Goal: Task Accomplishment & Management: Complete application form

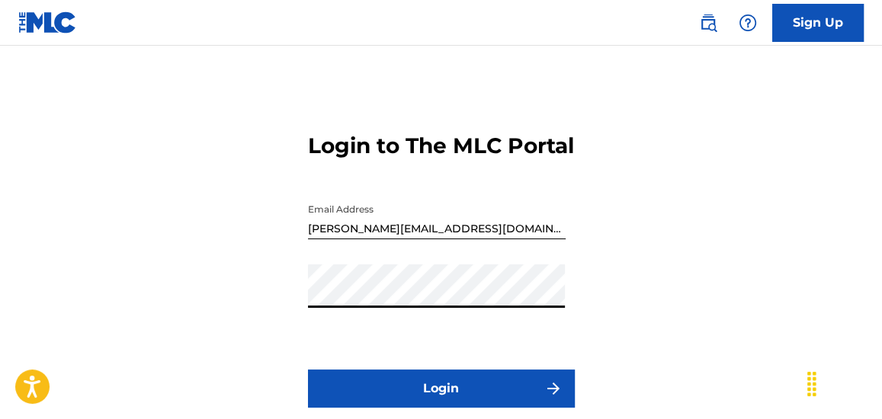
click at [431, 407] on button "Login" at bounding box center [441, 389] width 267 height 38
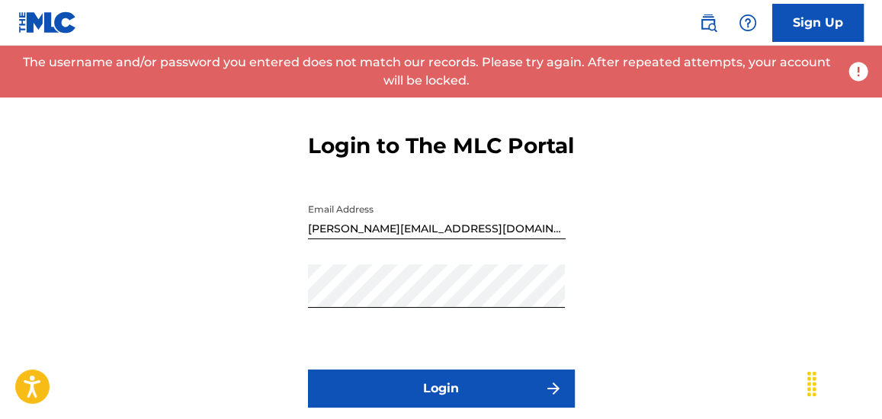
click at [493, 239] on input "[PERSON_NAME][EMAIL_ADDRESS][DOMAIN_NAME]" at bounding box center [437, 217] width 258 height 43
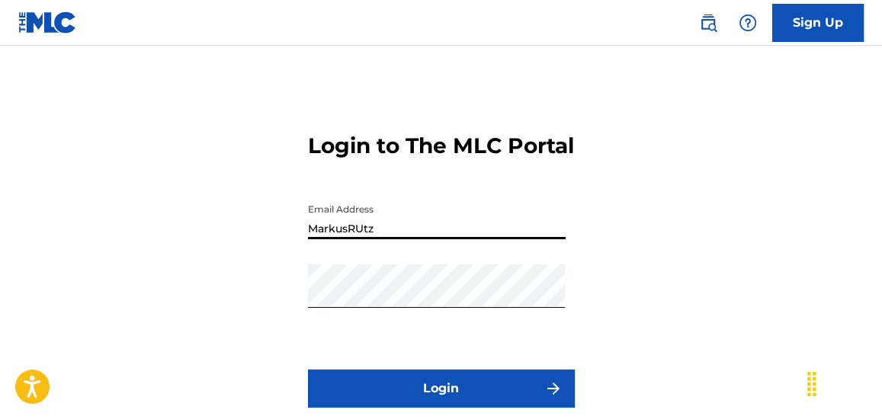
type input "[EMAIL_ADDRESS][DOMAIN_NAME]"
click at [489, 404] on button "Login" at bounding box center [441, 389] width 267 height 38
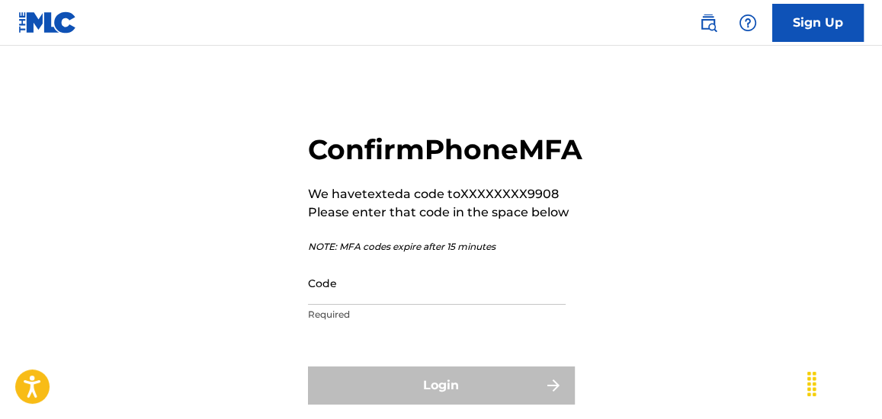
click at [678, 292] on div "Confirm Phone MFA We have texted a code to XXXXXXXX9908 Please enter that code …" at bounding box center [441, 272] width 882 height 377
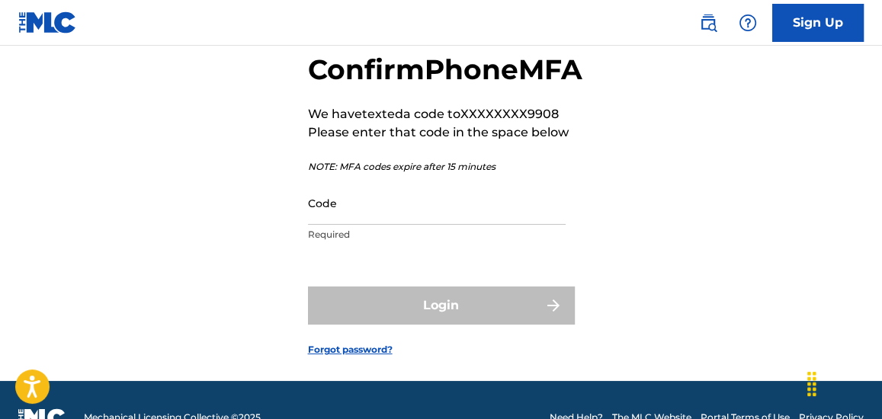
scroll to position [83, 0]
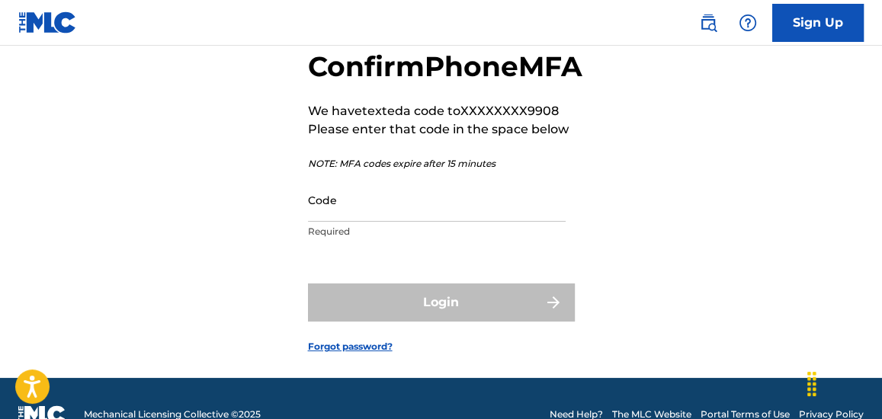
click at [372, 222] on input "Code" at bounding box center [437, 199] width 258 height 43
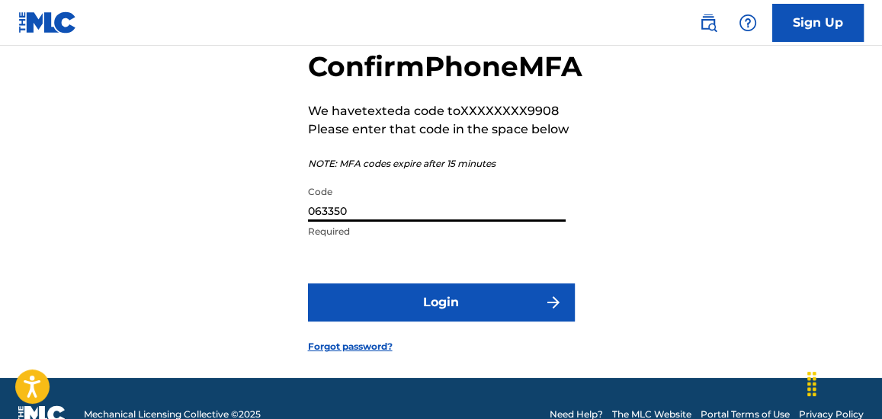
type input "063350"
click at [486, 322] on button "Login" at bounding box center [441, 303] width 267 height 38
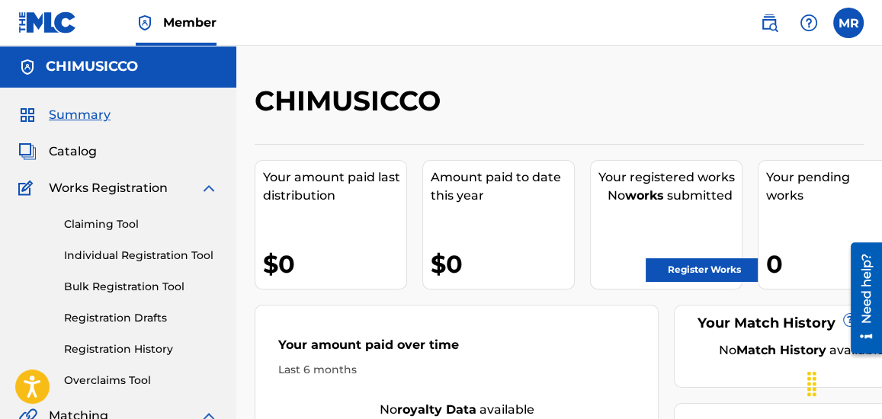
click at [170, 253] on link "Individual Registration Tool" at bounding box center [141, 256] width 154 height 16
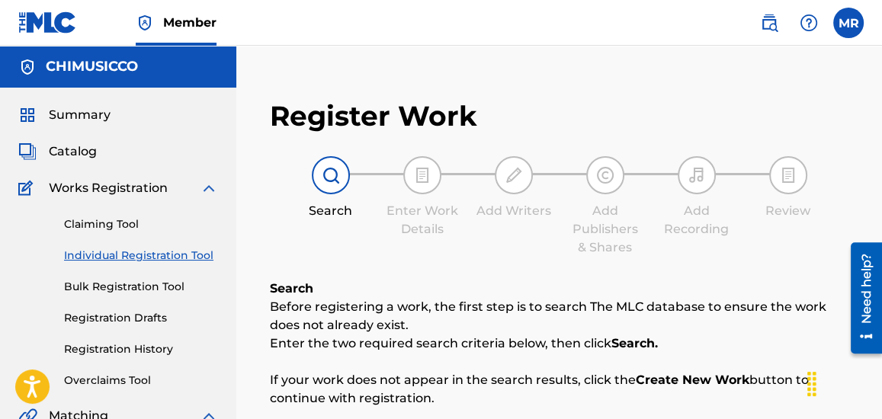
click at [447, 322] on p "Before registering a work, the first step is to search The MLC database to ensu…" at bounding box center [559, 316] width 579 height 37
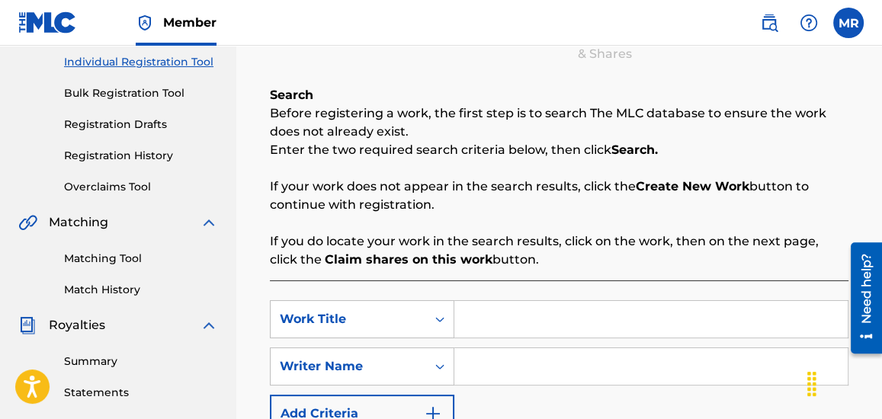
scroll to position [221, 0]
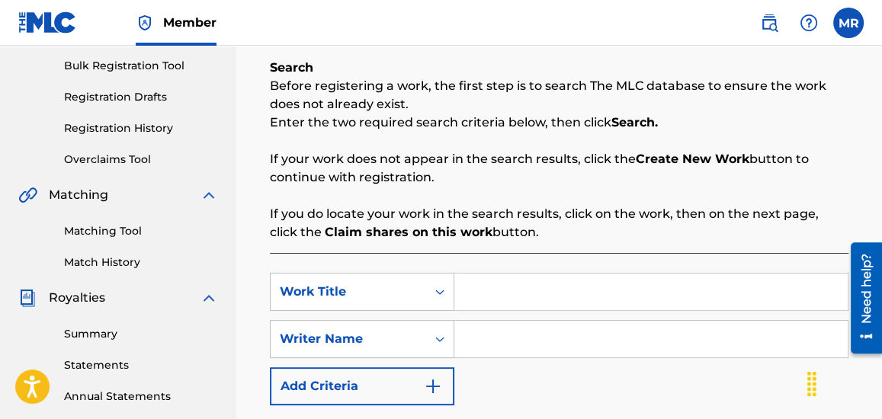
click at [482, 340] on input "Search Form" at bounding box center [650, 339] width 393 height 37
type input "[PERSON_NAME]"
click at [659, 212] on p "If you do locate your work in the search results, click on the work, then on th…" at bounding box center [559, 223] width 579 height 37
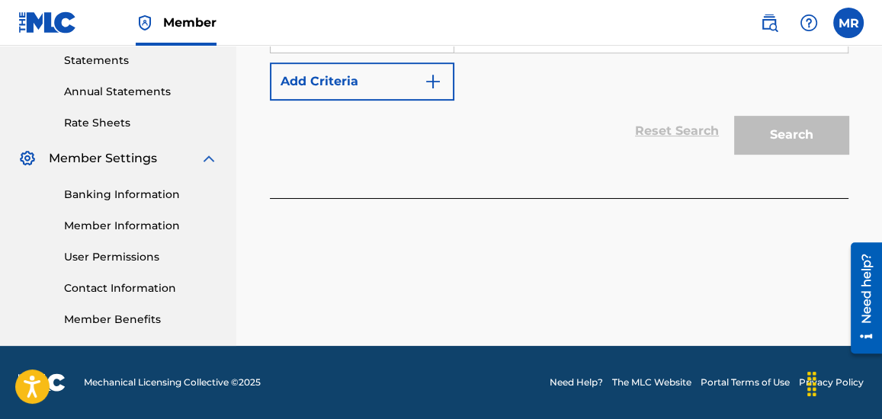
click at [558, 143] on div "Reset Search Search" at bounding box center [559, 131] width 579 height 61
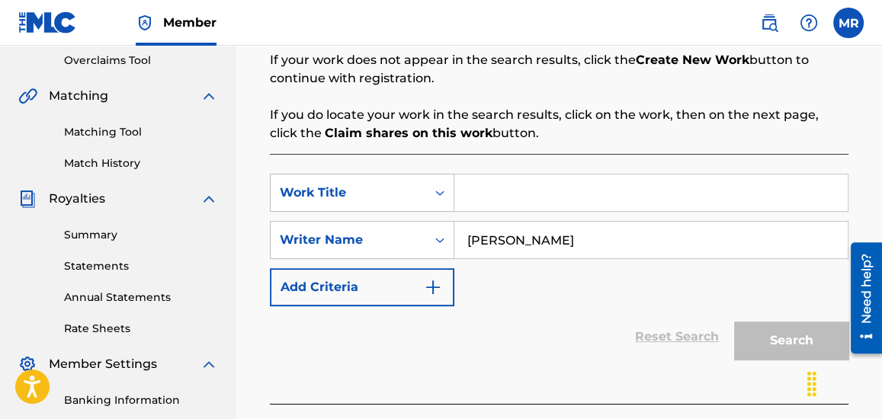
scroll to position [342, 0]
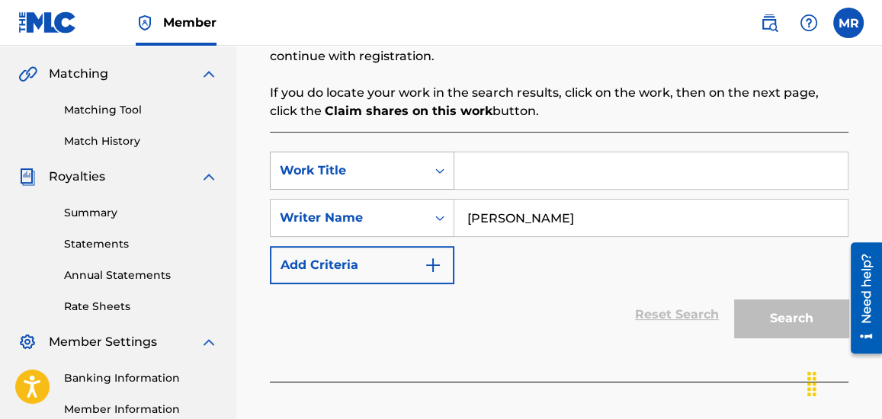
click at [444, 173] on icon "Search Form" at bounding box center [439, 170] width 15 height 15
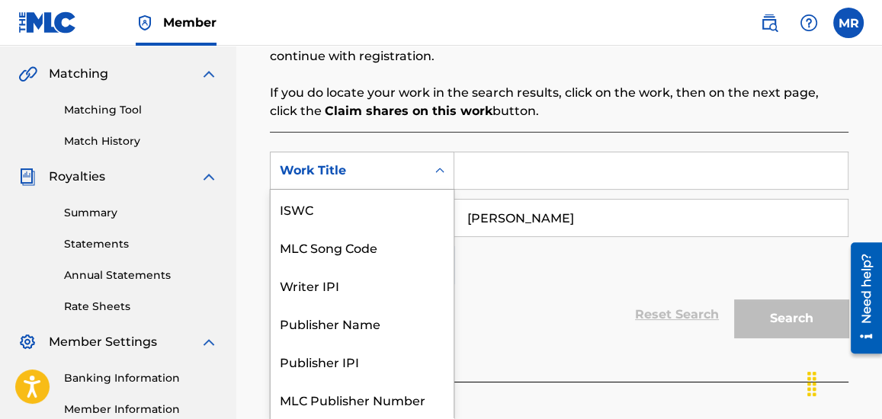
scroll to position [38, 0]
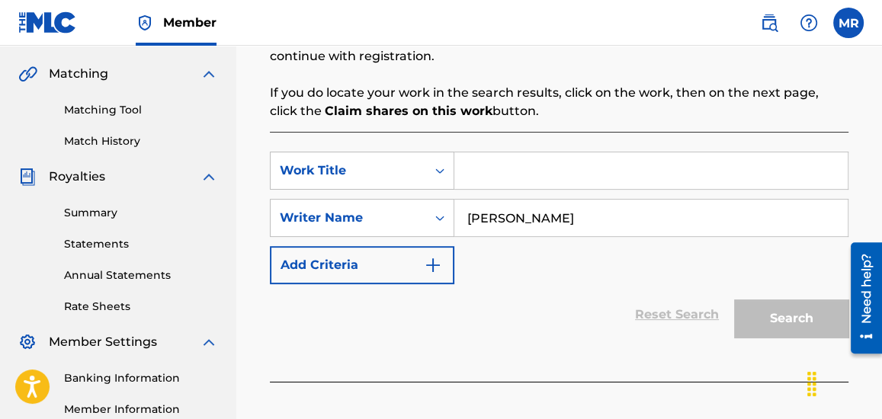
click at [502, 338] on div "Reset Search Search" at bounding box center [559, 314] width 579 height 61
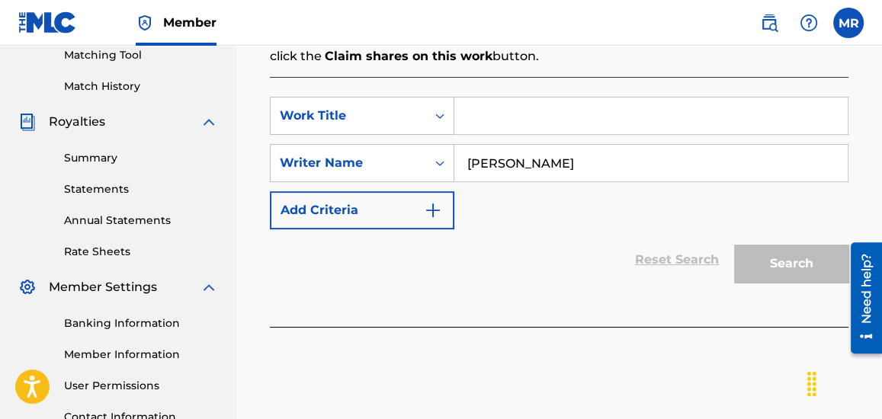
scroll to position [425, 0]
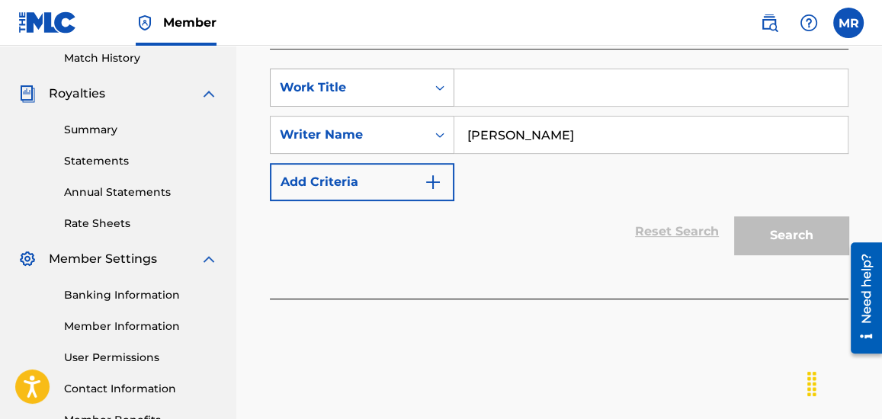
click at [441, 93] on icon "Search Form" at bounding box center [439, 87] width 15 height 15
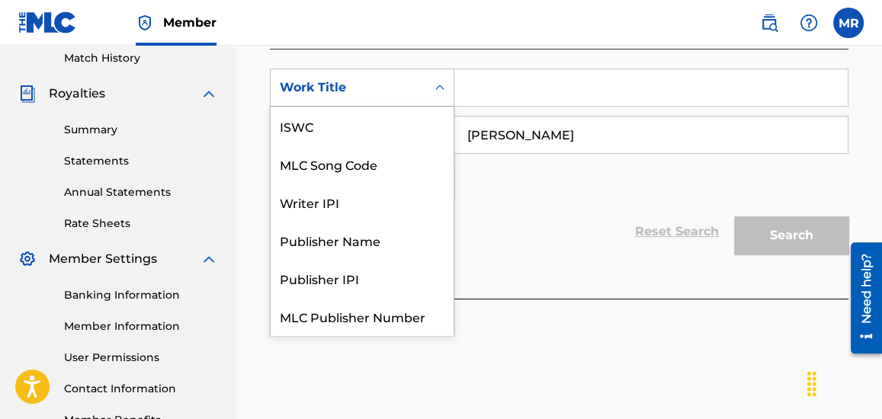
scroll to position [38, 0]
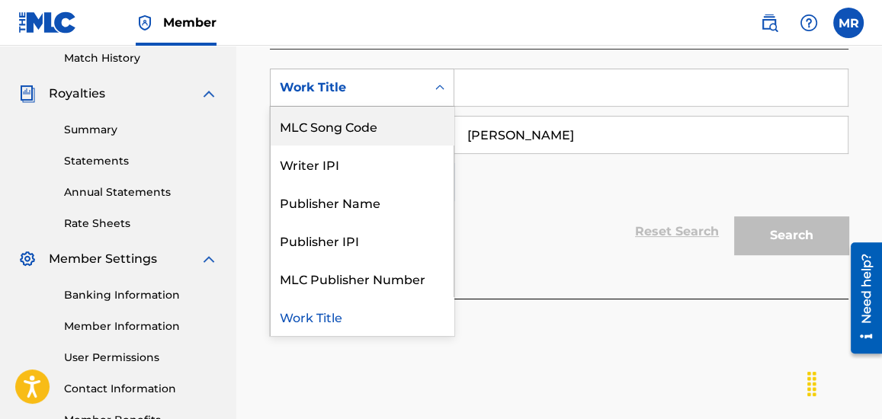
click at [514, 172] on div "SearchWithCriteriaf6b94743-3018-407d-8048-dabb40381209 MLC Song Code, 2 of 7. 7…" at bounding box center [559, 135] width 579 height 133
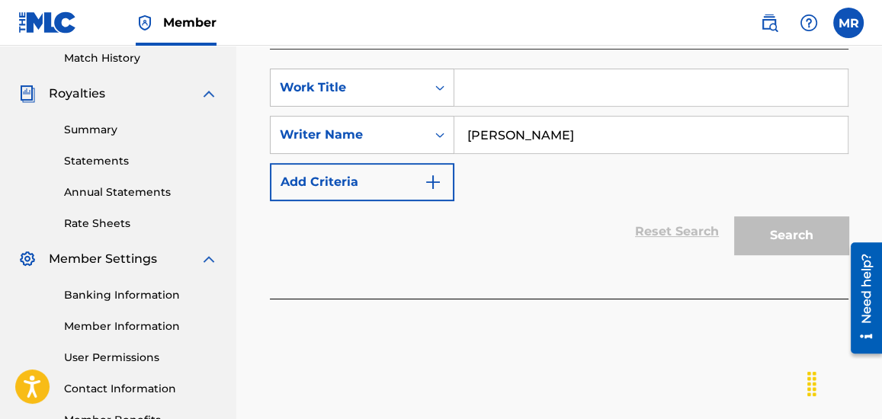
drag, startPoint x: 557, startPoint y: 127, endPoint x: 475, endPoint y: 133, distance: 82.5
click at [478, 133] on input "[PERSON_NAME]" at bounding box center [650, 135] width 393 height 37
click at [442, 138] on icon "Search Form" at bounding box center [439, 134] width 15 height 15
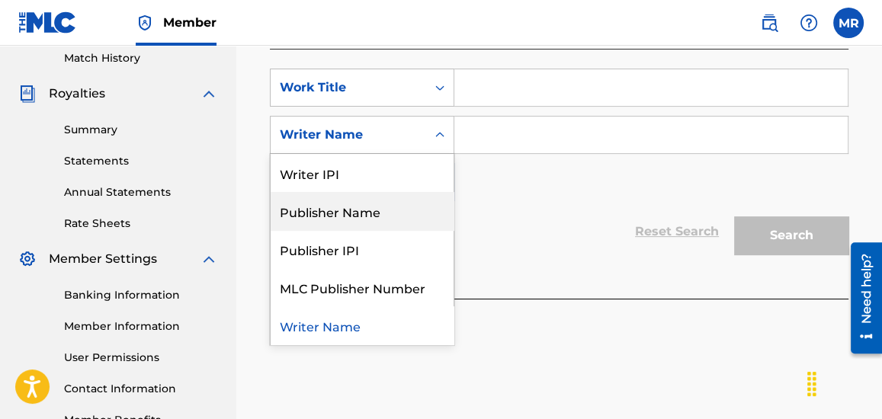
click at [377, 217] on div "Publisher Name" at bounding box center [362, 211] width 183 height 38
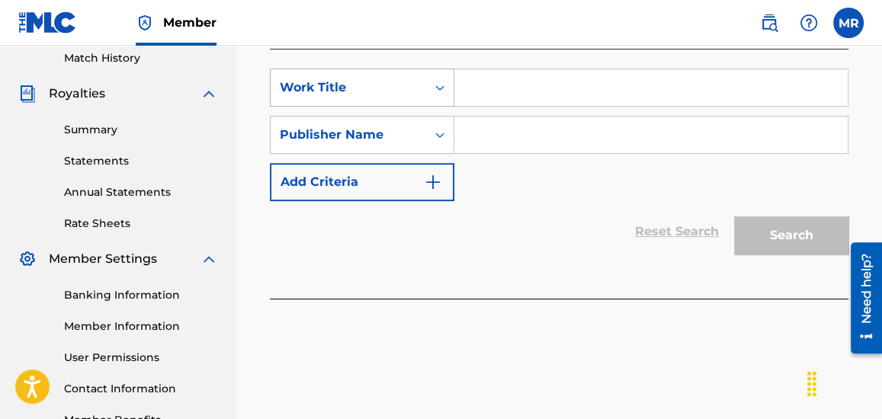
click at [439, 85] on icon "Search Form" at bounding box center [439, 87] width 15 height 15
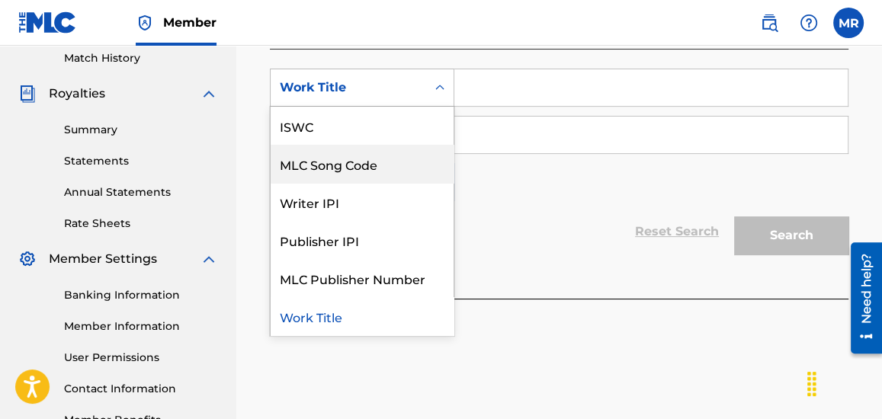
click at [543, 218] on div "Reset Search Search" at bounding box center [559, 231] width 579 height 61
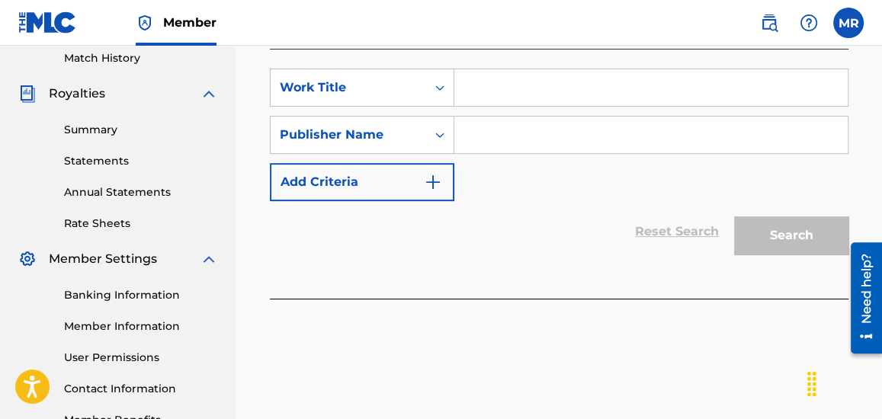
click at [437, 184] on img "Search Form" at bounding box center [433, 182] width 18 height 18
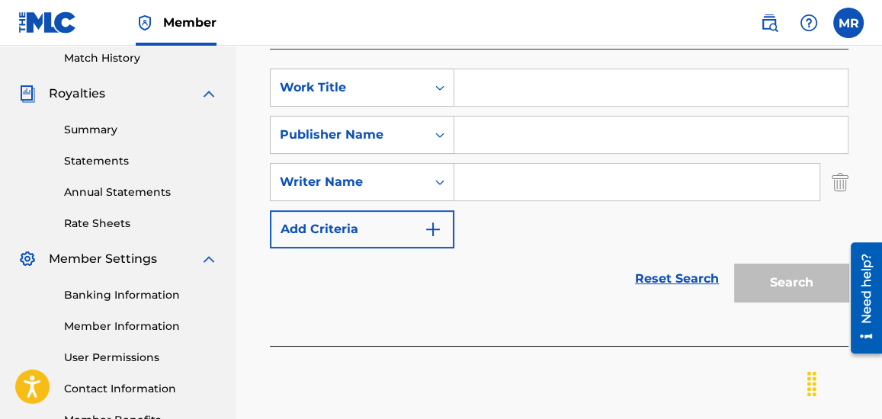
click at [484, 189] on input "Search Form" at bounding box center [636, 182] width 365 height 37
type input "[PERSON_NAME]"
click at [552, 264] on div "Reset Search Search" at bounding box center [559, 278] width 579 height 61
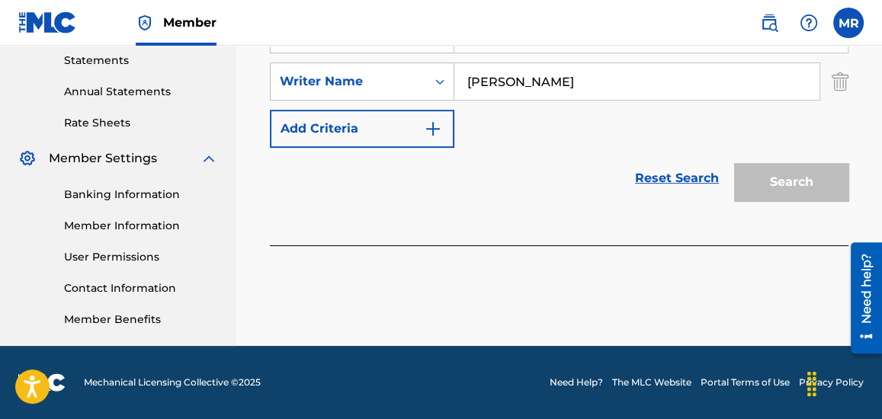
click at [697, 184] on link "Reset Search" at bounding box center [676, 179] width 99 height 34
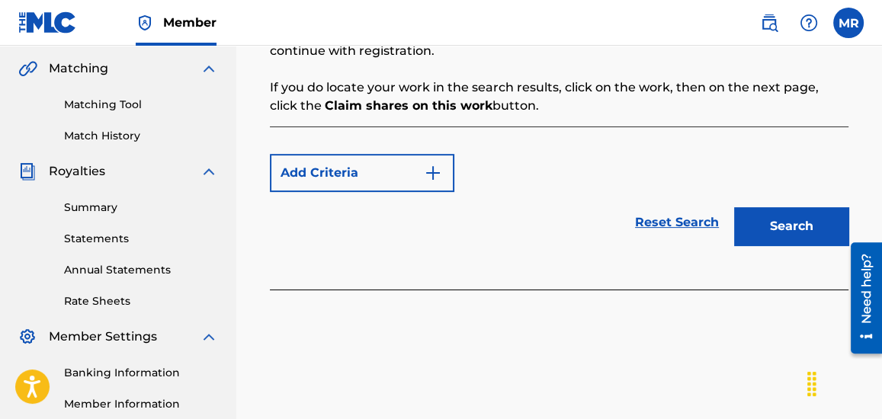
scroll to position [332, 0]
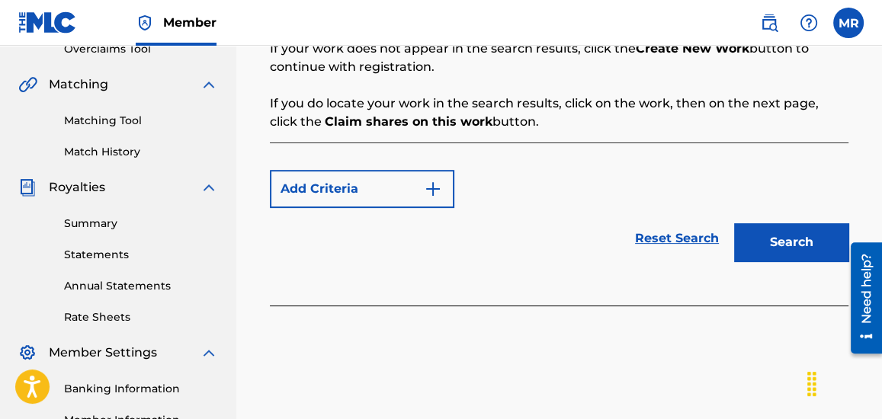
click at [435, 191] on img "Search Form" at bounding box center [433, 189] width 18 height 18
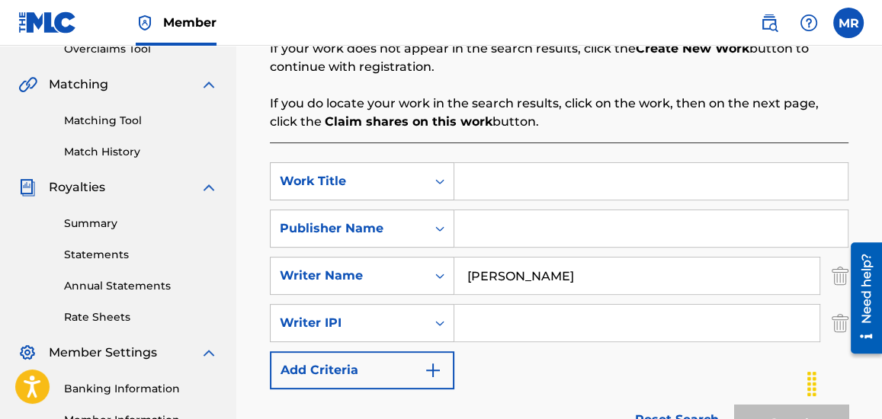
click at [603, 372] on div "SearchWithCriteriaf6b94743-3018-407d-8048-dabb40381209 Work Title SearchWithCri…" at bounding box center [559, 275] width 579 height 227
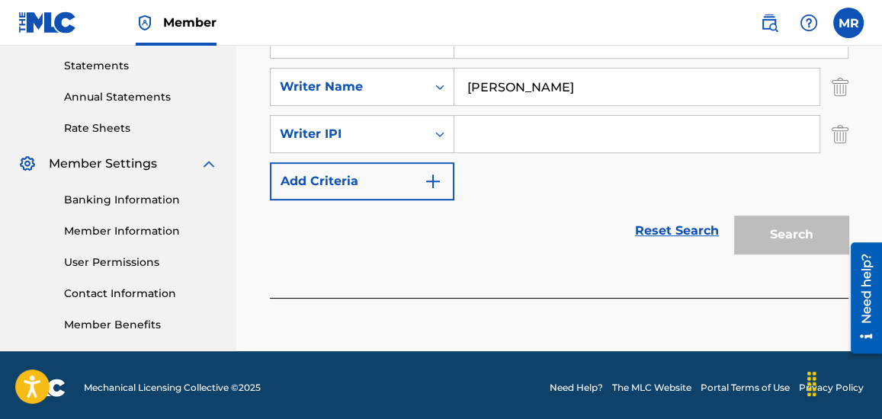
scroll to position [526, 0]
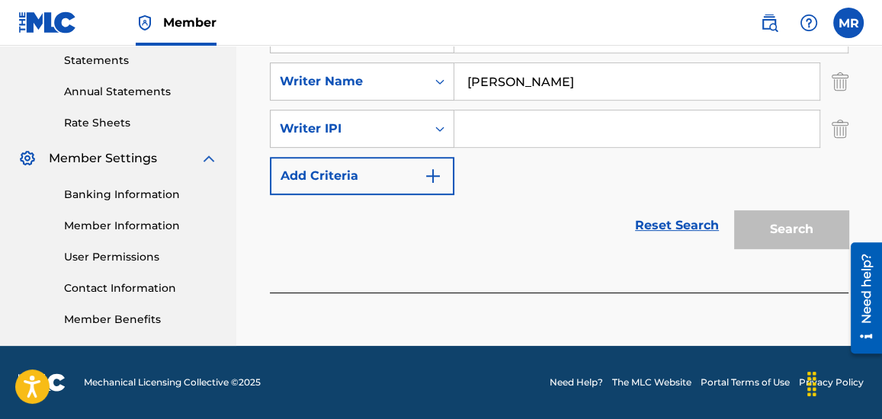
click at [800, 242] on div "Search" at bounding box center [787, 225] width 122 height 61
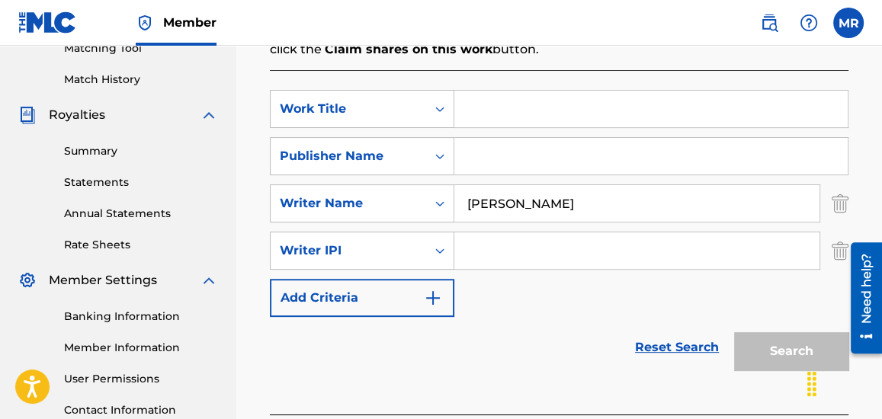
scroll to position [387, 0]
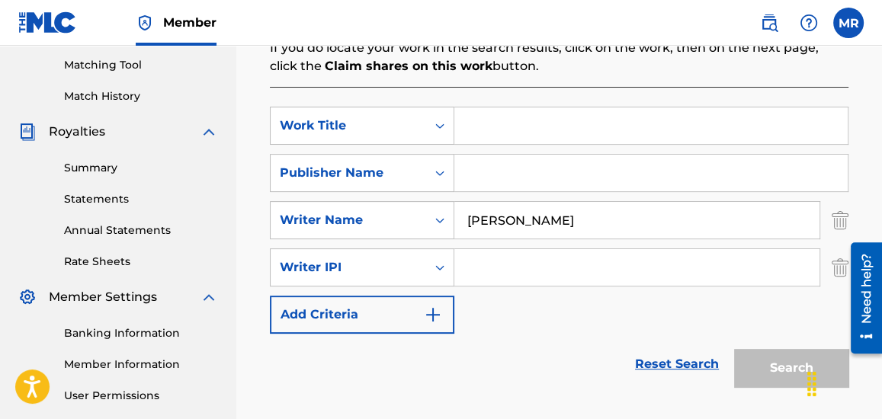
click at [502, 176] on input "Search Form" at bounding box center [650, 173] width 393 height 37
type input "CHIMUSICCO"
click at [604, 384] on div "Reset Search Search" at bounding box center [559, 364] width 579 height 61
click at [803, 369] on div "Chat Widget" at bounding box center [812, 384] width 24 height 46
click at [790, 371] on div "Search" at bounding box center [787, 364] width 122 height 61
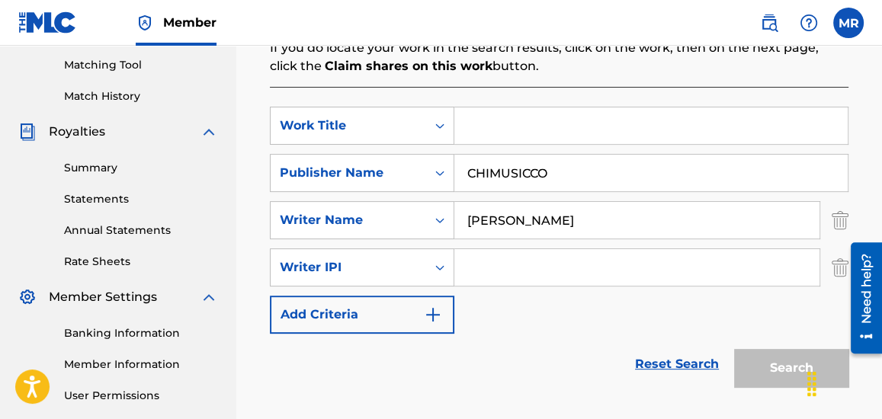
click at [665, 317] on div "SearchWithCriteriaf6b94743-3018-407d-8048-dabb40381209 Work Title SearchWithCri…" at bounding box center [559, 220] width 579 height 227
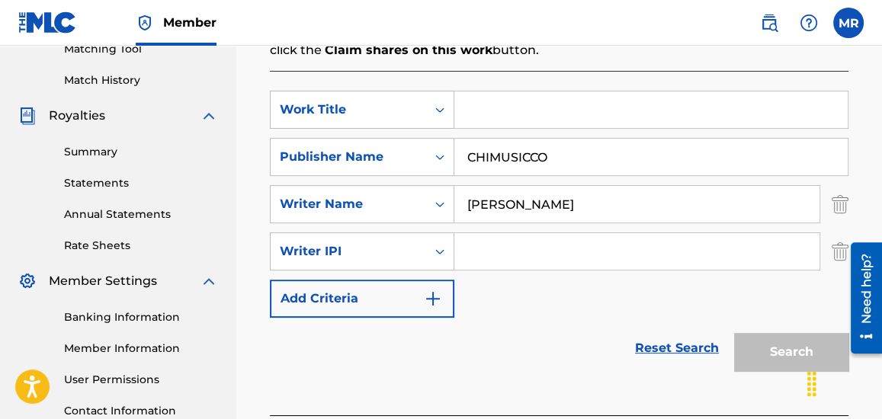
scroll to position [415, 0]
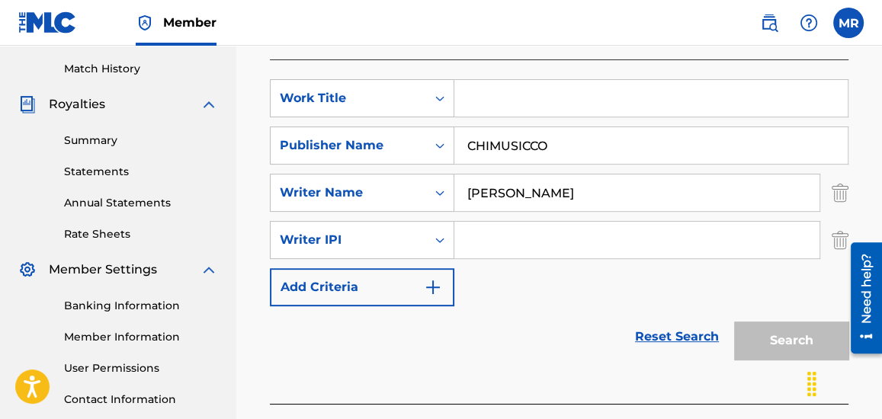
click at [662, 337] on link "Reset Search" at bounding box center [676, 337] width 99 height 34
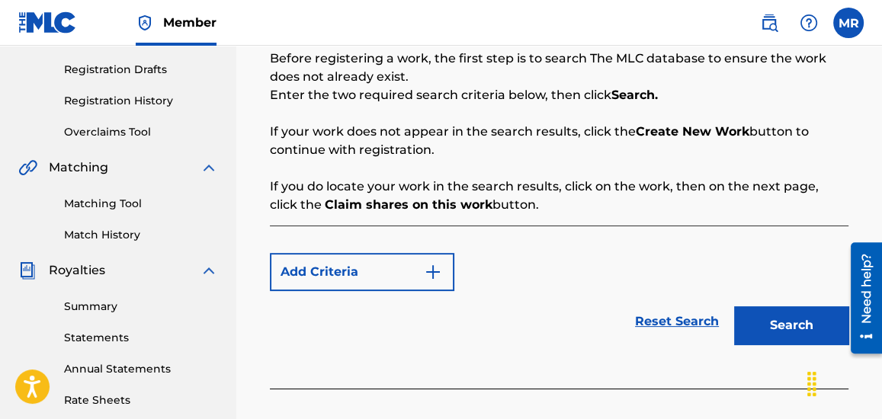
scroll to position [221, 0]
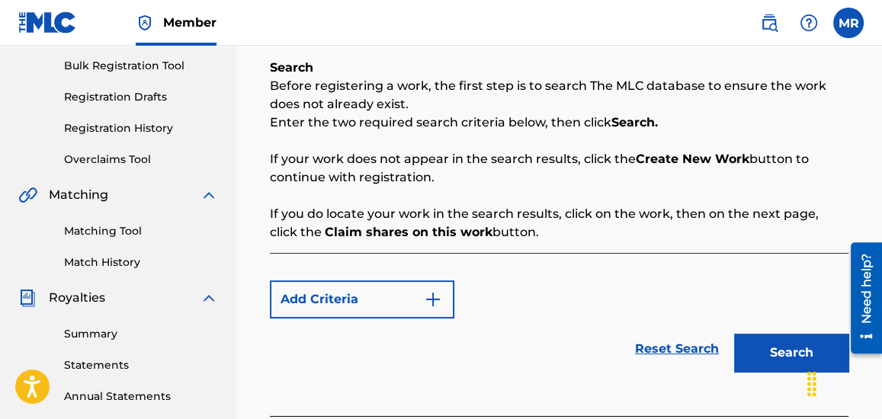
click at [441, 300] on img "Search Form" at bounding box center [433, 299] width 18 height 18
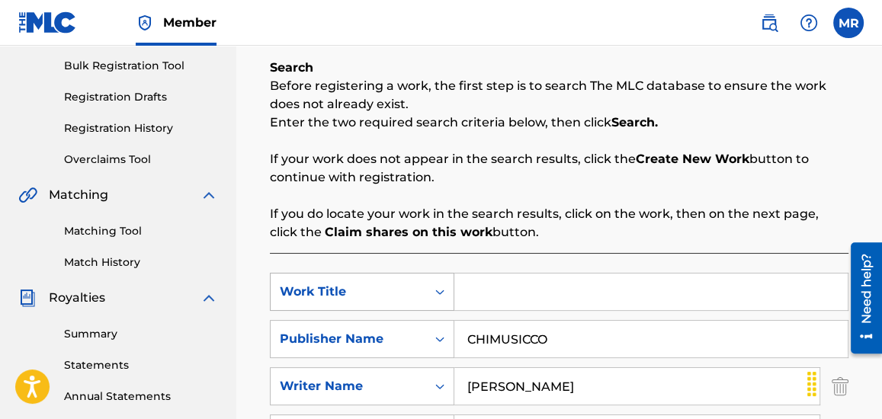
click at [438, 286] on icon "Search Form" at bounding box center [439, 291] width 15 height 15
click at [513, 284] on input "Search Form" at bounding box center [650, 292] width 393 height 37
type input "Innuendo"
click at [678, 208] on p "If you do locate your work in the search results, click on the work, then on th…" at bounding box center [559, 223] width 579 height 37
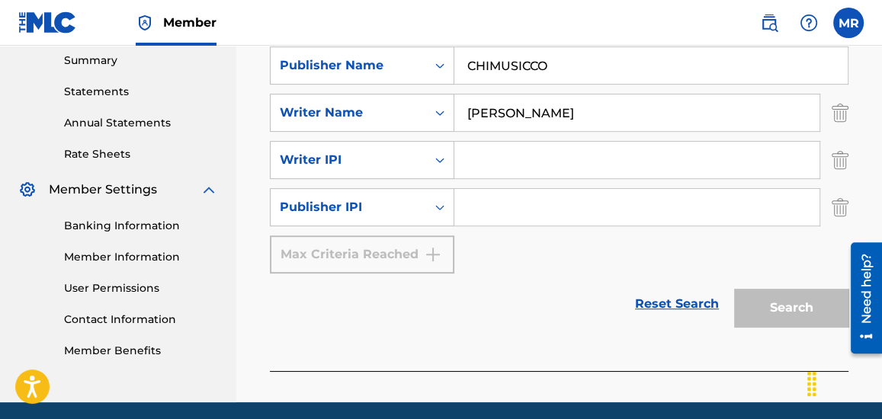
scroll to position [498, 0]
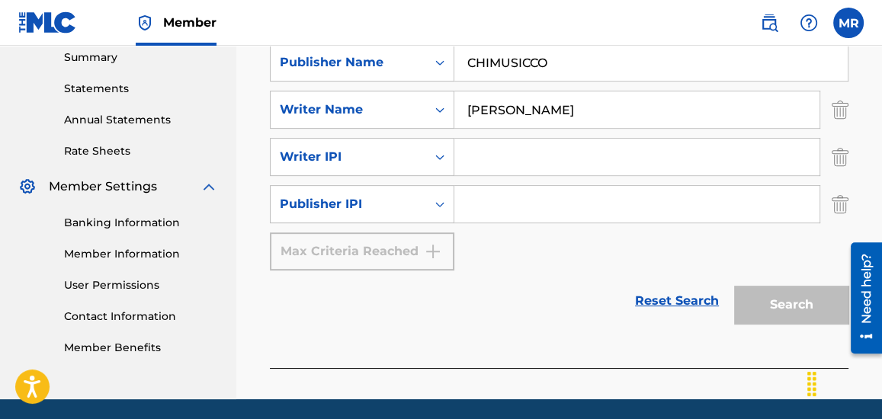
click at [477, 156] on input "Search Form" at bounding box center [636, 157] width 365 height 37
click at [438, 160] on icon "Search Form" at bounding box center [439, 156] width 15 height 15
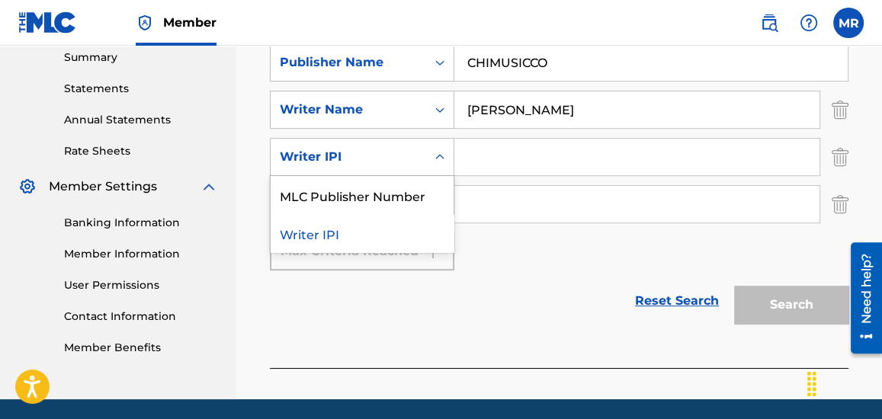
click at [371, 232] on div "Writer IPI" at bounding box center [362, 233] width 183 height 38
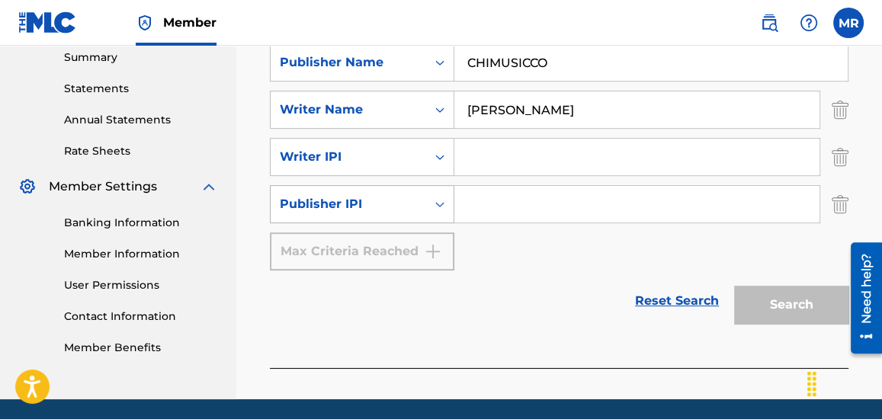
click at [441, 203] on icon "Search Form" at bounding box center [439, 204] width 9 height 5
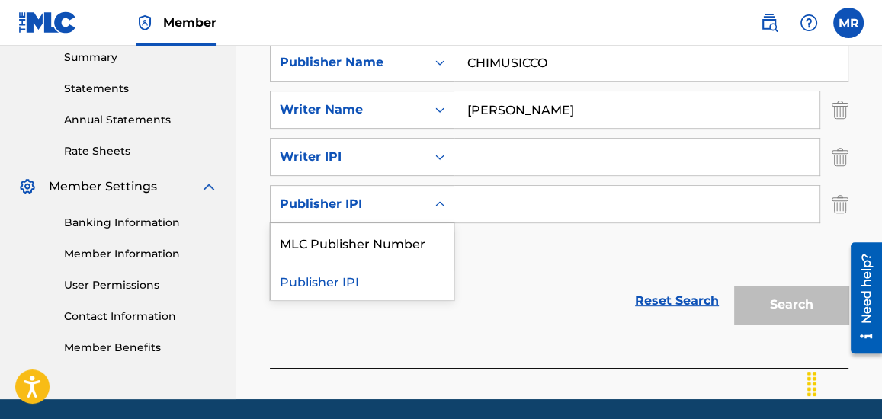
click at [495, 277] on div "Reset Search Search" at bounding box center [559, 301] width 579 height 61
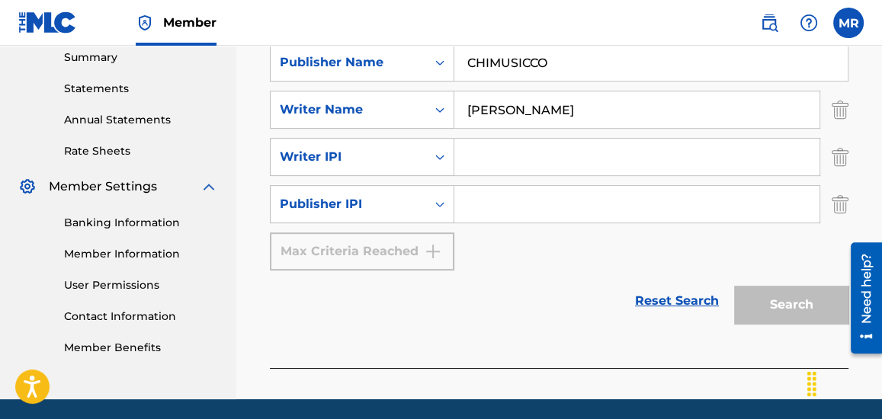
click at [842, 162] on img "Search Form" at bounding box center [840, 157] width 17 height 38
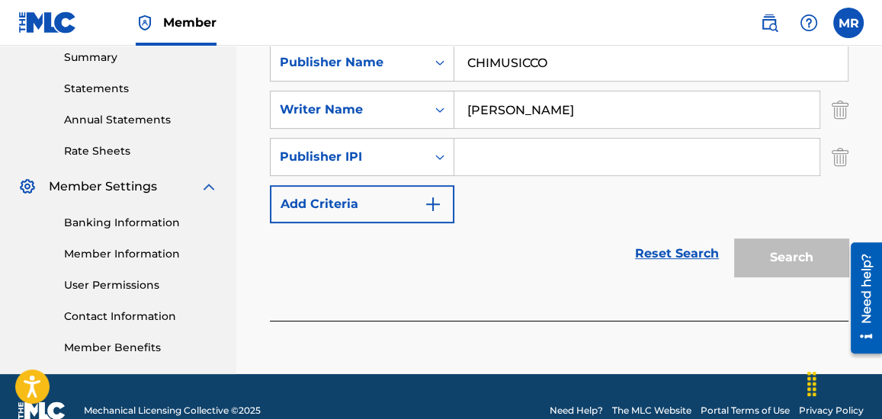
click at [840, 156] on img "Search Form" at bounding box center [840, 157] width 17 height 38
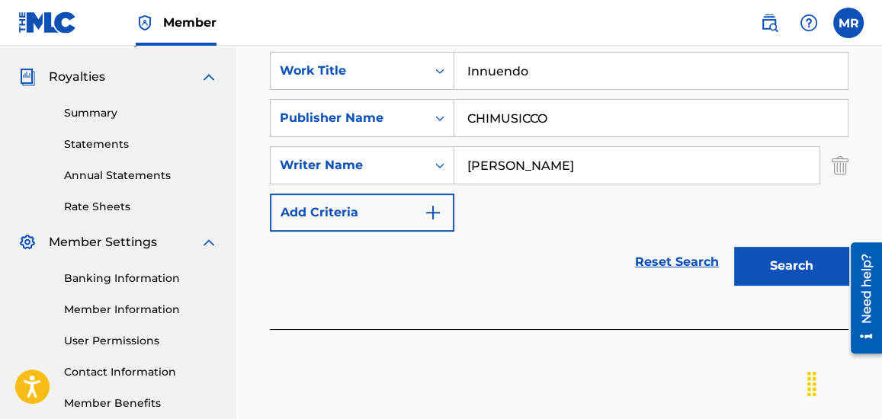
scroll to position [415, 0]
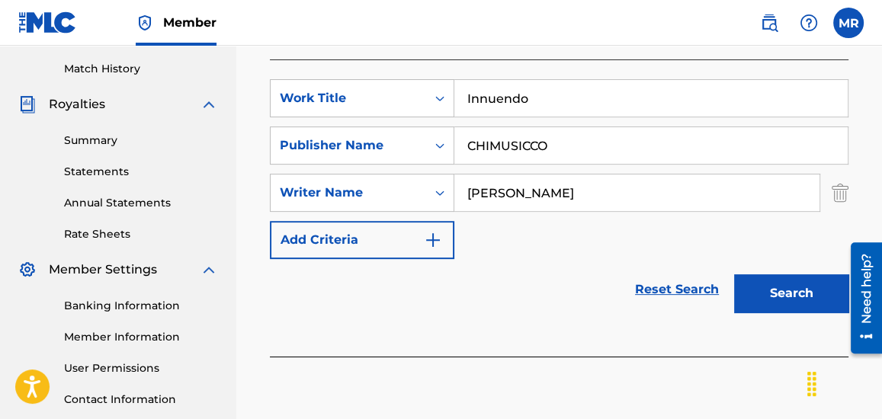
click at [840, 186] on img "Search Form" at bounding box center [840, 193] width 17 height 38
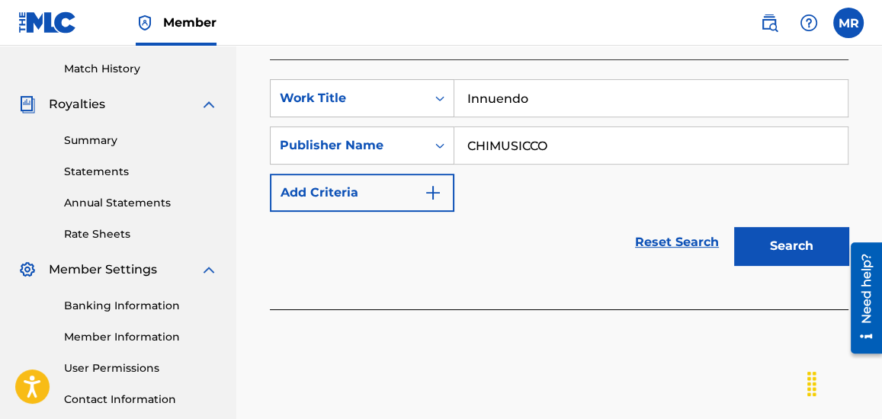
click at [565, 115] on input "Innuendo" at bounding box center [650, 98] width 393 height 37
click at [444, 96] on icon "Search Form" at bounding box center [439, 98] width 15 height 15
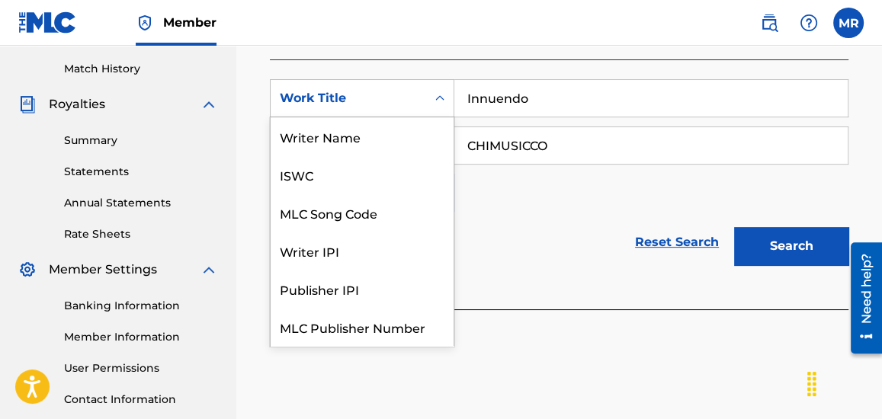
scroll to position [38, 0]
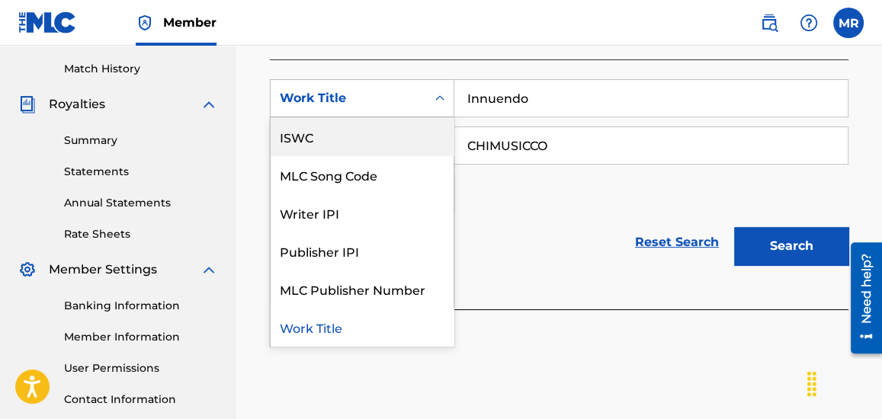
click at [352, 134] on div "ISWC" at bounding box center [362, 136] width 183 height 38
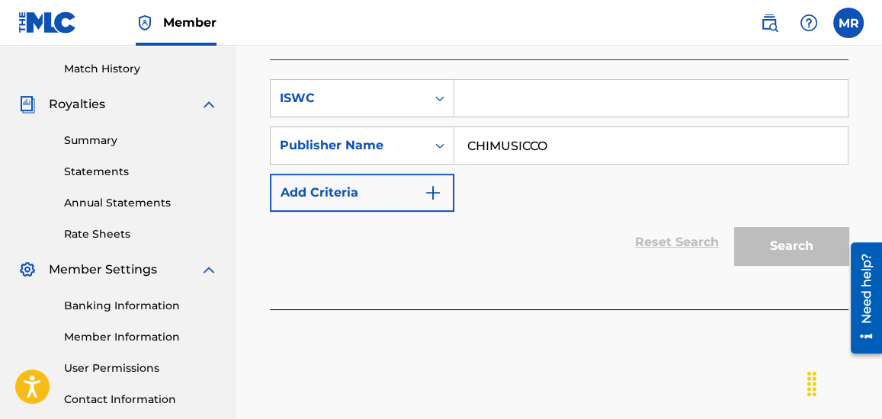
click at [517, 198] on div "SearchWithCriteriadc293cfb-08c9-4342-93bb-ed87b0113992 ISWC SearchWithCriteria6…" at bounding box center [559, 145] width 579 height 133
click at [446, 99] on icon "Search Form" at bounding box center [439, 98] width 15 height 15
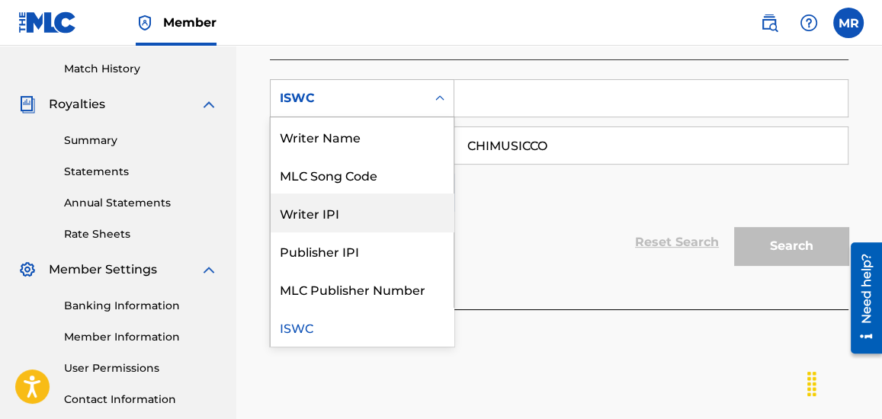
click at [348, 211] on div "Writer IPI" at bounding box center [362, 213] width 183 height 38
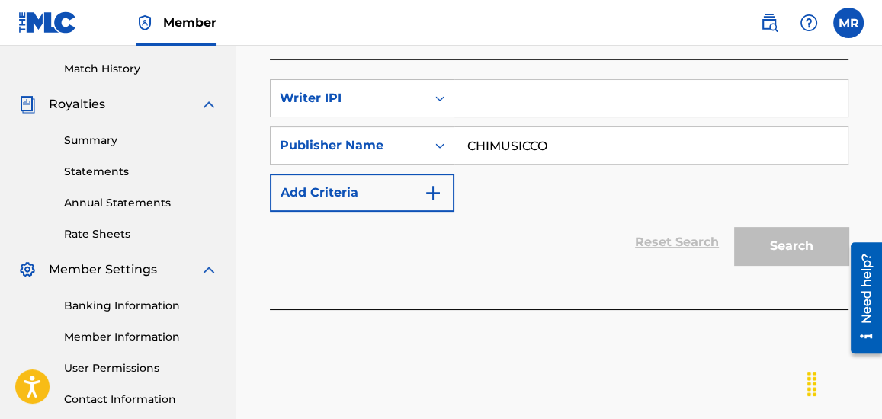
click at [517, 105] on input "Search Form" at bounding box center [650, 98] width 393 height 37
paste input "758807887"
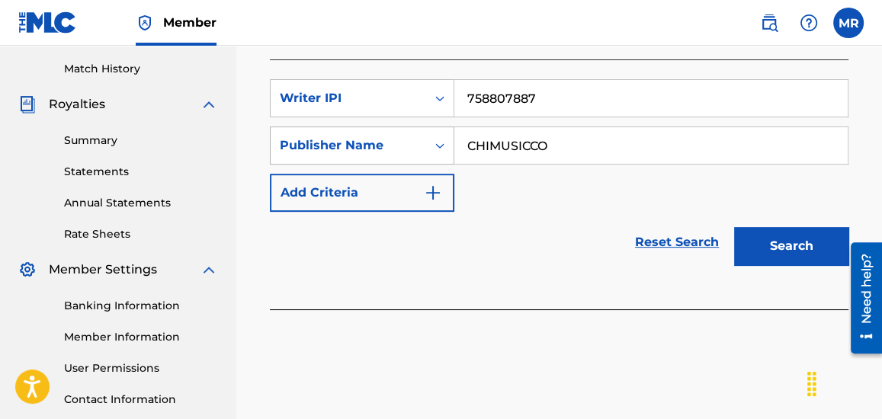
type input "758807887"
click at [433, 148] on icon "Search Form" at bounding box center [439, 145] width 15 height 15
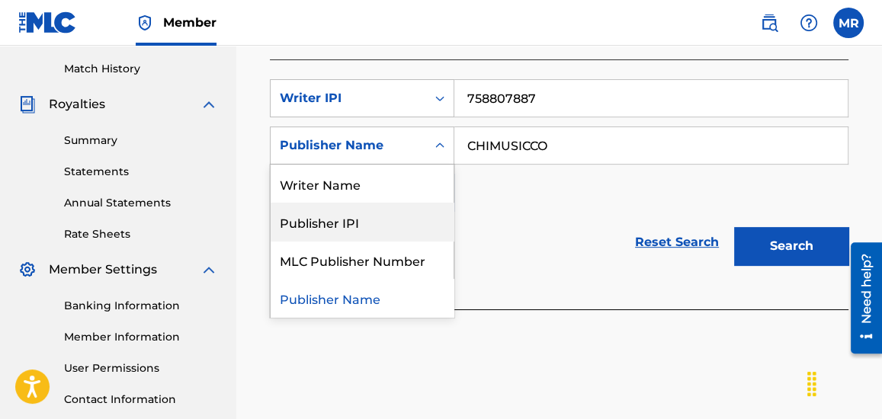
click at [367, 224] on div "Publisher IPI" at bounding box center [362, 222] width 183 height 38
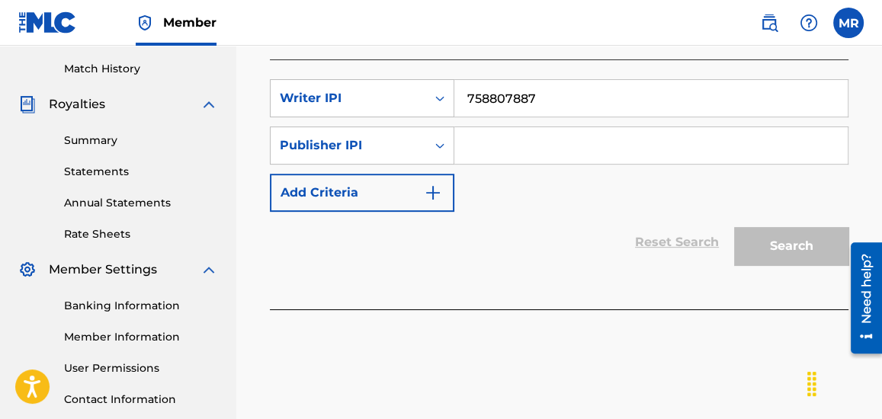
click at [532, 136] on input "Search Form" at bounding box center [650, 145] width 393 height 37
paste input "758996163"
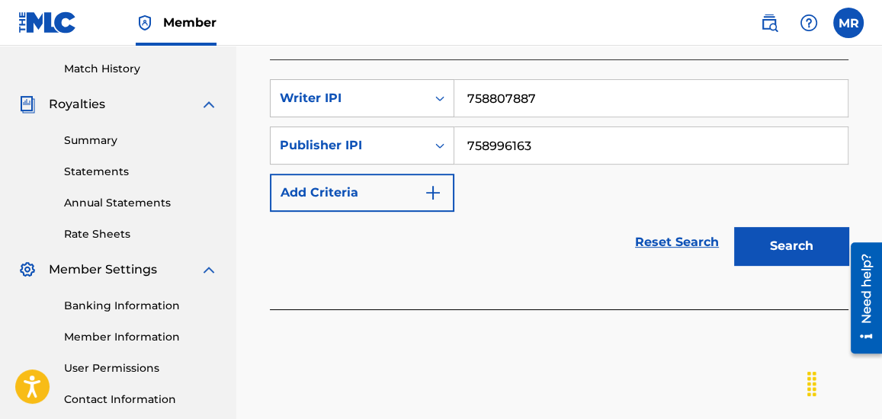
type input "758996163"
click at [801, 242] on button "Search" at bounding box center [791, 246] width 114 height 38
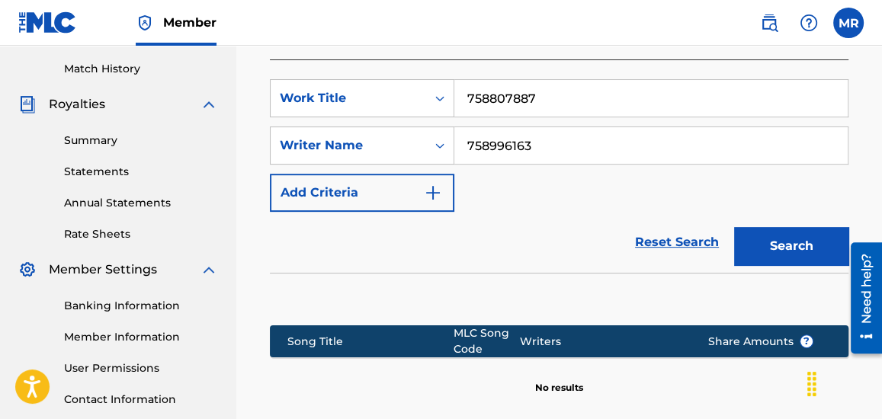
click at [597, 319] on section "Song Title MLC Song Code Writers Share Amounts ? No results" at bounding box center [559, 356] width 579 height 77
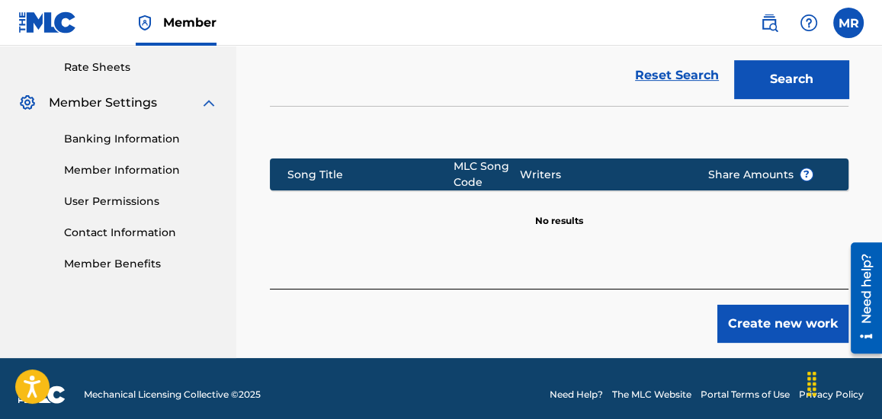
scroll to position [593, 0]
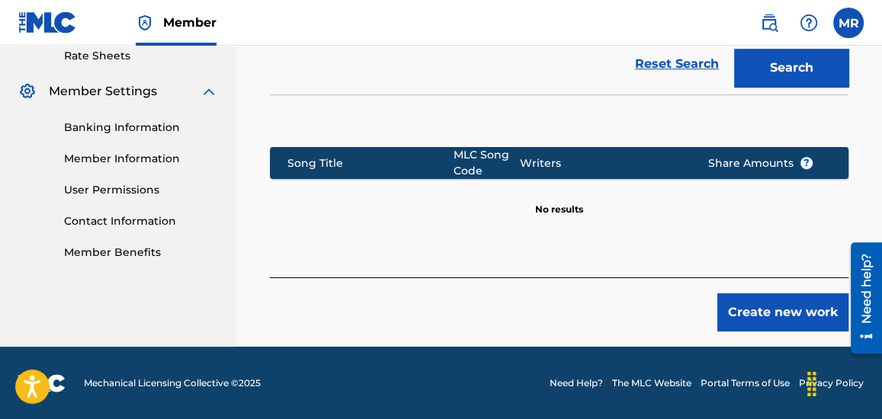
click at [772, 313] on button "Create new work" at bounding box center [782, 312] width 131 height 38
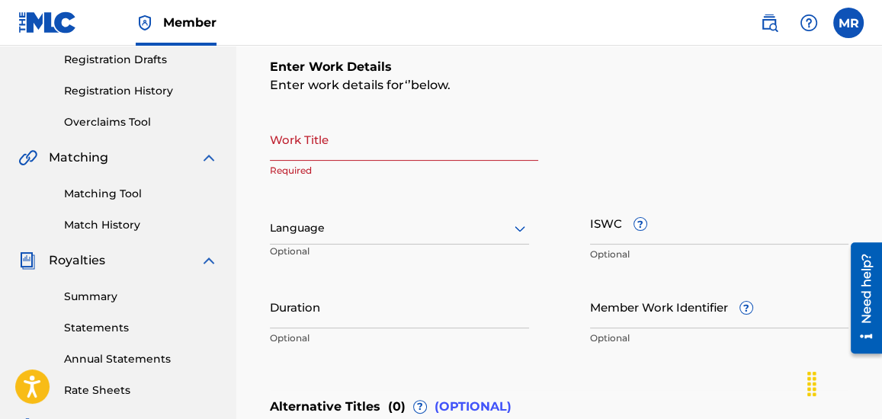
scroll to position [232, 0]
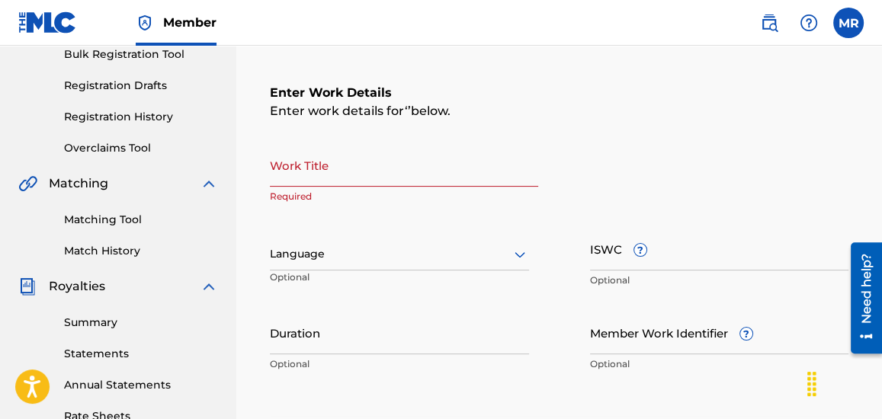
click at [520, 255] on icon at bounding box center [520, 254] width 18 height 18
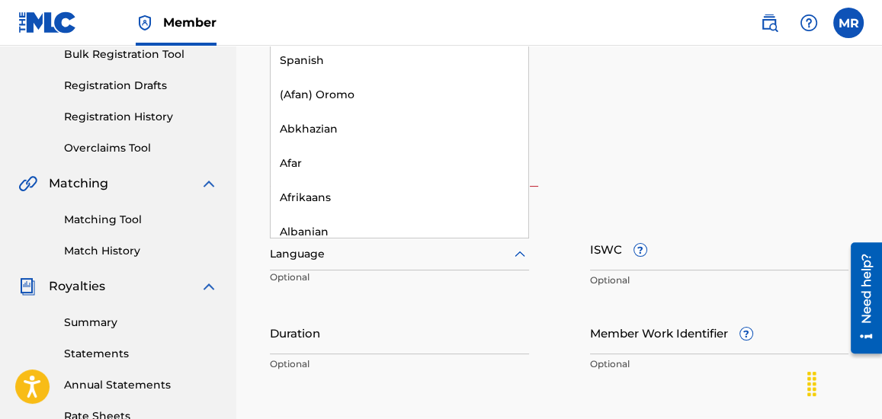
click at [640, 153] on div "Work Title Required" at bounding box center [559, 177] width 579 height 69
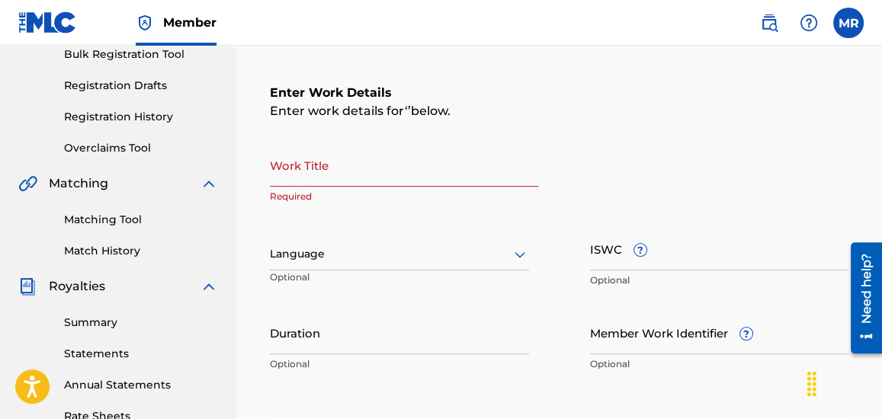
click at [411, 177] on input "Work Title" at bounding box center [404, 164] width 268 height 43
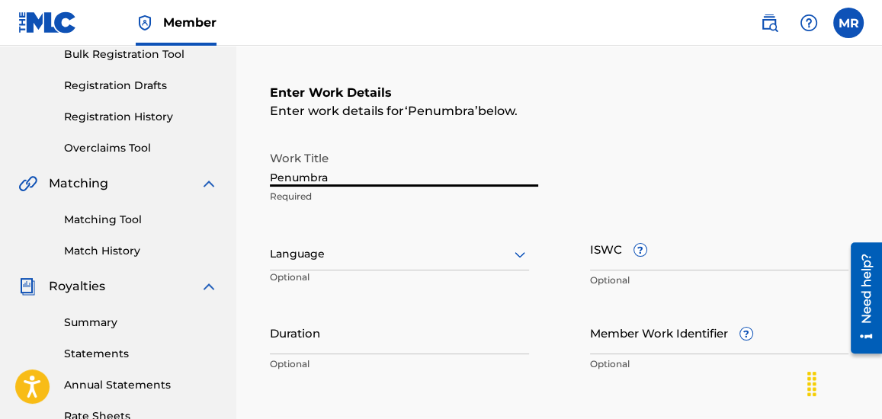
type input "Penumbra"
click at [625, 130] on div "Enter Work Details Enter work details for ‘ Penumbra ’ below. Work Title Penumb…" at bounding box center [559, 231] width 579 height 369
click at [626, 258] on input "ISWC ?" at bounding box center [719, 248] width 259 height 43
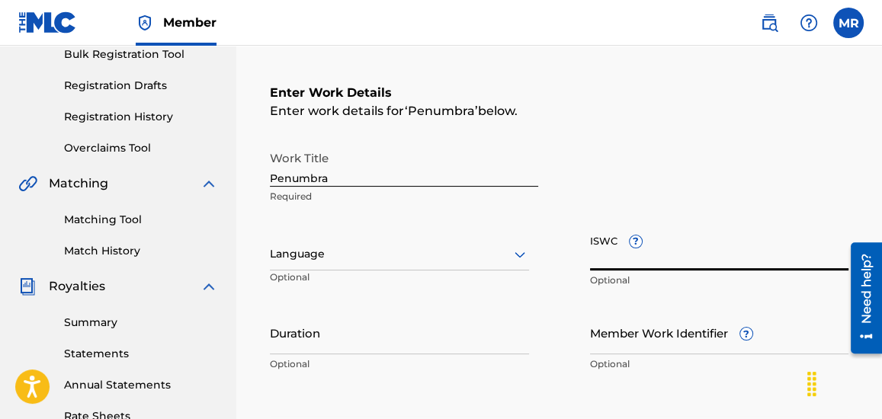
paste input "T3336207268"
type input "T3336207268"
click at [343, 336] on input "Duration" at bounding box center [399, 332] width 259 height 43
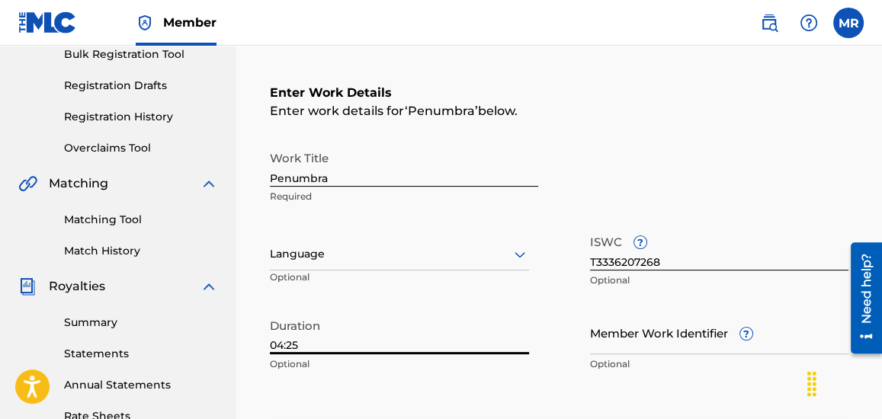
type input "04:25"
click at [619, 180] on div "Work Title Penumbra Required" at bounding box center [559, 177] width 579 height 69
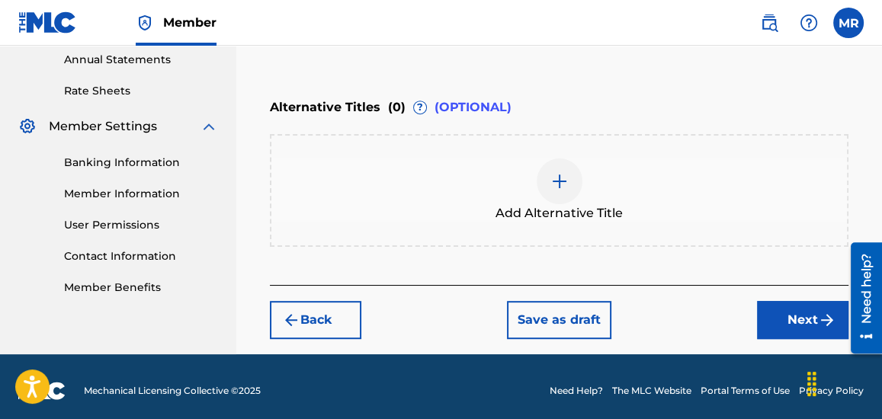
scroll to position [565, 0]
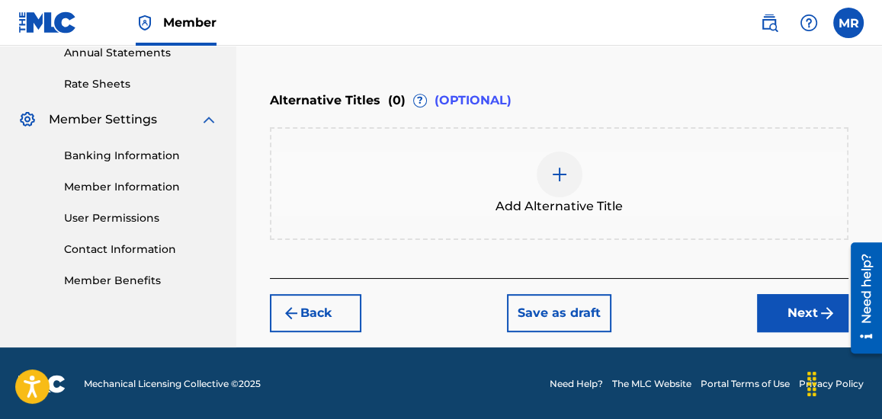
click at [800, 314] on button "Next" at bounding box center [802, 313] width 91 height 38
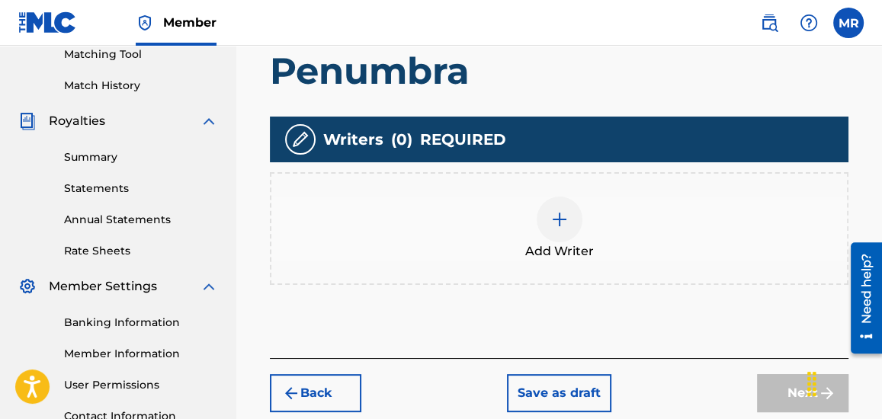
scroll to position [401, 0]
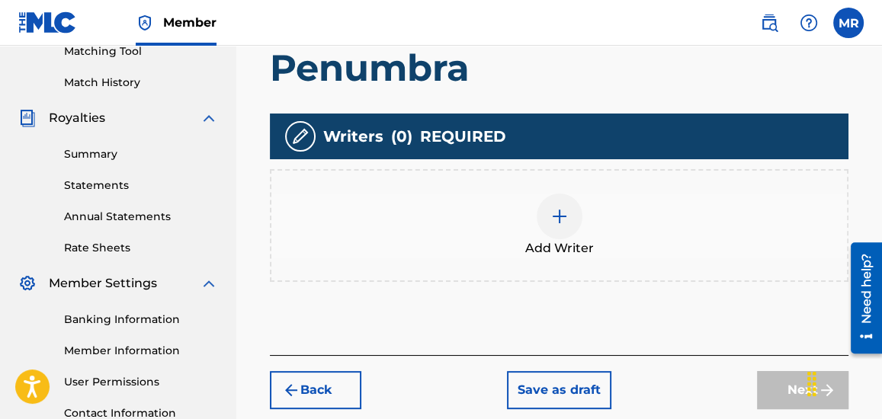
click at [549, 210] on div at bounding box center [560, 217] width 46 height 46
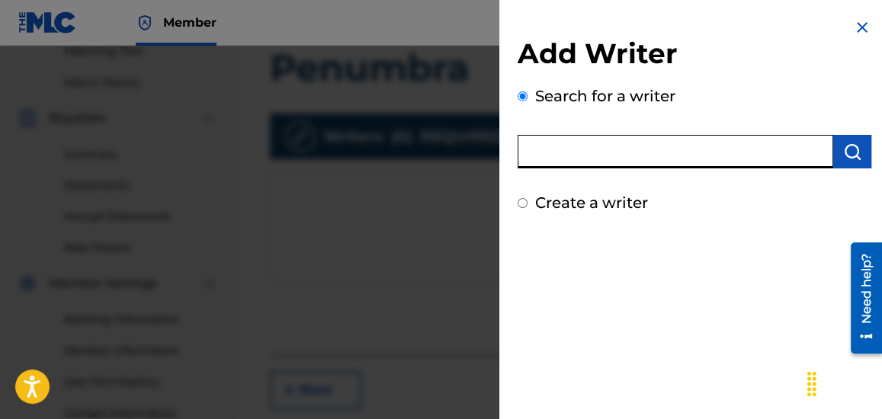
click at [609, 154] on input "text" at bounding box center [676, 152] width 316 height 34
type input "[PERSON_NAME]"
click at [662, 328] on div "Add Writer Search for a writer [PERSON_NAME] Create a writer" at bounding box center [694, 209] width 390 height 419
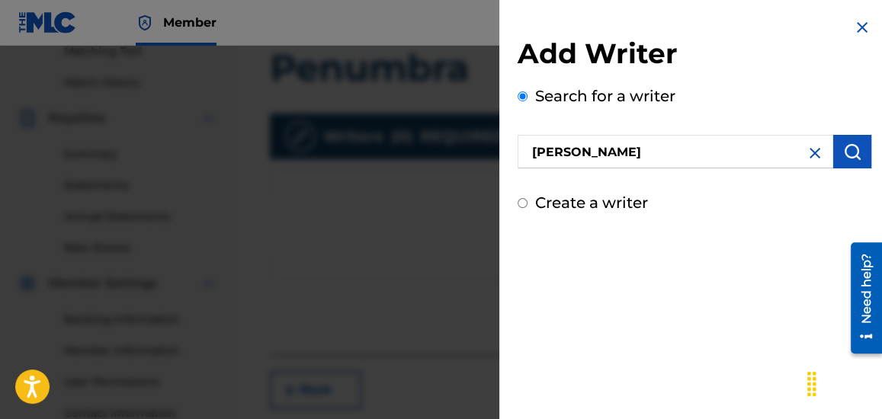
click at [846, 158] on img "submit" at bounding box center [852, 152] width 18 height 18
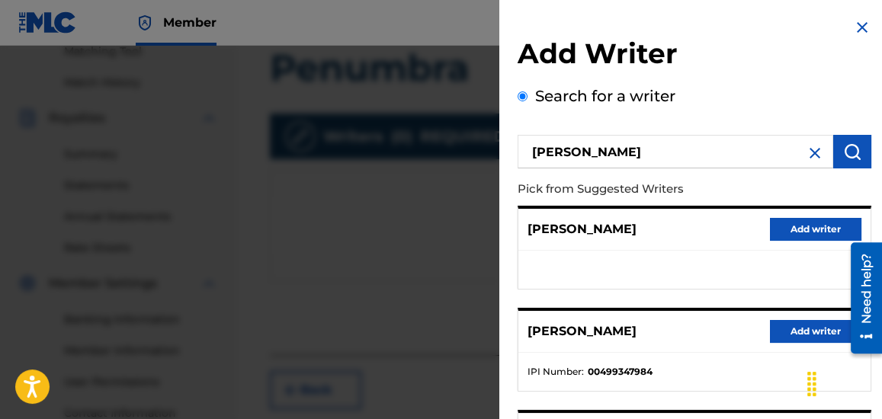
click at [806, 227] on button "Add writer" at bounding box center [815, 229] width 91 height 23
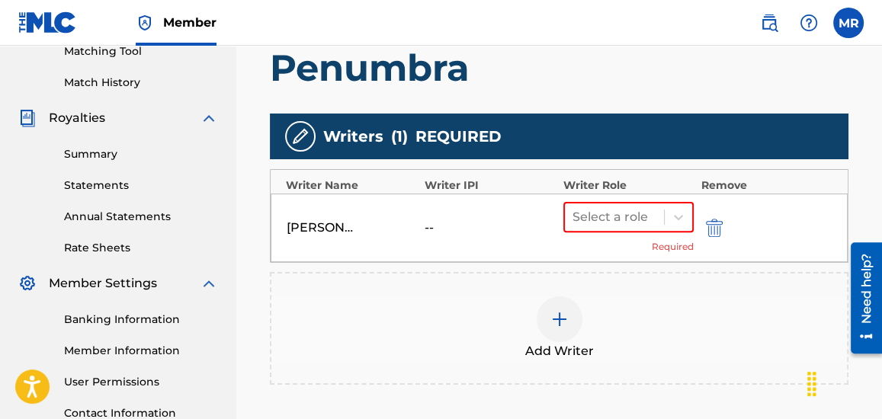
click at [431, 227] on div "--" at bounding box center [459, 228] width 69 height 18
click at [676, 214] on icon at bounding box center [678, 217] width 15 height 15
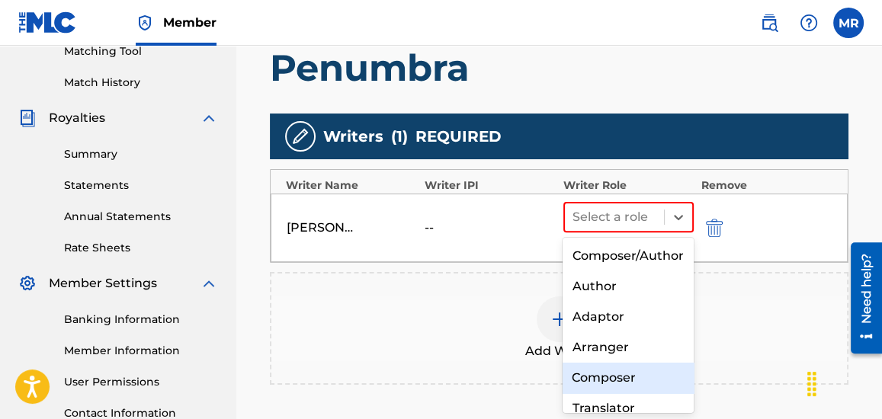
click at [595, 371] on div "Composer" at bounding box center [628, 378] width 130 height 30
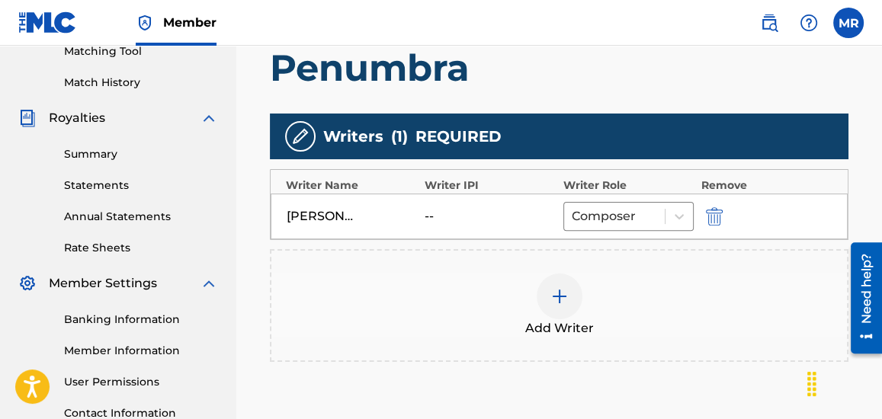
click at [428, 213] on div "--" at bounding box center [459, 216] width 69 height 18
click at [710, 213] on img "submit" at bounding box center [714, 216] width 17 height 18
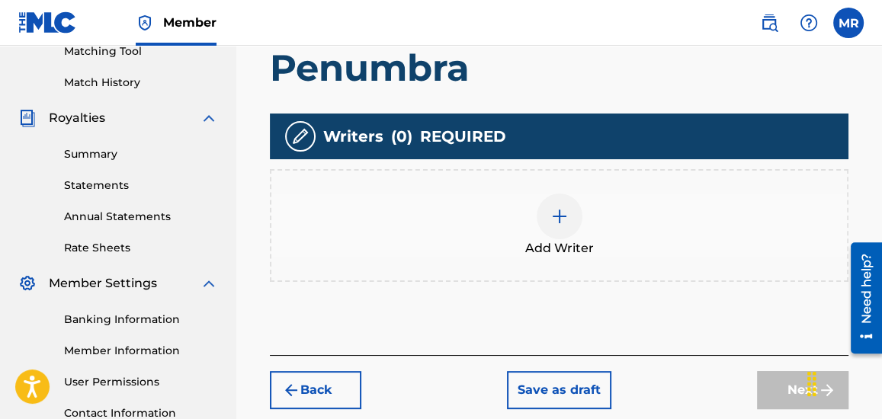
click at [562, 218] on img at bounding box center [559, 216] width 18 height 18
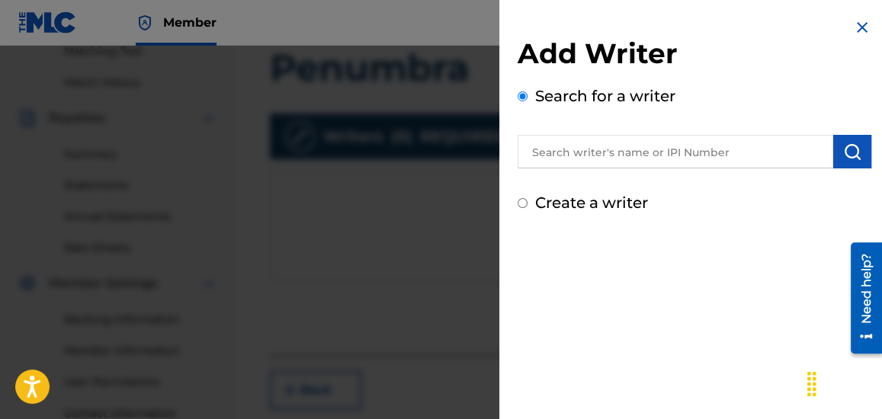
click at [529, 207] on div "Create a writer" at bounding box center [695, 202] width 354 height 23
click at [521, 203] on input "Create a writer" at bounding box center [523, 203] width 10 height 10
radio input "false"
radio input "true"
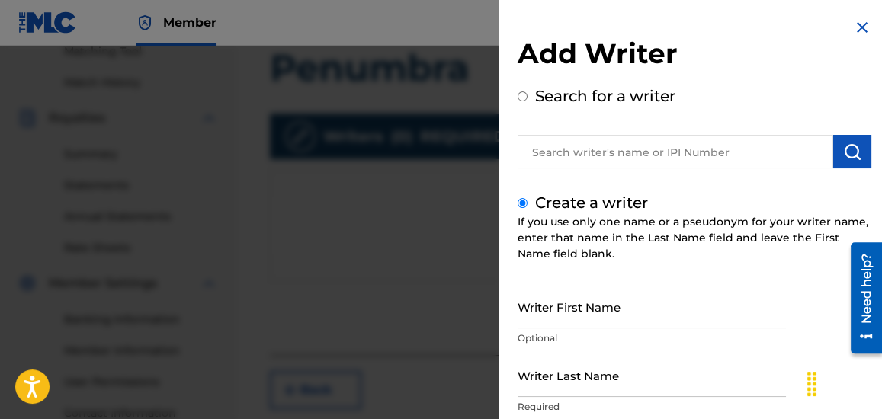
click at [569, 313] on input "Writer First Name" at bounding box center [652, 306] width 268 height 43
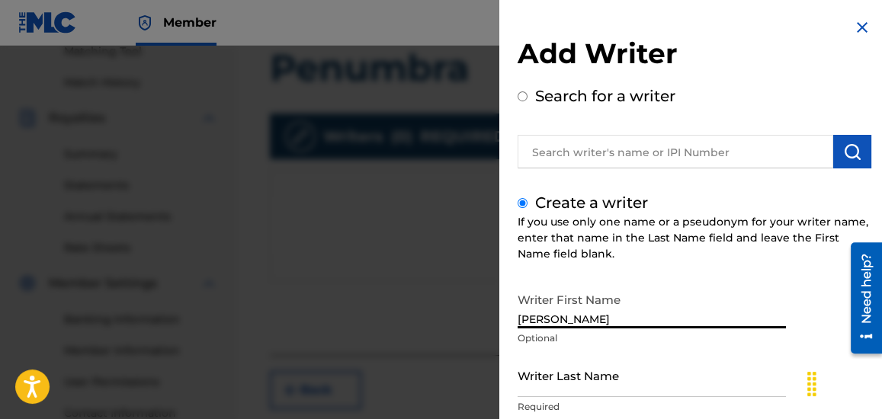
type input "[PERSON_NAME]"
click at [601, 386] on input "Writer Last Name" at bounding box center [652, 375] width 268 height 43
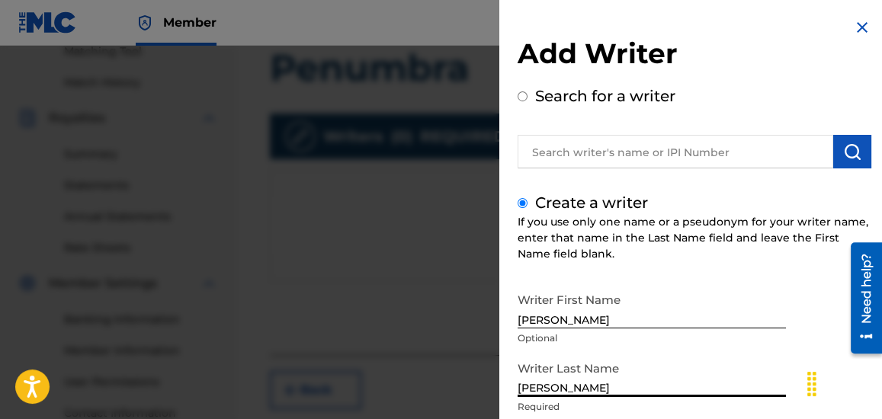
type input "[PERSON_NAME]"
click at [812, 90] on div "Search for a writer" at bounding box center [695, 127] width 354 height 84
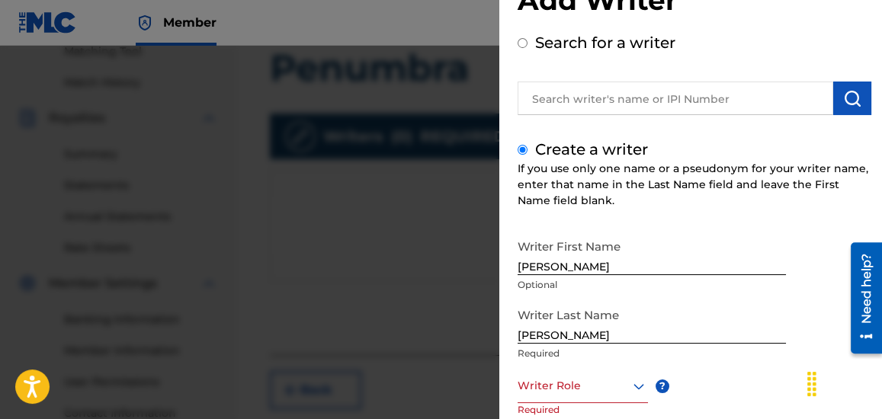
scroll to position [55, 0]
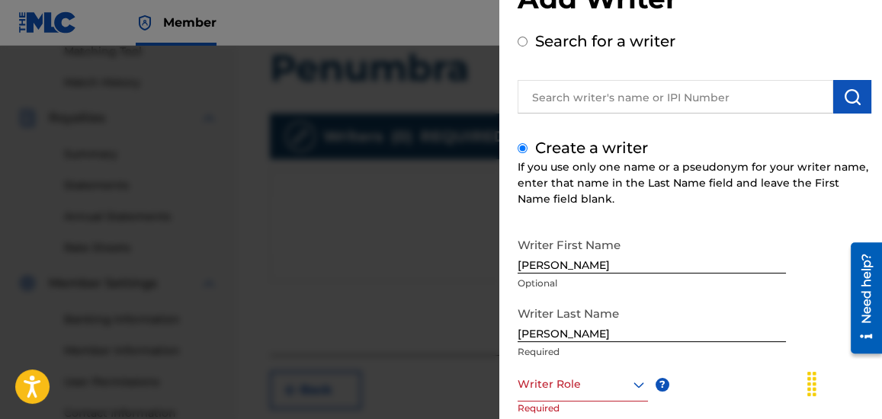
click at [620, 88] on input "text" at bounding box center [676, 97] width 316 height 34
radio input "true"
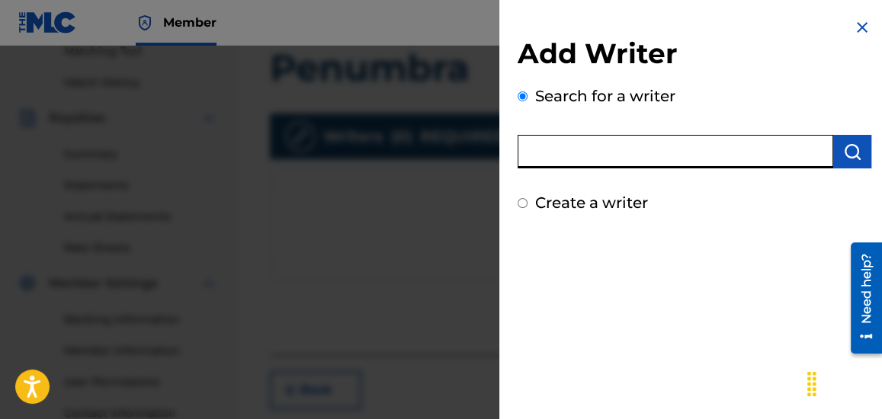
paste input "758807887"
type input "758807887"
click at [845, 153] on img "submit" at bounding box center [852, 152] width 18 height 18
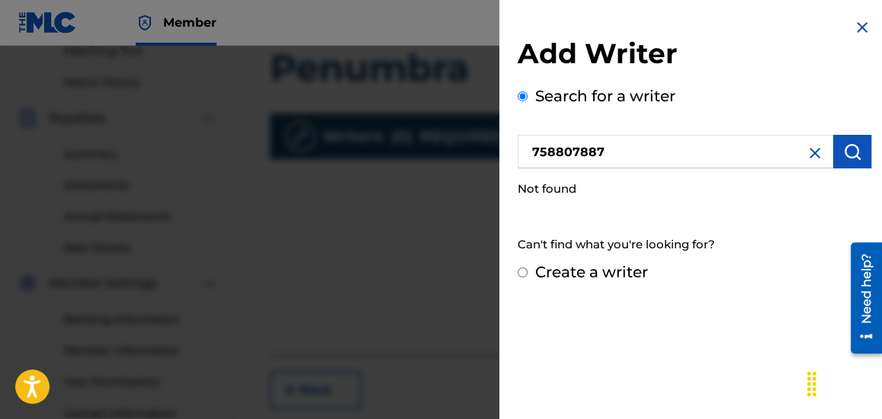
click at [521, 275] on input "Create a writer" at bounding box center [523, 273] width 10 height 10
radio input "false"
radio input "true"
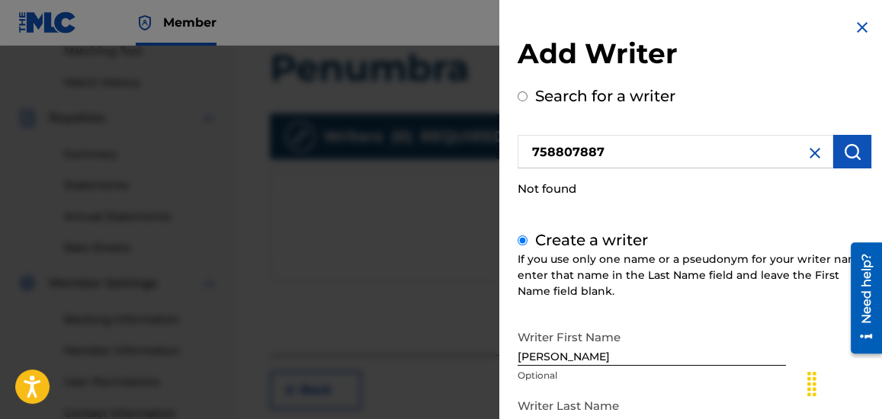
click at [754, 194] on div "Not found" at bounding box center [695, 189] width 354 height 33
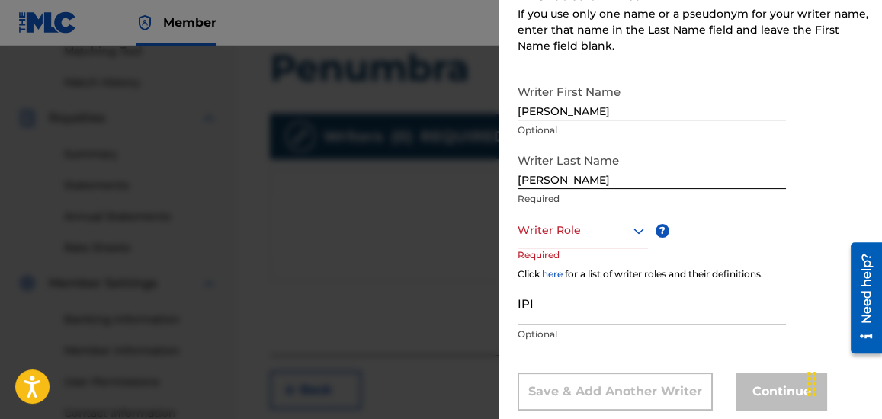
scroll to position [249, 0]
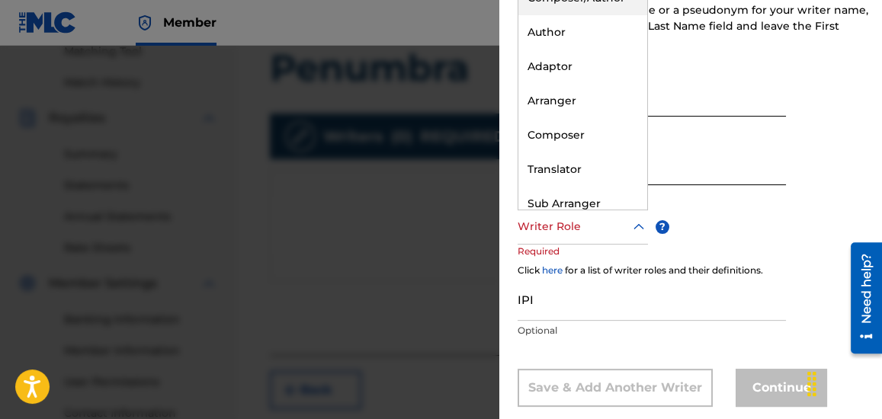
click at [636, 223] on icon at bounding box center [639, 227] width 18 height 18
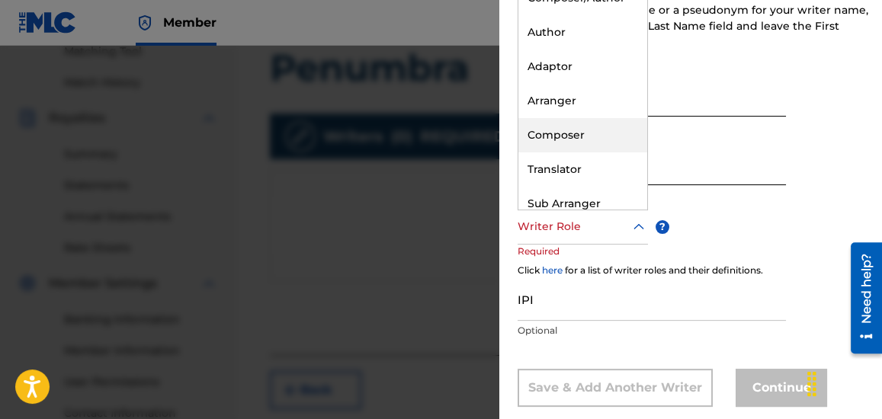
click at [576, 131] on div "Composer" at bounding box center [582, 135] width 129 height 34
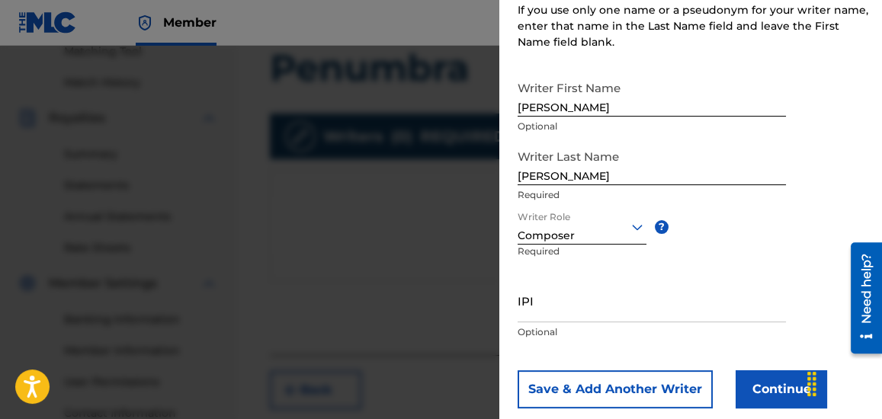
click at [563, 302] on input "IPI" at bounding box center [652, 300] width 268 height 43
paste input "758807887"
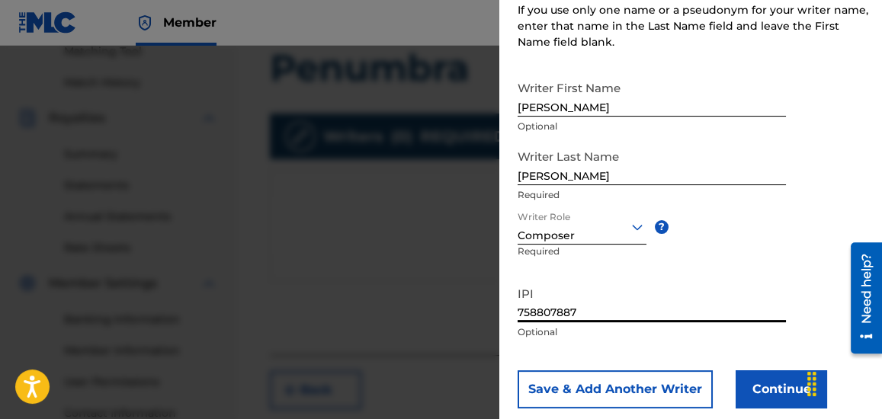
type input "758807887"
click at [853, 146] on div "Writer First Name [PERSON_NAME] Optional Writer Last Name [PERSON_NAME] Require…" at bounding box center [695, 240] width 354 height 335
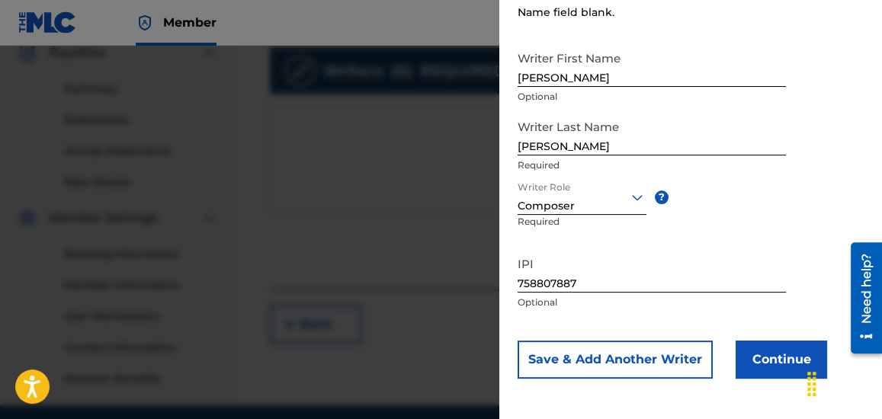
scroll to position [484, 0]
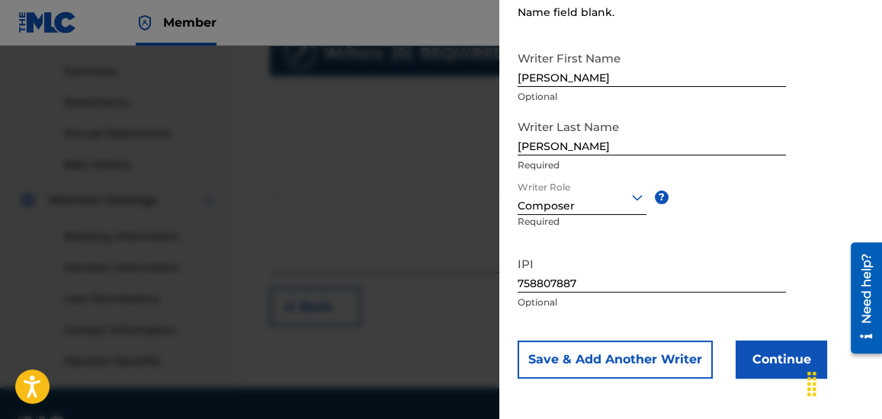
click at [766, 362] on button "Continue" at bounding box center [781, 360] width 91 height 38
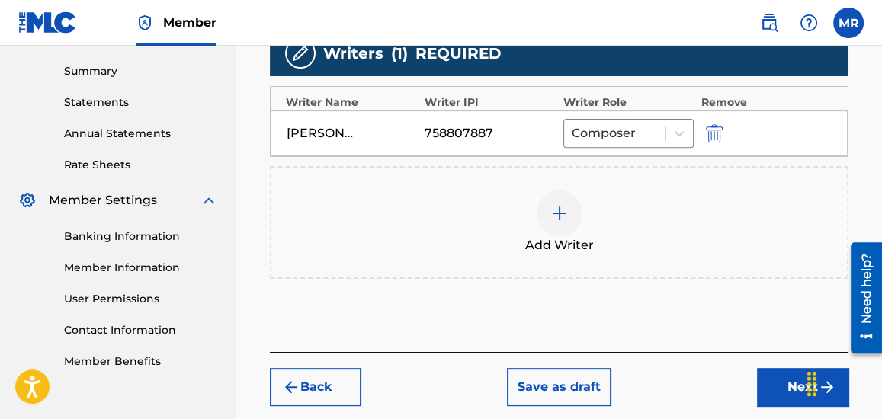
click at [781, 389] on button "Next" at bounding box center [802, 387] width 91 height 38
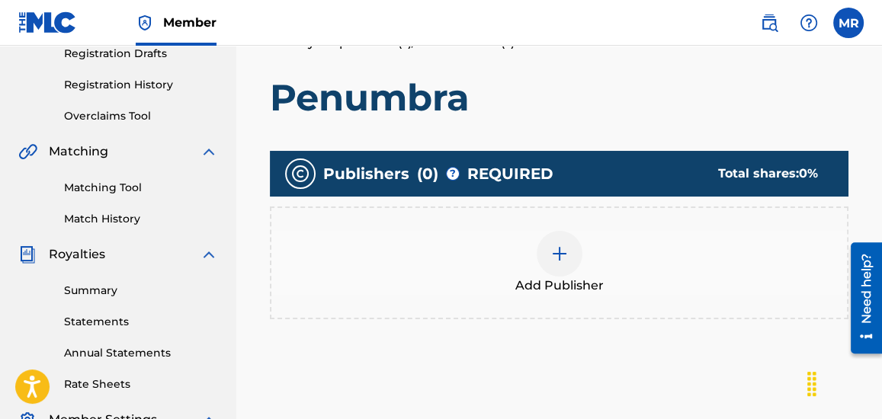
scroll to position [290, 0]
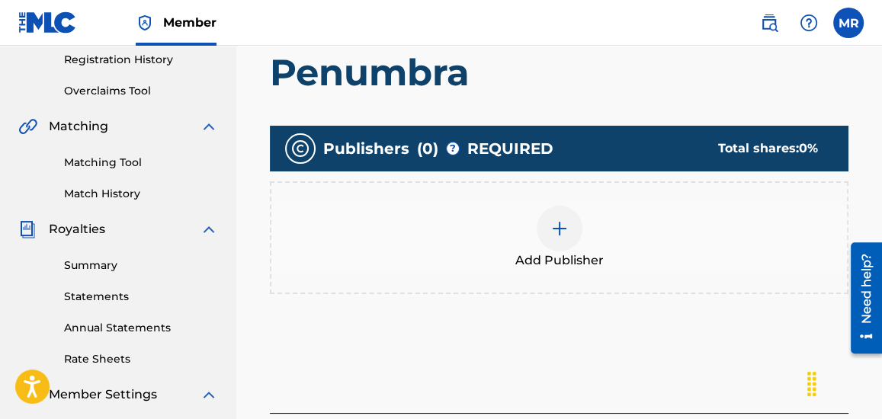
click at [552, 224] on img at bounding box center [559, 229] width 18 height 18
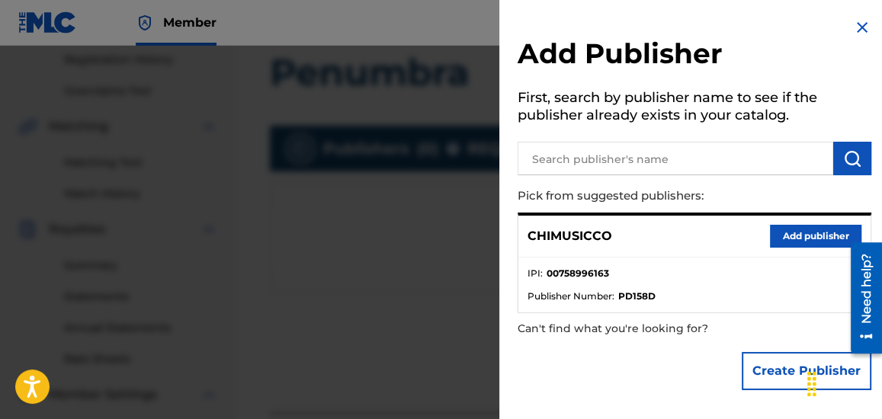
click at [600, 163] on input "text" at bounding box center [676, 159] width 316 height 34
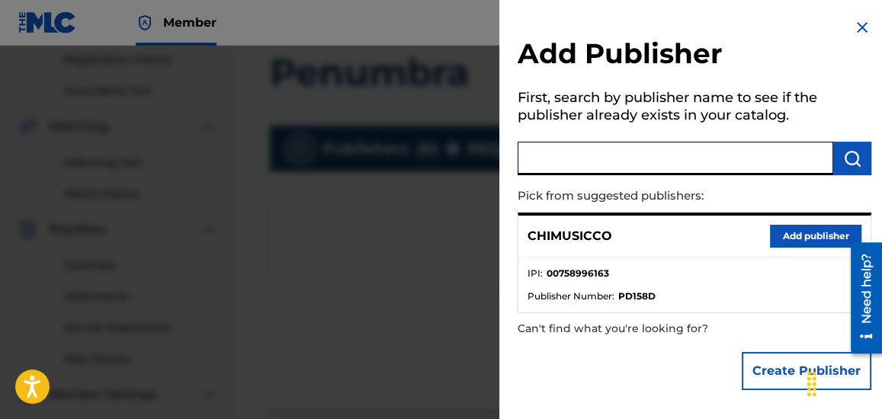
paste input "758996163"
type input "7"
click at [804, 232] on button "Add publisher" at bounding box center [815, 236] width 91 height 23
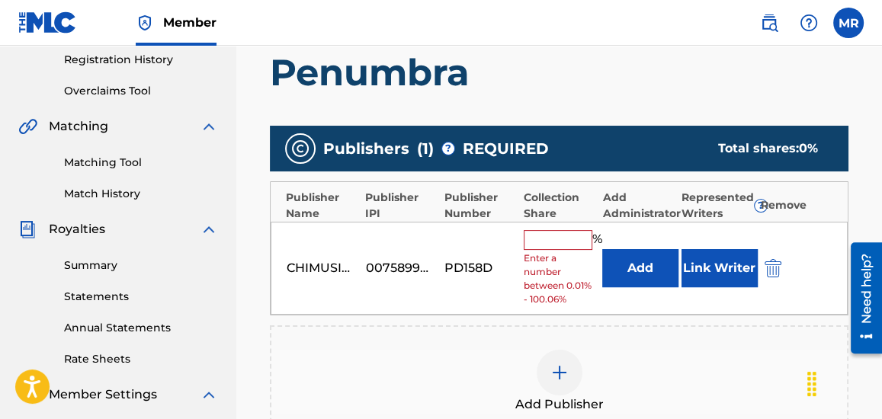
click at [572, 240] on input "text" at bounding box center [558, 240] width 69 height 20
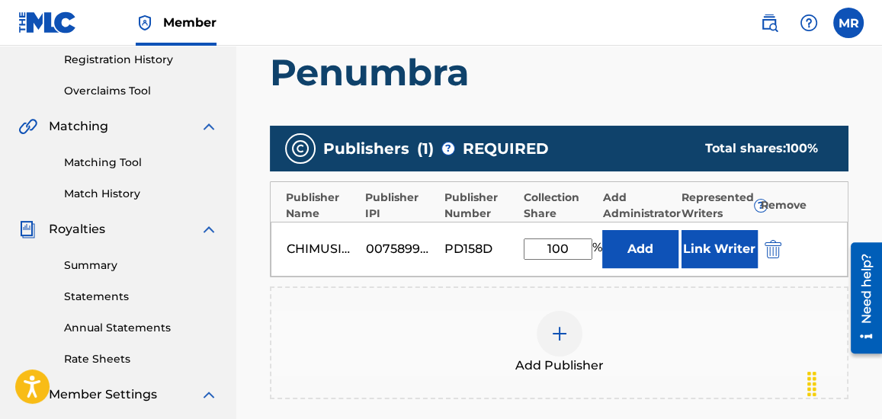
type input "100"
click at [710, 252] on button "Link Writer" at bounding box center [719, 249] width 76 height 38
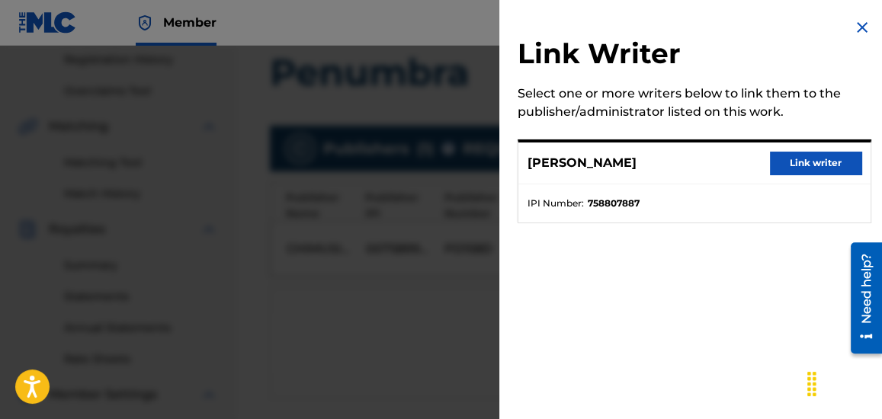
click at [806, 165] on button "Link writer" at bounding box center [815, 163] width 91 height 23
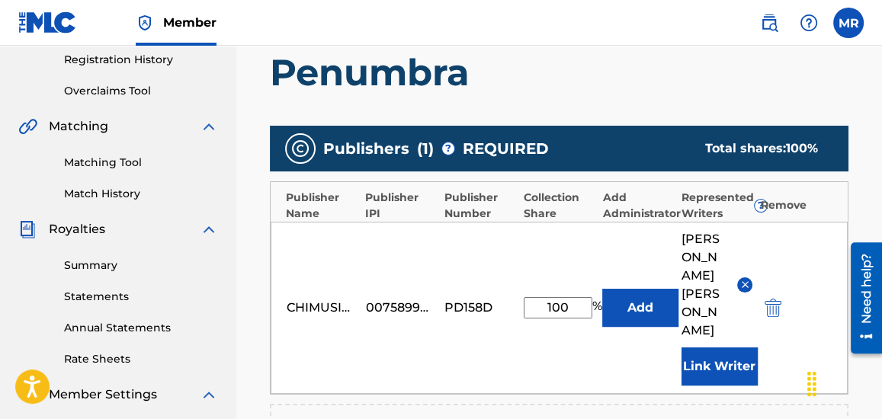
click at [577, 297] on input "100" at bounding box center [558, 307] width 69 height 21
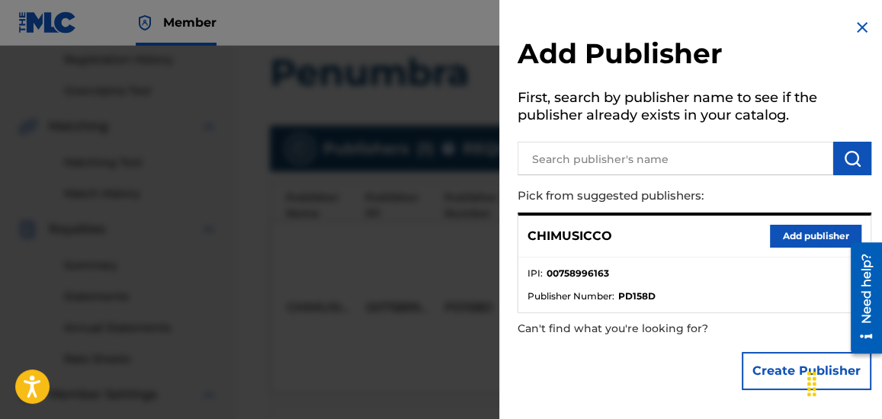
click at [858, 34] on img at bounding box center [862, 27] width 18 height 18
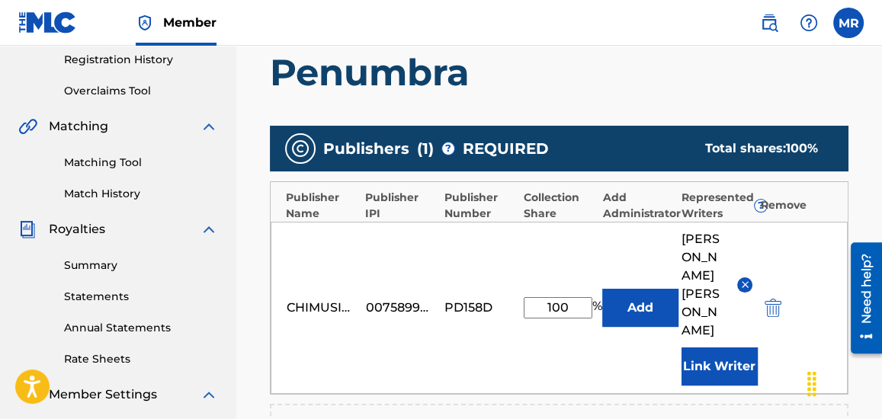
click at [862, 117] on div "Register Work Search Enter Work Details Add Writers Add Publishers & Shares Add…" at bounding box center [559, 249] width 609 height 911
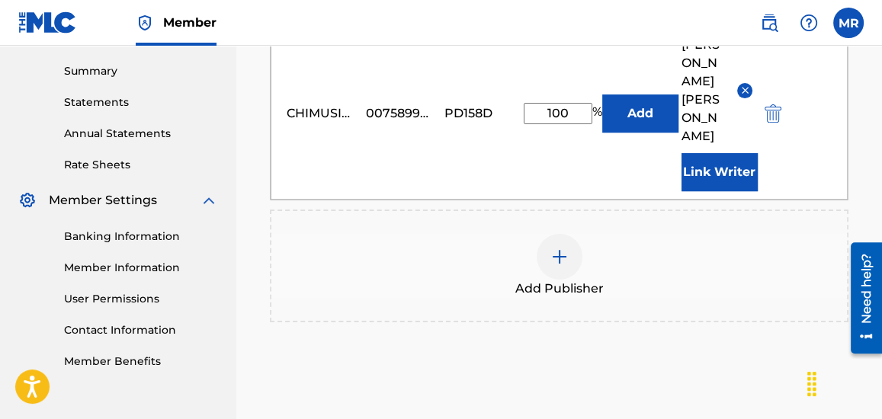
scroll to position [511, 0]
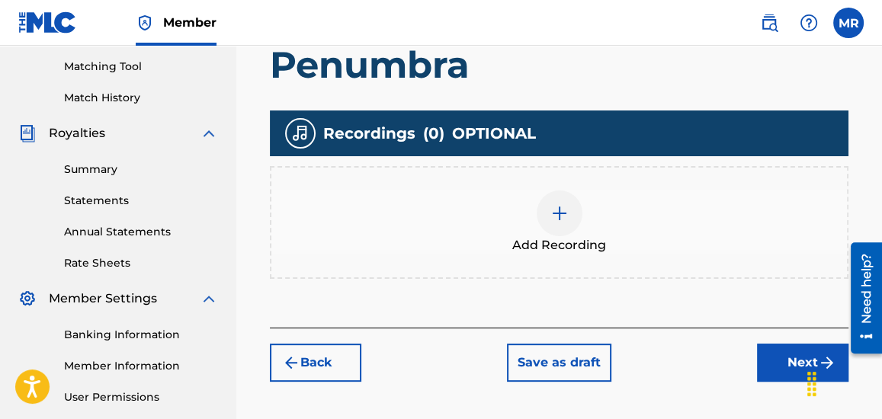
scroll to position [401, 0]
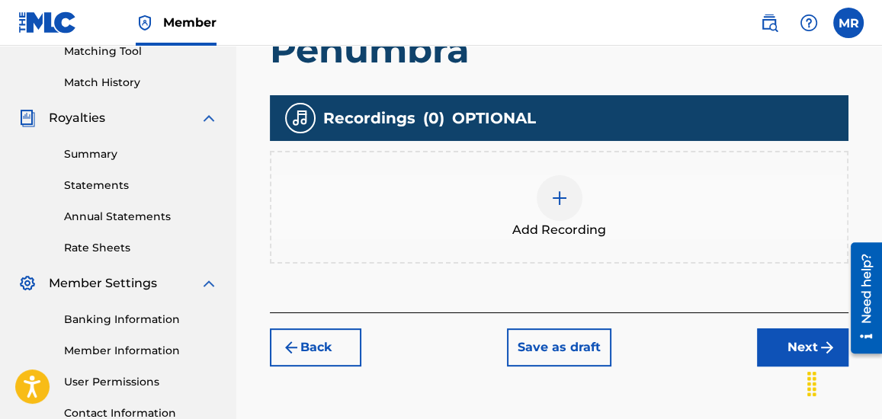
click at [559, 200] on img at bounding box center [559, 198] width 18 height 18
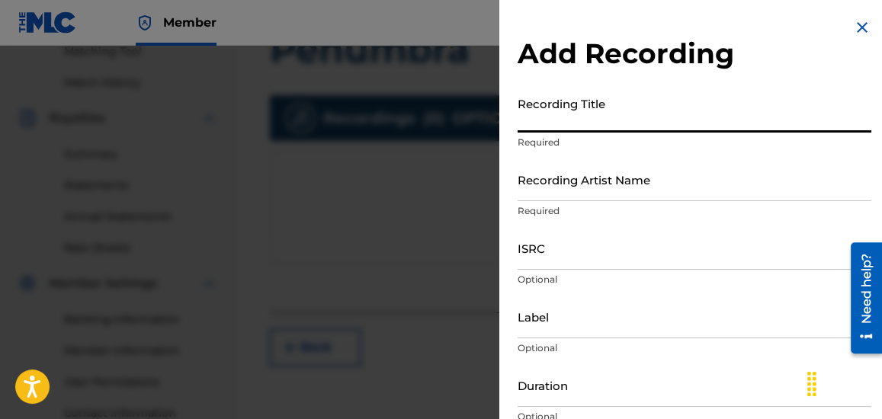
click at [569, 110] on input "Recording Title" at bounding box center [695, 110] width 354 height 43
type input "Many Moons"
click at [565, 182] on input "Recording Artist Name" at bounding box center [695, 179] width 354 height 43
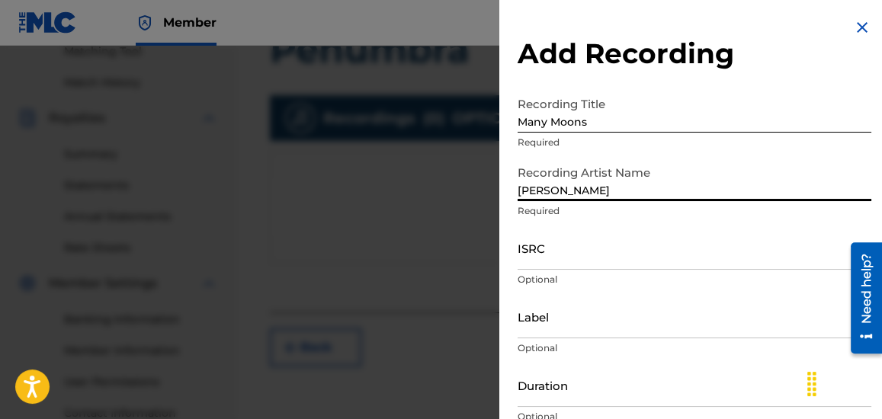
type input "[PERSON_NAME]"
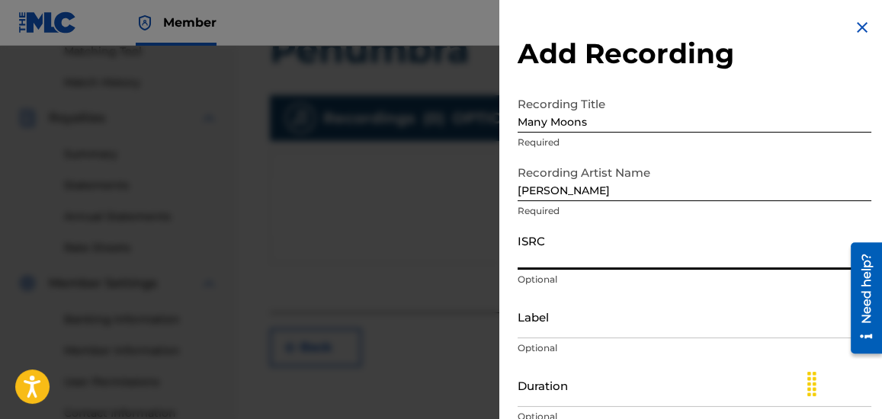
click at [543, 254] on input "ISRC" at bounding box center [695, 247] width 354 height 43
click at [566, 324] on input "Label" at bounding box center [695, 316] width 354 height 43
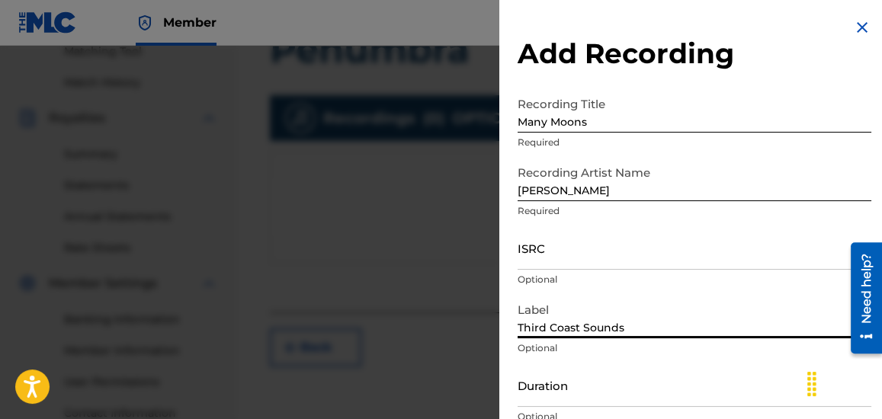
type input "Third Coast Sounds"
click at [547, 389] on input "Duration" at bounding box center [695, 385] width 354 height 43
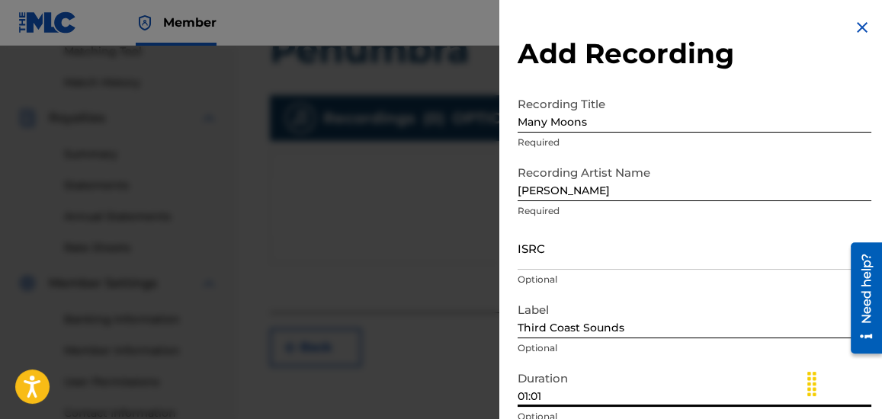
type input "01:01"
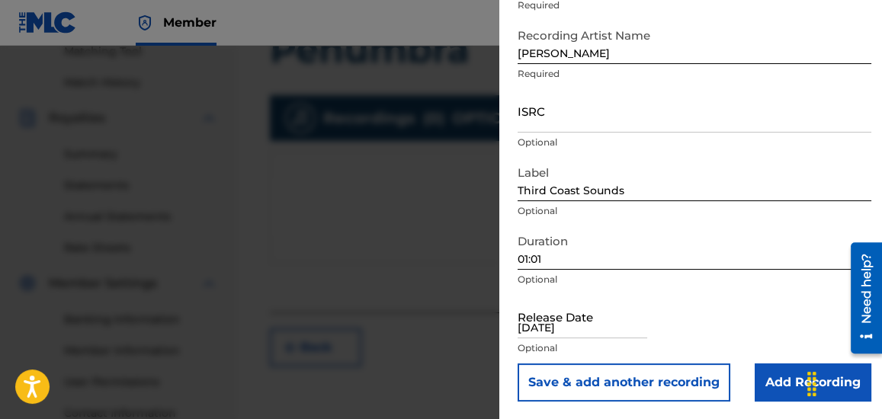
type input "[DATE]"
click at [774, 382] on input "Add Recording" at bounding box center [813, 383] width 117 height 38
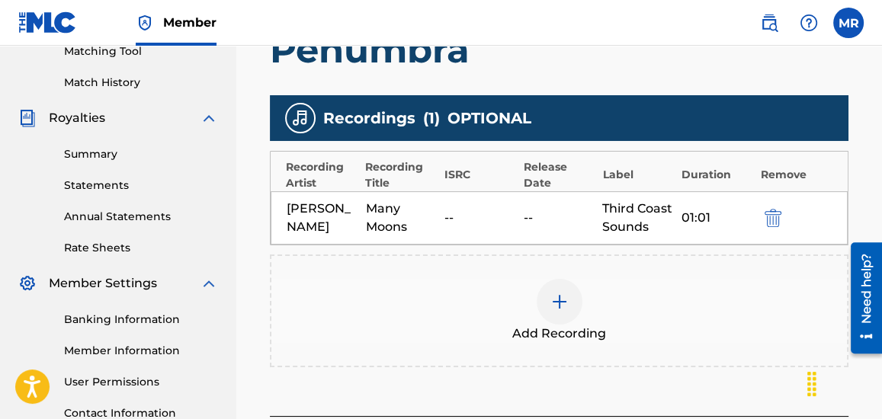
click at [524, 217] on div "--" at bounding box center [560, 218] width 72 height 18
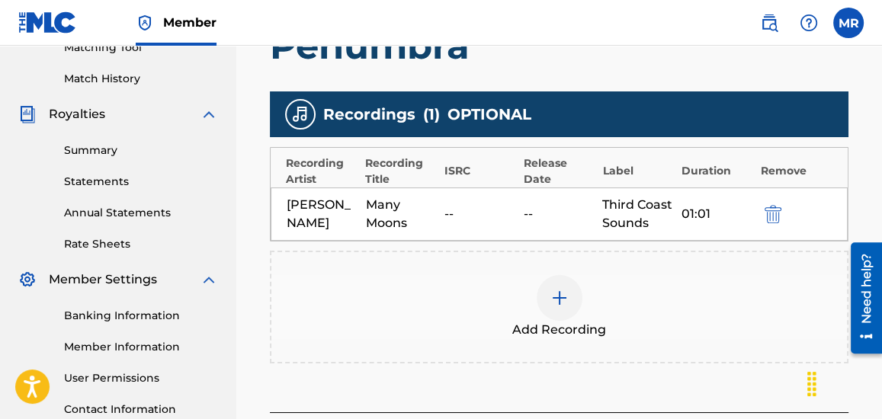
scroll to position [540, 0]
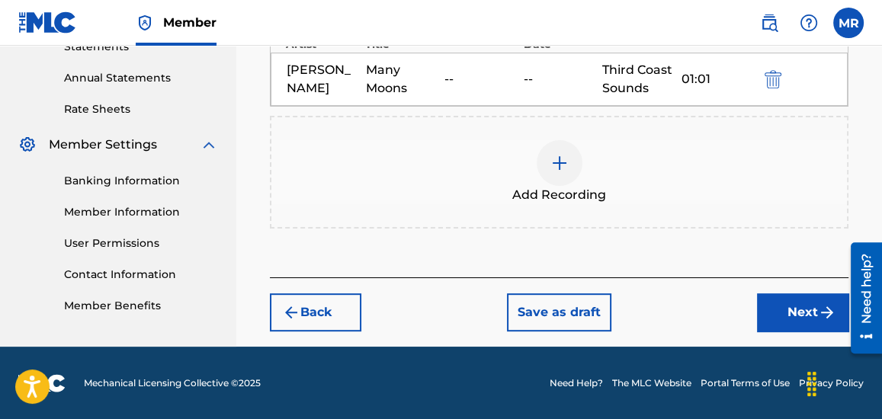
click at [781, 303] on button "Next" at bounding box center [802, 312] width 91 height 38
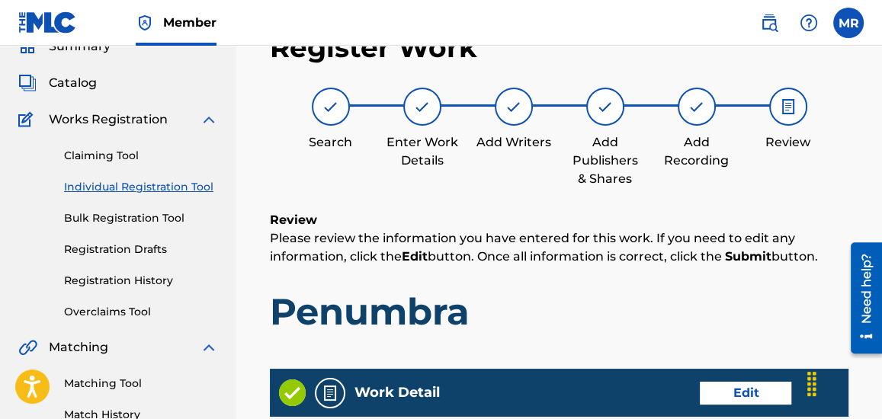
click at [670, 271] on div "Review Please review the information you have entered for this work. If you nee…" at bounding box center [559, 284] width 579 height 146
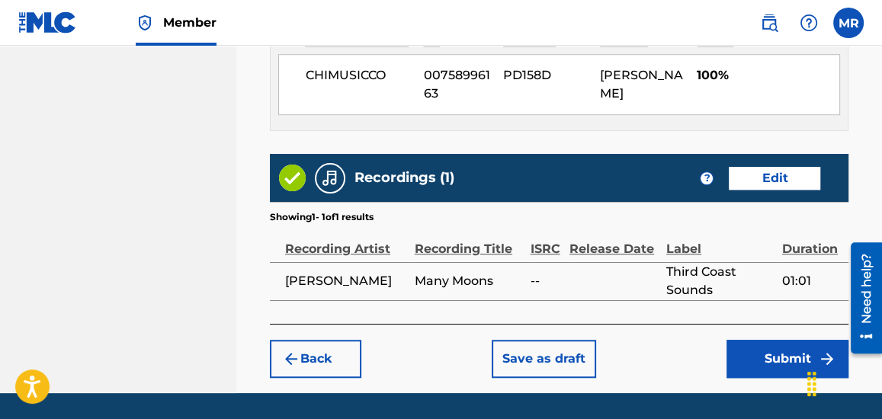
scroll to position [934, 0]
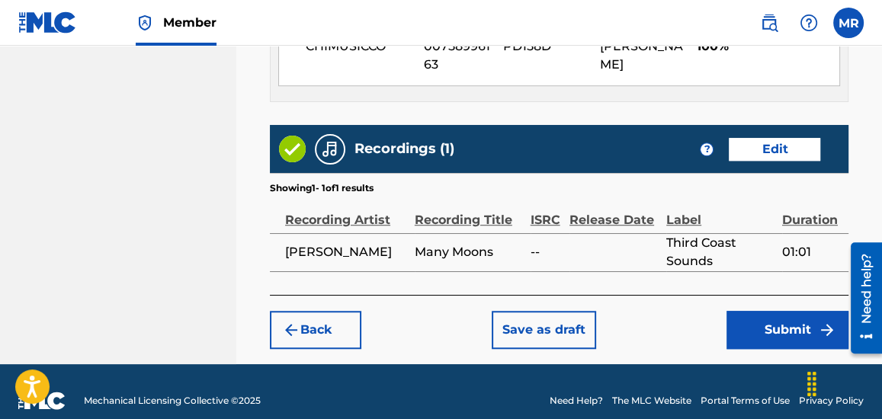
click at [754, 318] on button "Submit" at bounding box center [787, 330] width 122 height 38
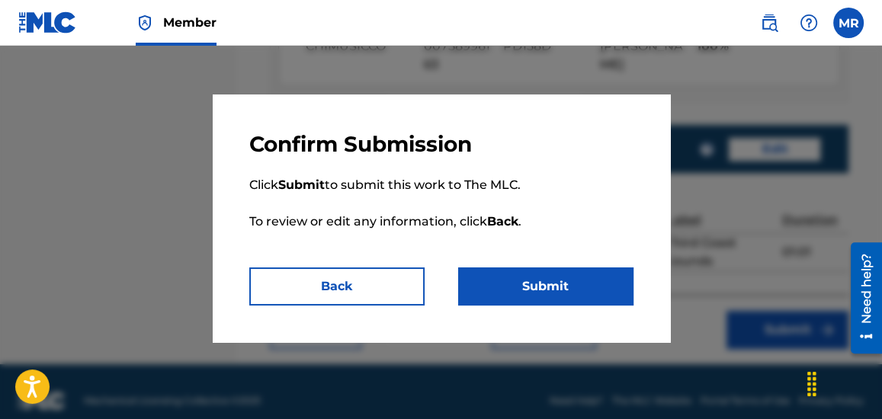
click at [558, 291] on button "Submit" at bounding box center [545, 287] width 175 height 38
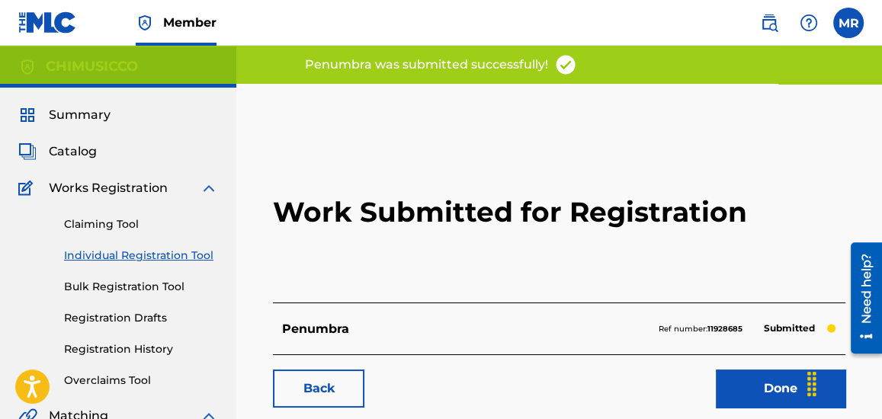
click at [765, 385] on link "Done" at bounding box center [781, 389] width 130 height 38
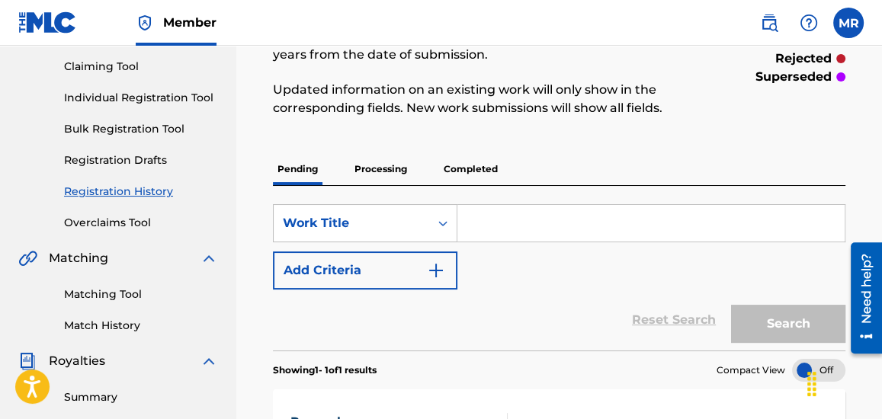
scroll to position [120, 0]
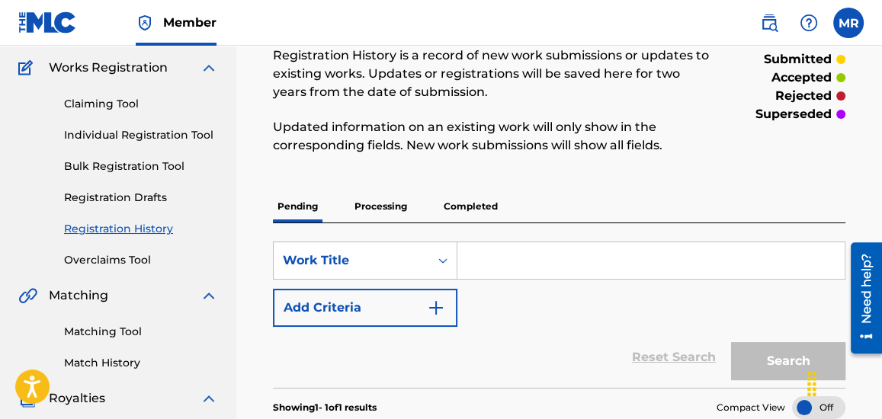
click at [180, 136] on link "Individual Registration Tool" at bounding box center [141, 135] width 154 height 16
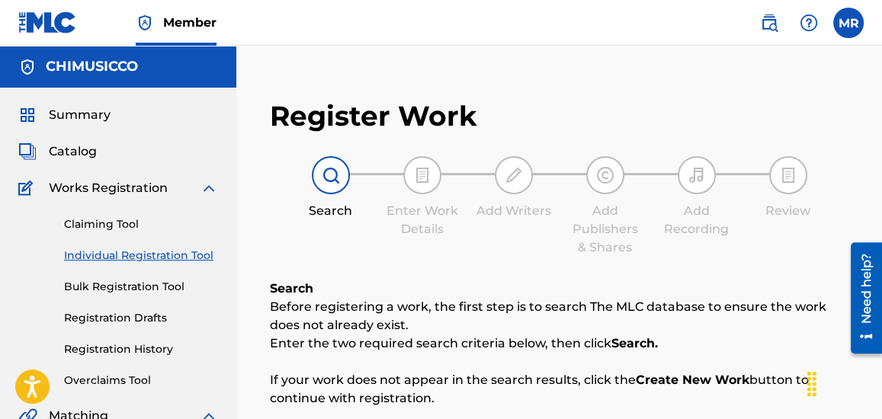
click at [137, 287] on link "Bulk Registration Tool" at bounding box center [141, 287] width 154 height 16
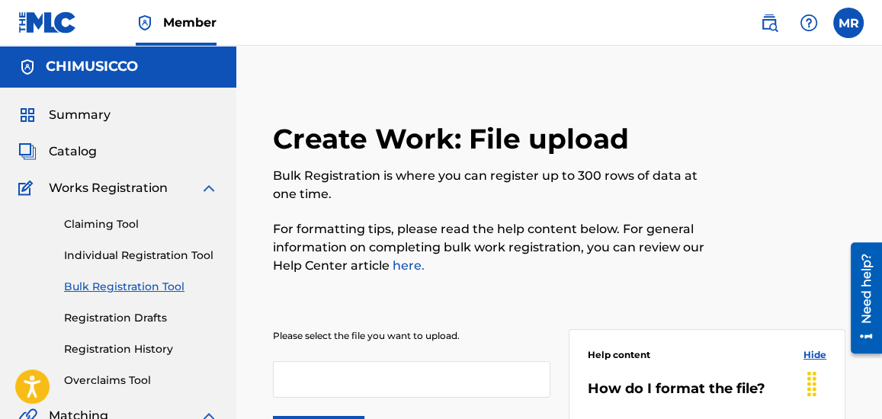
click at [477, 245] on p "For formatting tips, please read the help content below. For general informatio…" at bounding box center [493, 247] width 441 height 55
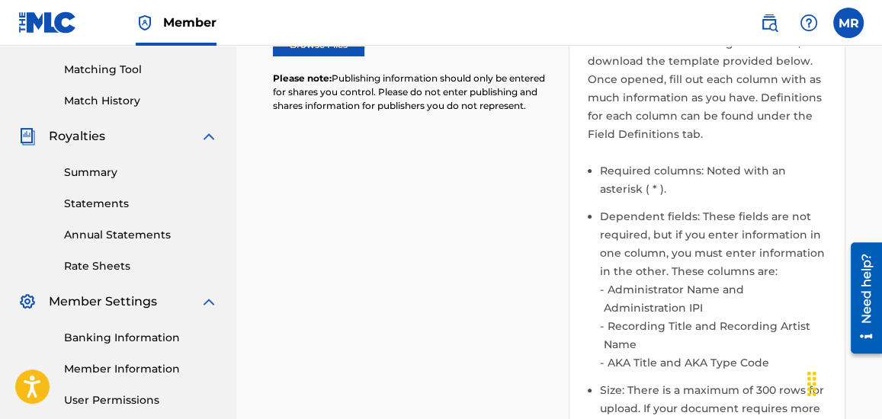
scroll to position [788, 0]
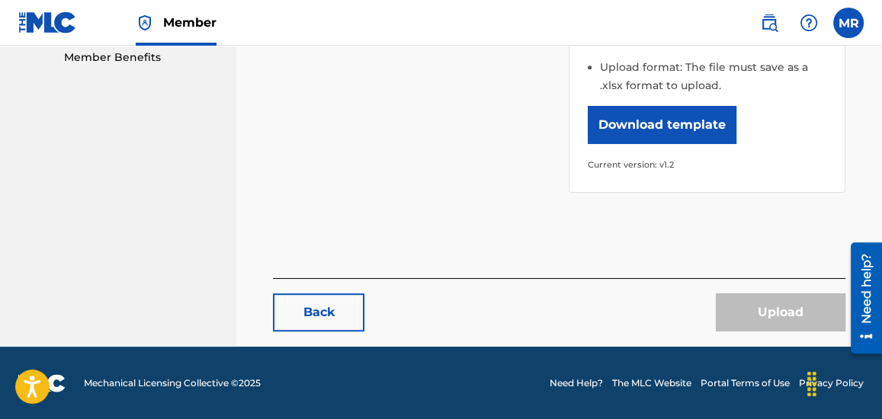
click at [668, 127] on button "Download template" at bounding box center [662, 125] width 149 height 38
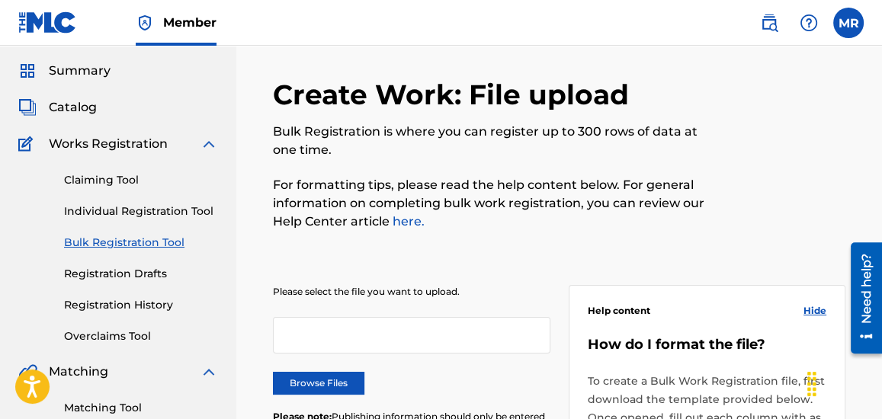
scroll to position [0, 0]
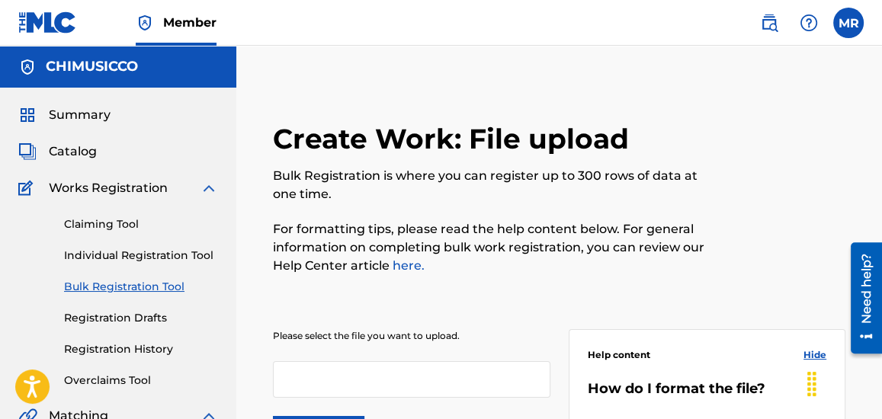
click at [101, 153] on div "Catalog" at bounding box center [118, 152] width 200 height 18
click at [76, 152] on span "Catalog" at bounding box center [73, 152] width 48 height 18
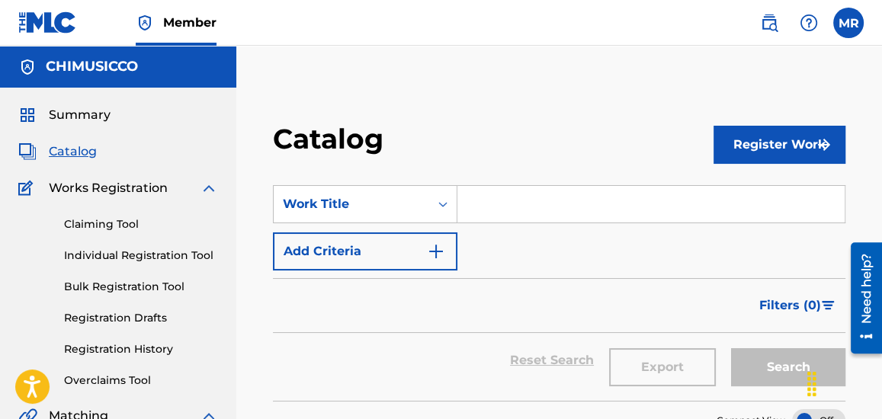
click at [601, 146] on div "Catalog" at bounding box center [493, 144] width 441 height 45
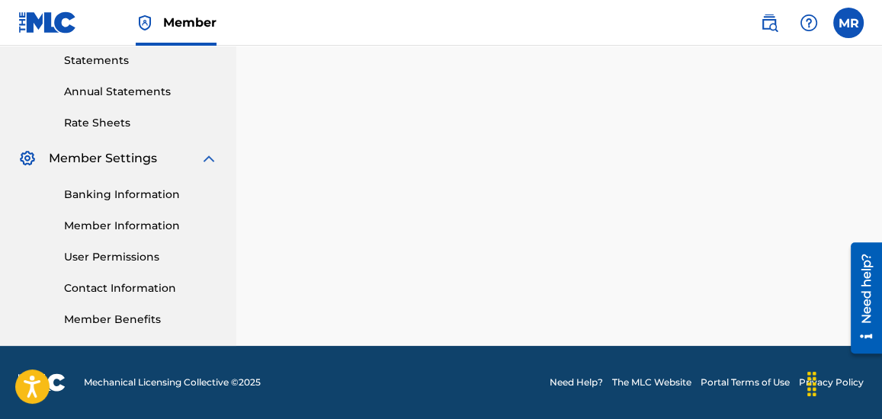
scroll to position [120, 0]
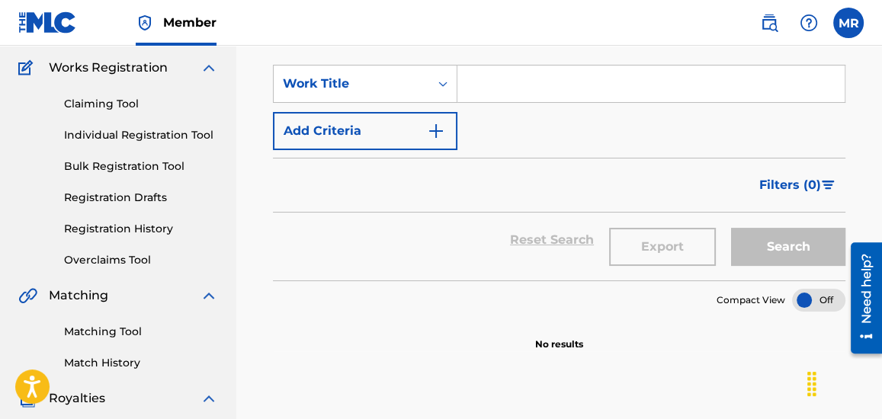
click at [127, 195] on link "Registration Drafts" at bounding box center [141, 198] width 154 height 16
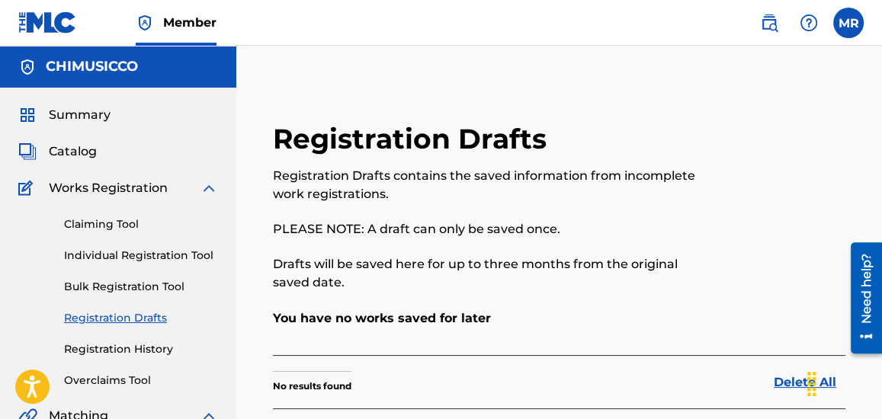
click at [146, 349] on link "Registration History" at bounding box center [141, 349] width 154 height 16
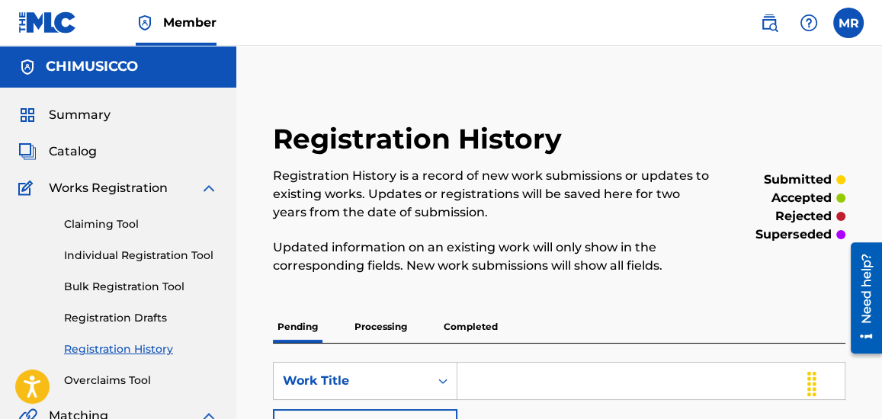
click at [430, 214] on p "Registration History is a record of new work submissions or updates to existing…" at bounding box center [493, 194] width 441 height 55
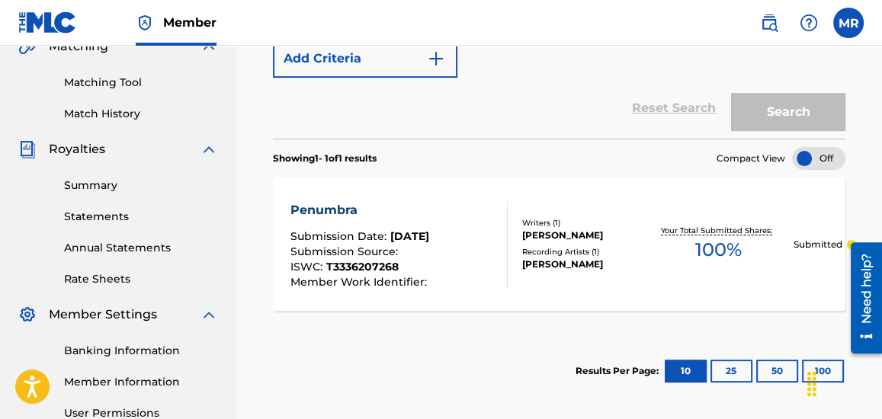
scroll to position [405, 0]
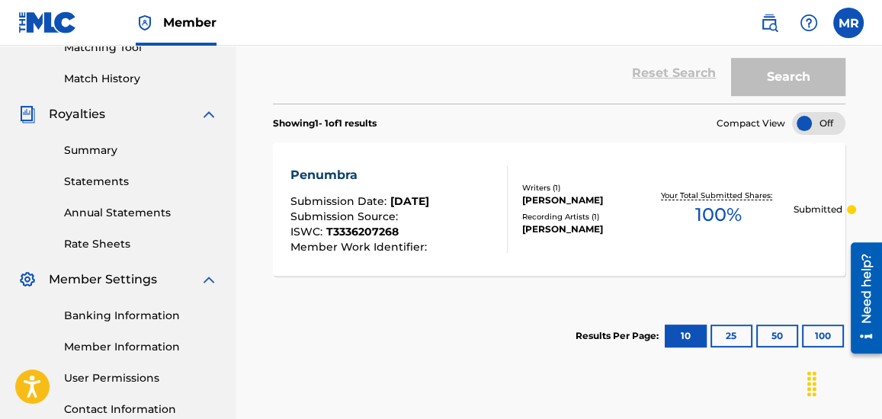
click at [430, 211] on div "Submission Source :" at bounding box center [360, 218] width 140 height 15
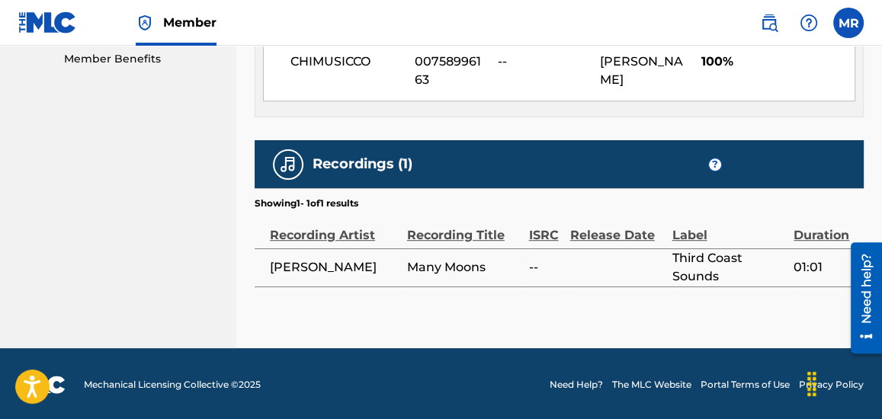
scroll to position [381, 0]
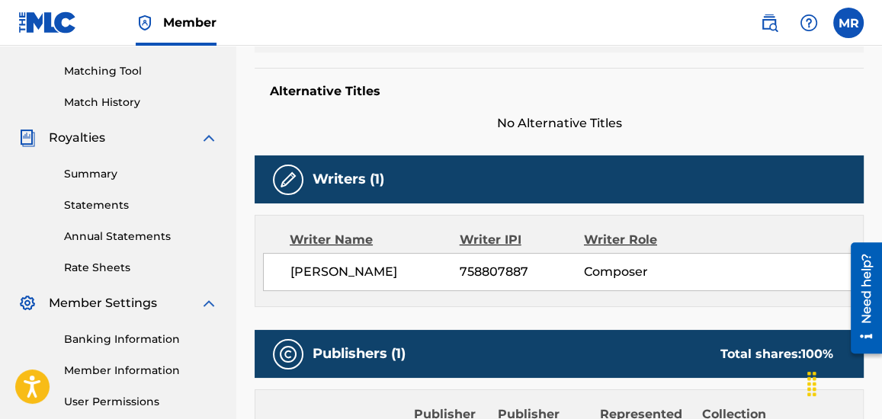
click at [797, 153] on div "Work Detail Member Work Identifier -- MLC Song Code -- ISWC T3336207268 Duratio…" at bounding box center [559, 291] width 609 height 803
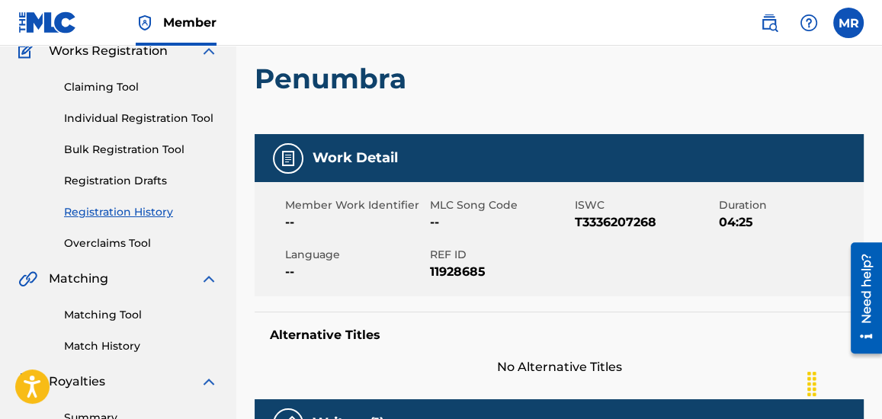
scroll to position [166, 0]
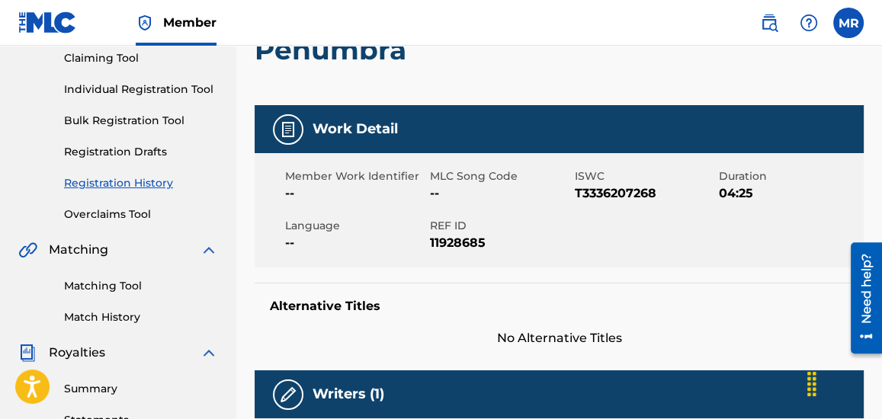
click at [122, 291] on link "Matching Tool" at bounding box center [141, 286] width 154 height 16
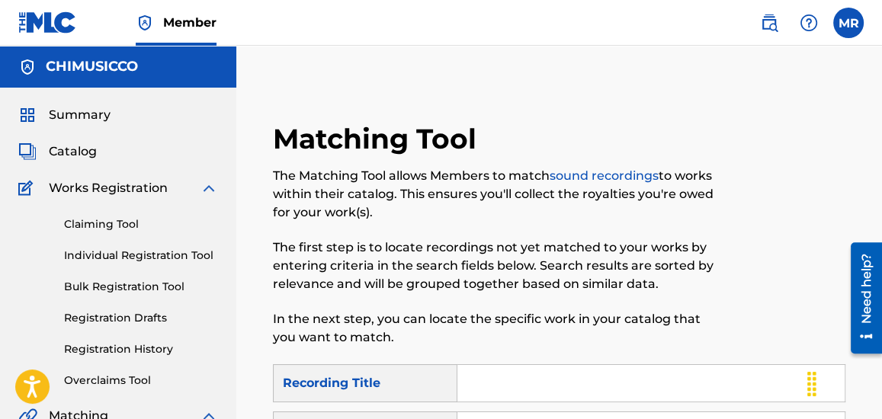
click at [437, 223] on div "The Matching Tool allows Members to match sound recordings to works within thei…" at bounding box center [493, 257] width 441 height 180
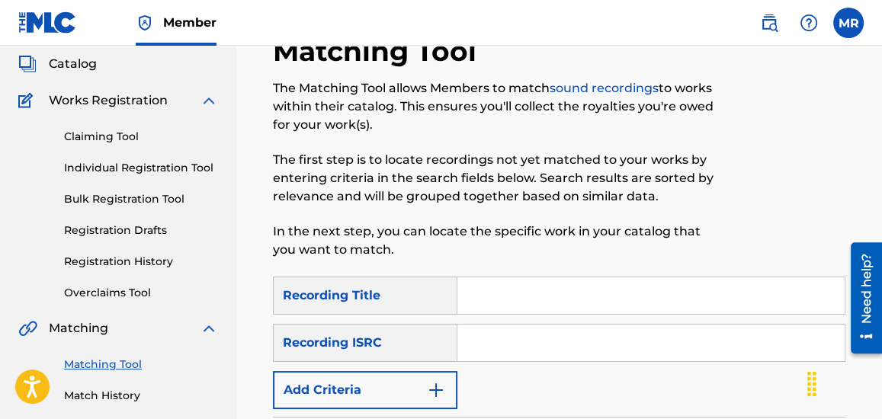
scroll to position [111, 0]
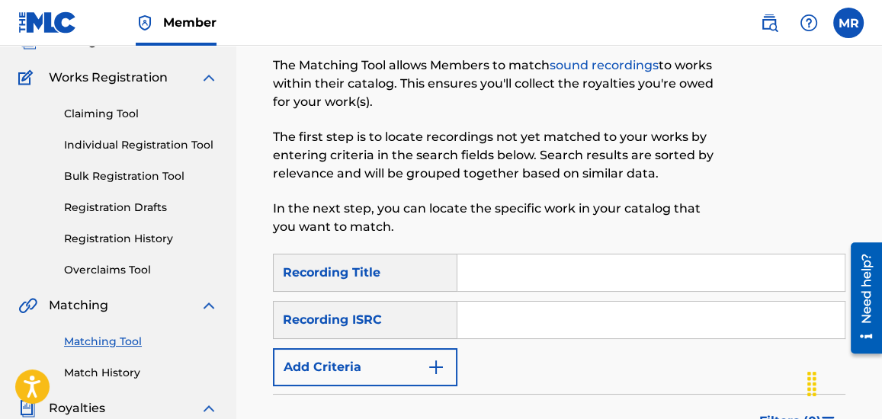
click at [361, 325] on div "Recording ISRC" at bounding box center [365, 320] width 184 height 38
click at [495, 274] on input "Search Form" at bounding box center [650, 273] width 387 height 37
type input "Before We Met"
click at [546, 319] on input "Search Form" at bounding box center [650, 320] width 387 height 37
paste input "QZNWQ2575423"
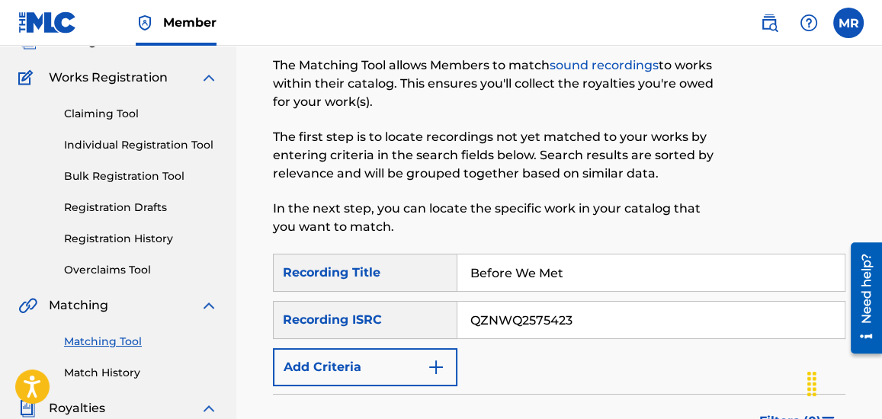
type input "QZNWQ2575423"
click at [775, 173] on div at bounding box center [779, 132] width 132 height 242
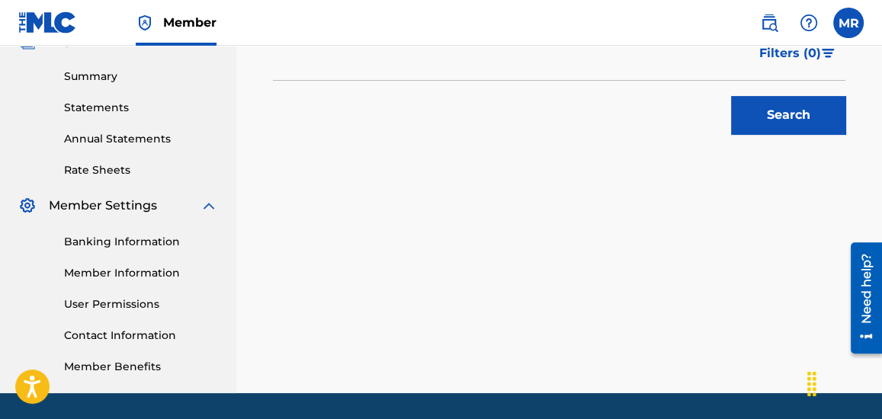
scroll to position [516, 0]
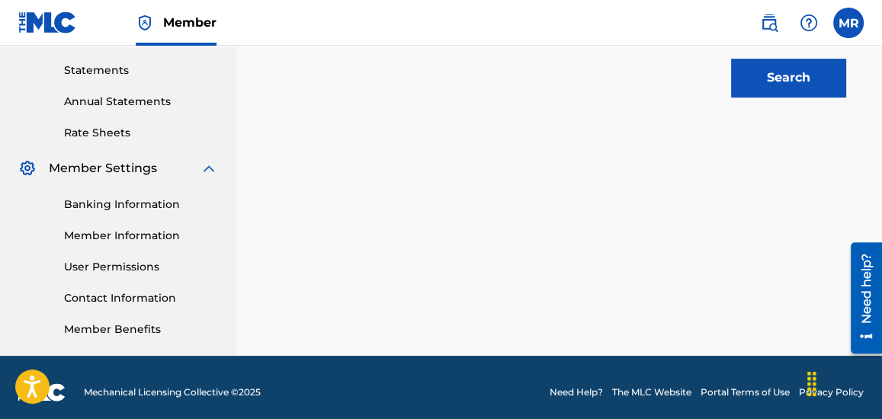
click at [781, 85] on button "Search" at bounding box center [788, 78] width 114 height 38
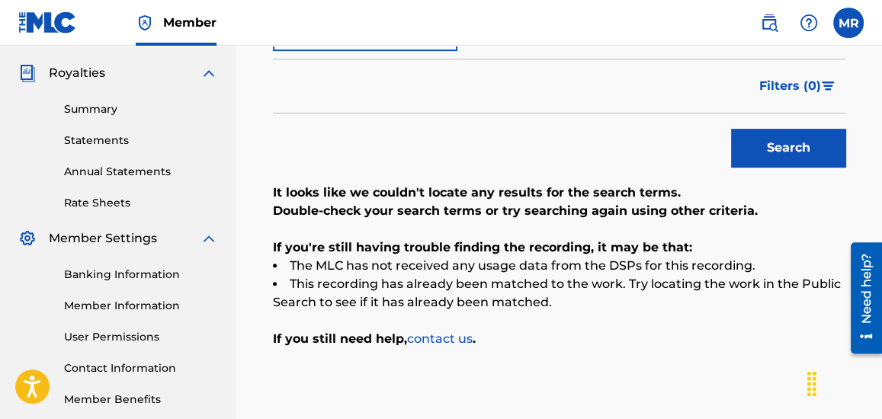
scroll to position [442, 0]
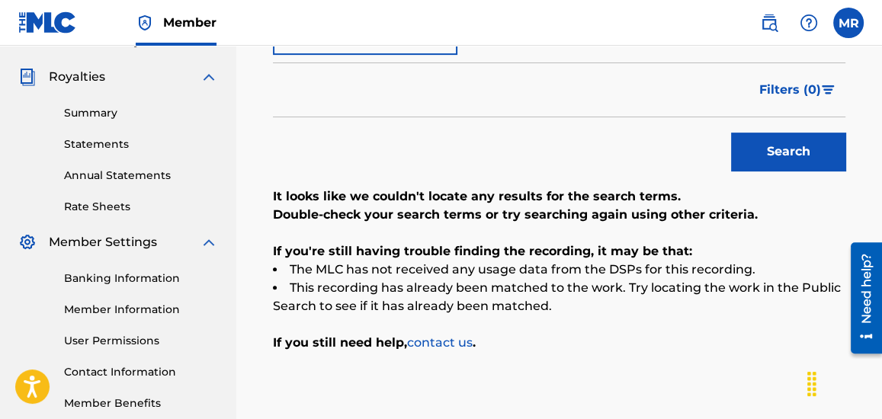
click at [116, 206] on link "Rate Sheets" at bounding box center [141, 207] width 154 height 16
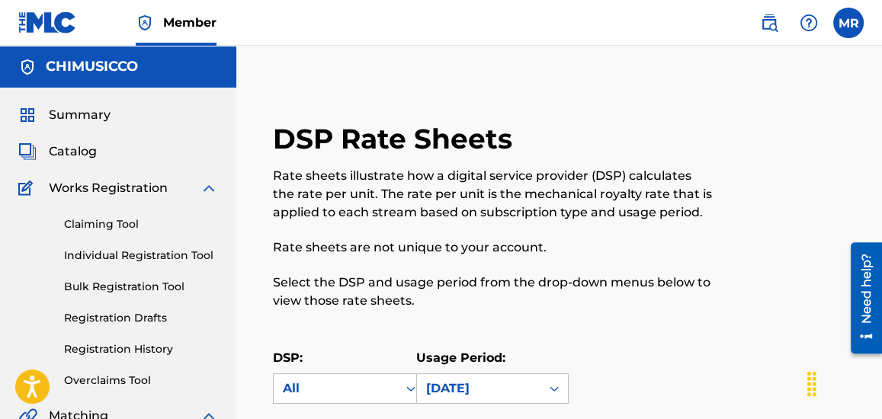
click at [125, 225] on link "Claiming Tool" at bounding box center [141, 224] width 154 height 16
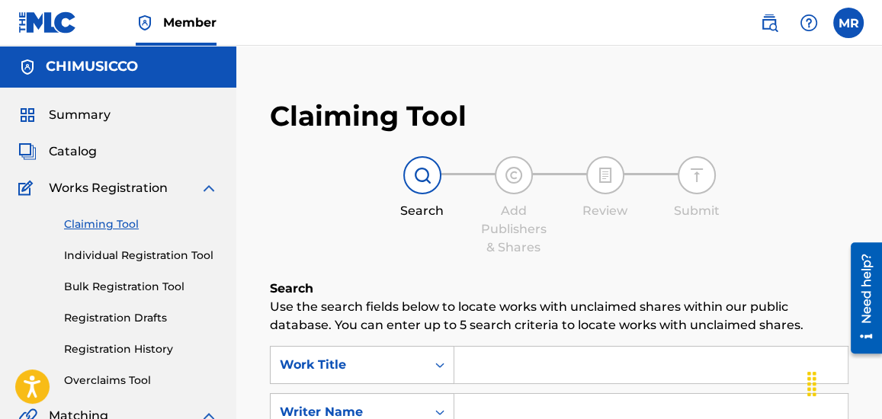
click at [352, 221] on div "Search Add Publishers & Shares Review Submit" at bounding box center [559, 206] width 579 height 101
click at [169, 254] on link "Individual Registration Tool" at bounding box center [141, 256] width 154 height 16
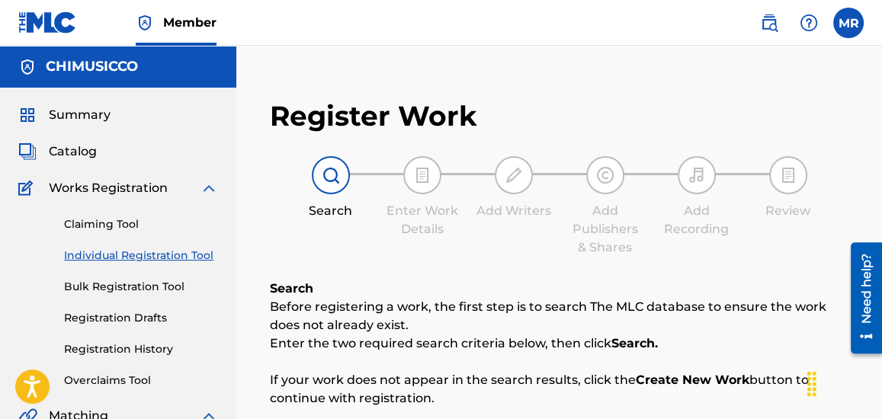
click at [438, 274] on div "Register Work Search Enter Work Details Add Writers Add Publishers & Shares Add…" at bounding box center [559, 420] width 609 height 672
click at [79, 149] on span "Catalog" at bounding box center [73, 152] width 48 height 18
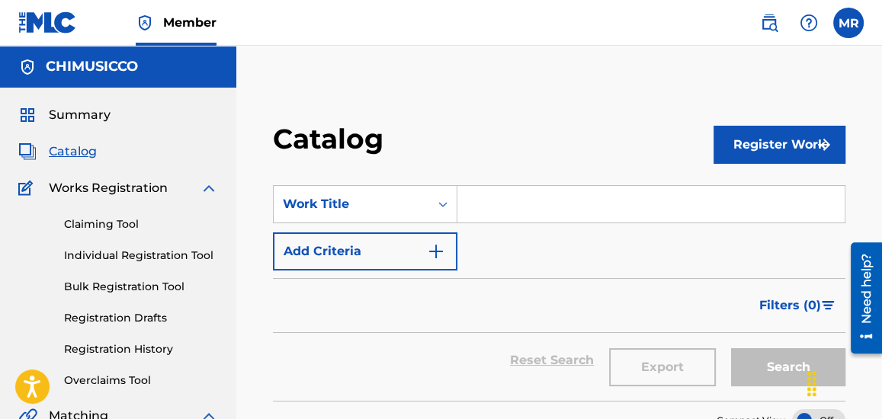
click at [752, 140] on button "Register Work" at bounding box center [779, 145] width 132 height 38
click at [748, 197] on link "Individual" at bounding box center [779, 194] width 132 height 37
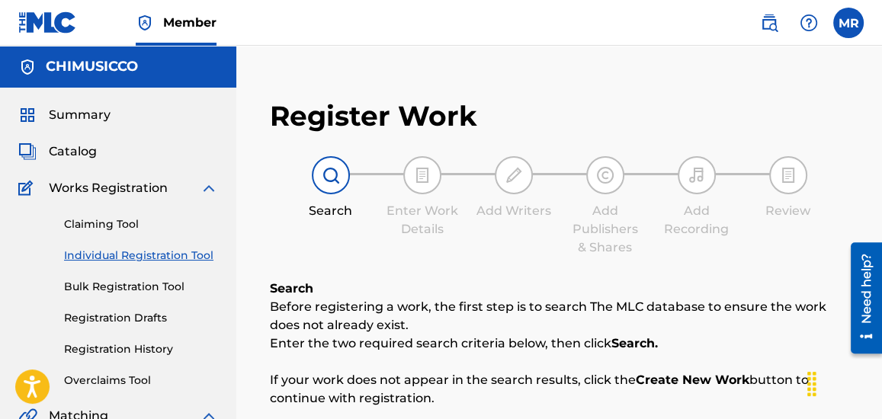
click at [705, 240] on div "Search Enter Work Details Add Writers Add Publishers & Shares Add Recording Rev…" at bounding box center [559, 206] width 579 height 101
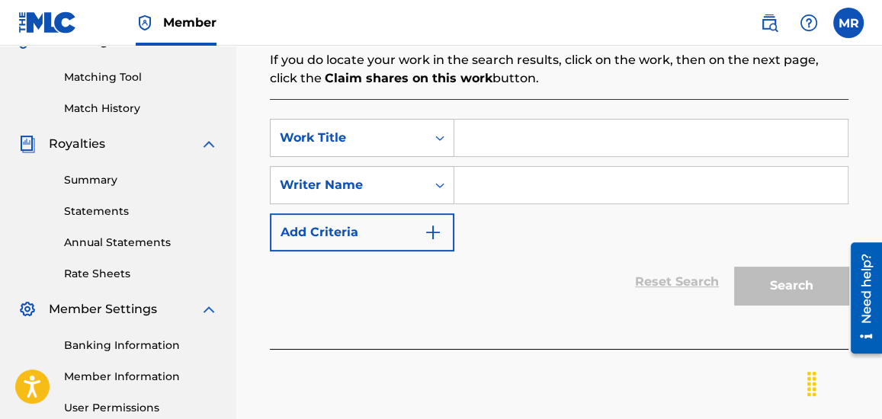
scroll to position [405, 0]
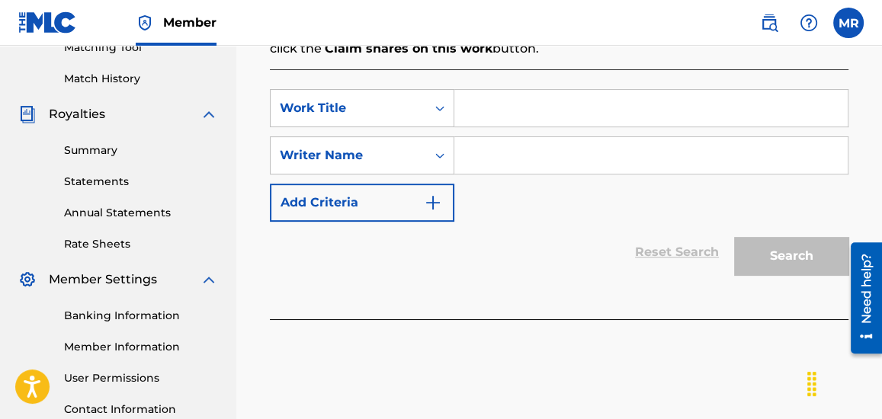
click at [484, 101] on input "Search Form" at bounding box center [650, 108] width 393 height 37
type input "By and By"
click at [488, 154] on input "Search Form" at bounding box center [650, 155] width 393 height 37
type input "[PERSON_NAME]"
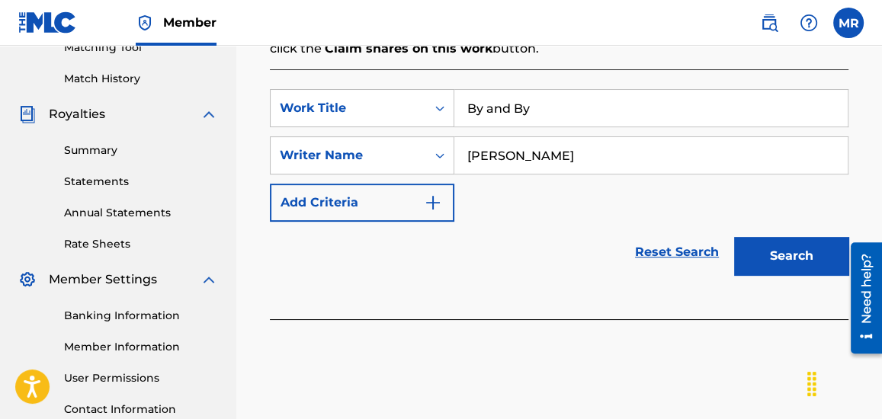
click at [788, 262] on button "Search" at bounding box center [791, 256] width 114 height 38
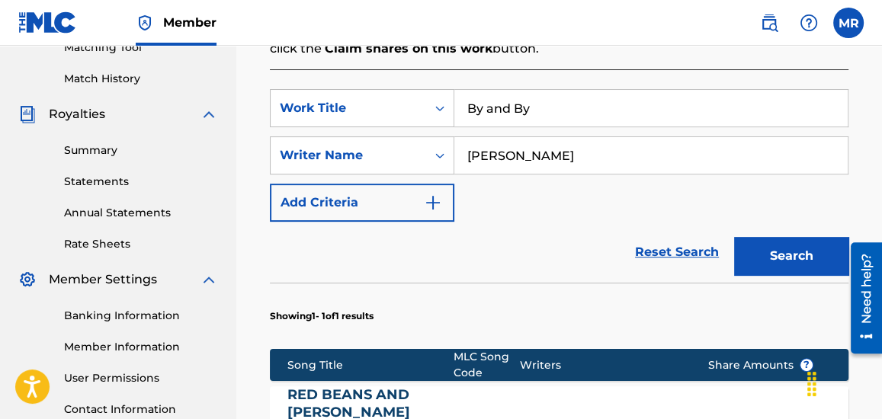
click at [646, 292] on section "Showing 1 - 1 of 1 results" at bounding box center [559, 312] width 579 height 59
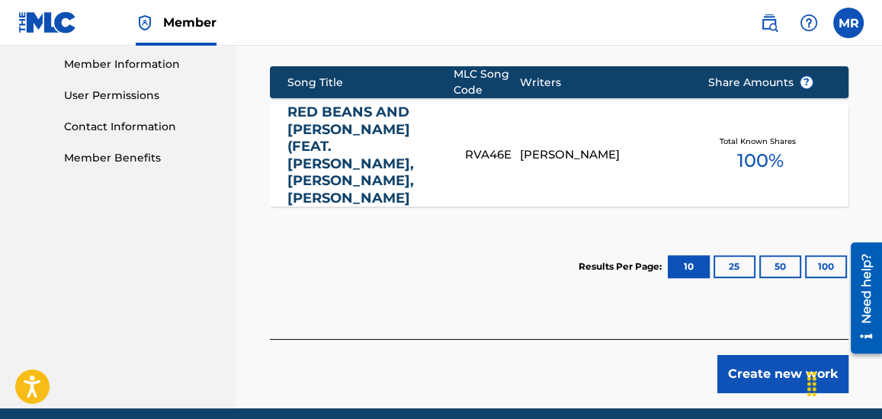
scroll to position [659, 0]
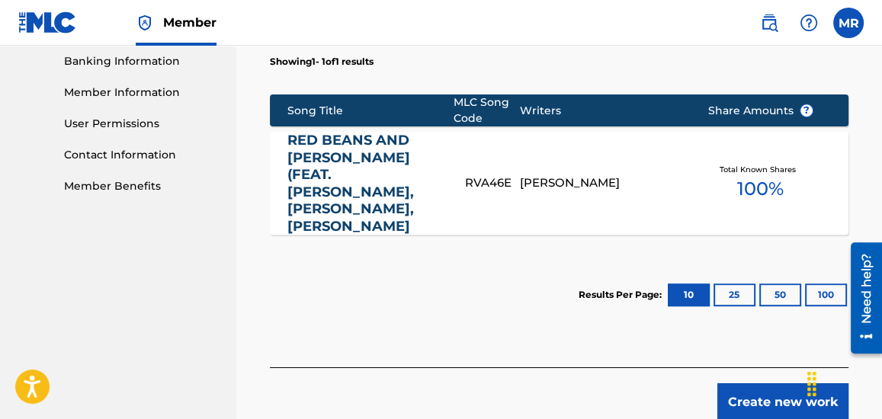
click at [389, 173] on link "RED BEANS AND [PERSON_NAME] (FEAT. [PERSON_NAME], [PERSON_NAME], [PERSON_NAME]" at bounding box center [365, 183] width 157 height 103
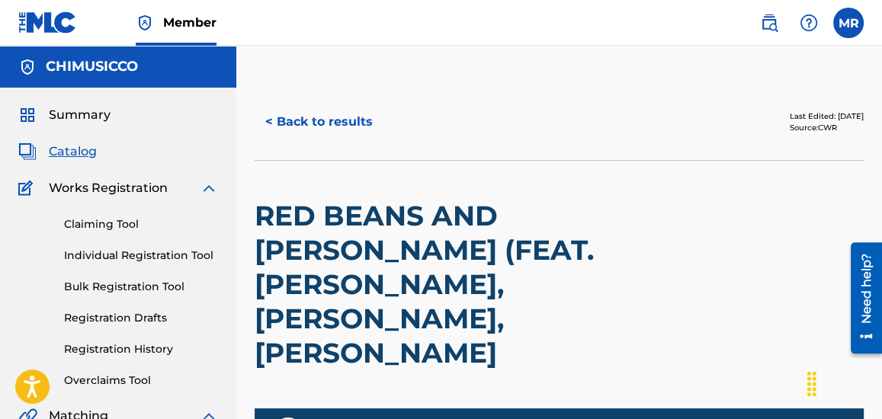
click at [444, 223] on h2 "RED BEANS AND [PERSON_NAME] (FEAT. [PERSON_NAME], [PERSON_NAME], [PERSON_NAME]" at bounding box center [437, 285] width 365 height 172
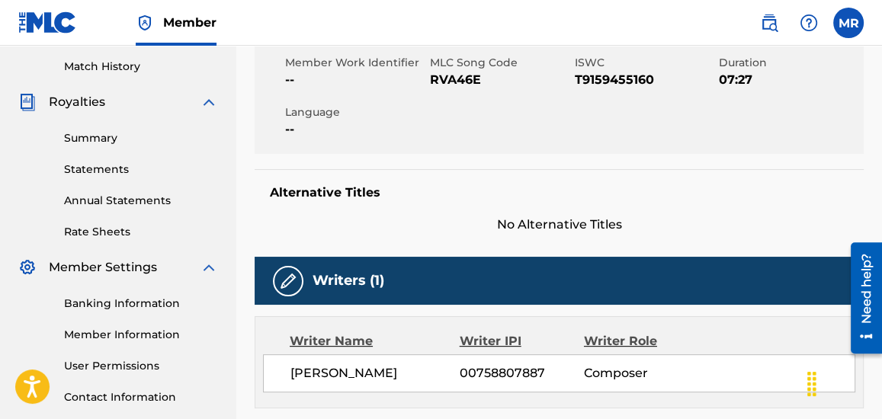
scroll to position [460, 0]
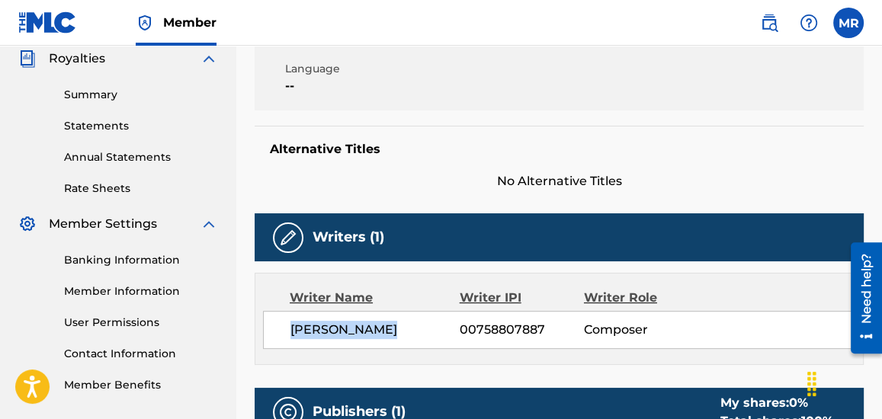
drag, startPoint x: 394, startPoint y: 253, endPoint x: 280, endPoint y: 252, distance: 114.3
click at [280, 311] on div "[PERSON_NAME] 00758807887 Composer" at bounding box center [559, 330] width 592 height 38
copy span "[PERSON_NAME]"
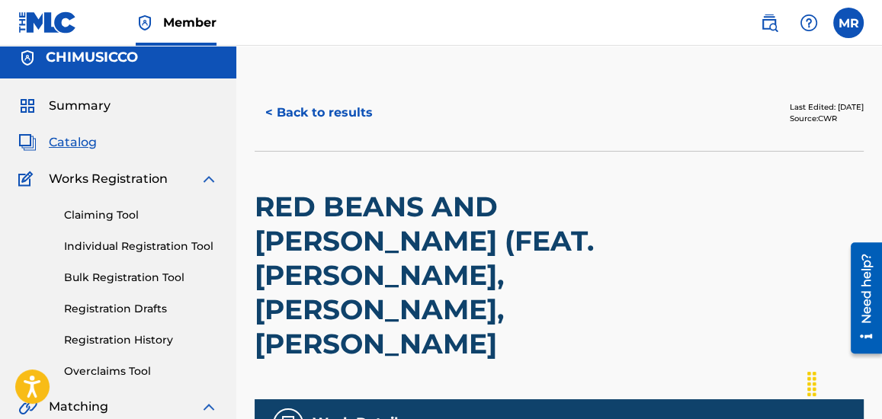
scroll to position [0, 0]
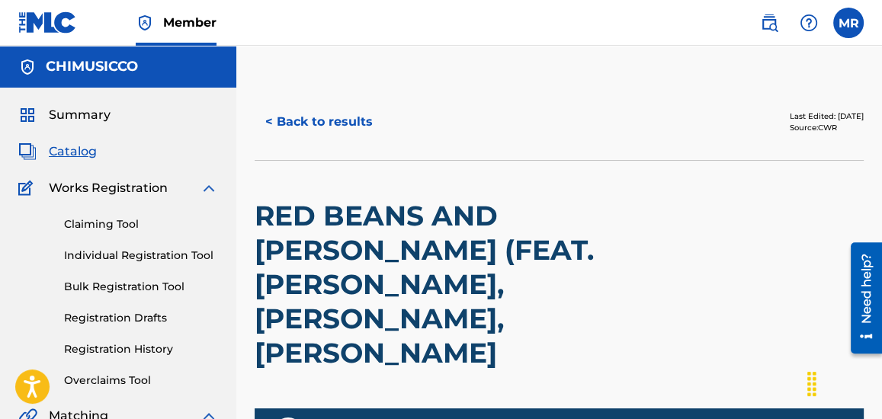
click at [130, 222] on link "Claiming Tool" at bounding box center [141, 224] width 154 height 16
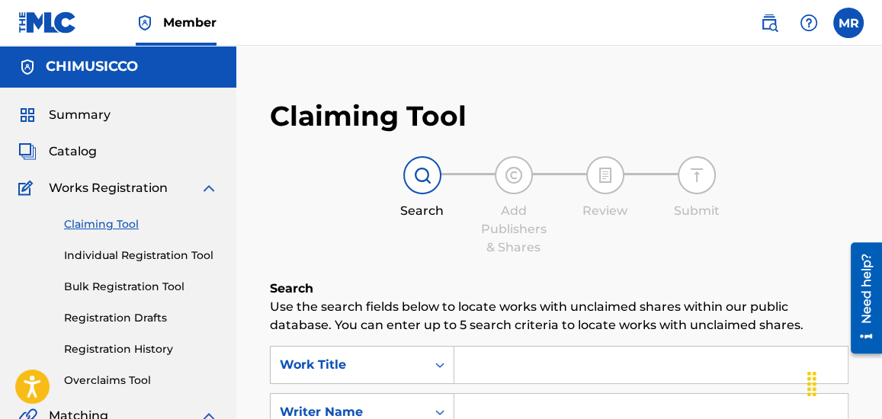
click at [504, 404] on input "Search Form" at bounding box center [650, 412] width 393 height 37
paste input "[PERSON_NAME]"
type input "[PERSON_NAME]"
click at [654, 246] on div "Search Add Publishers & Shares Review Submit" at bounding box center [559, 206] width 579 height 101
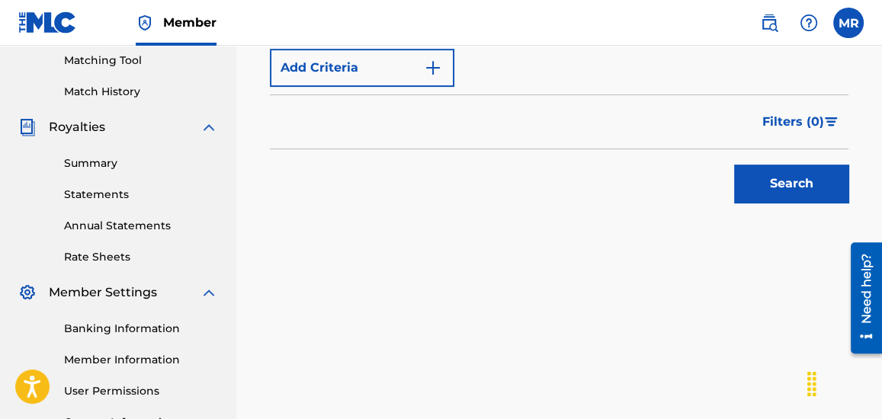
scroll to position [406, 0]
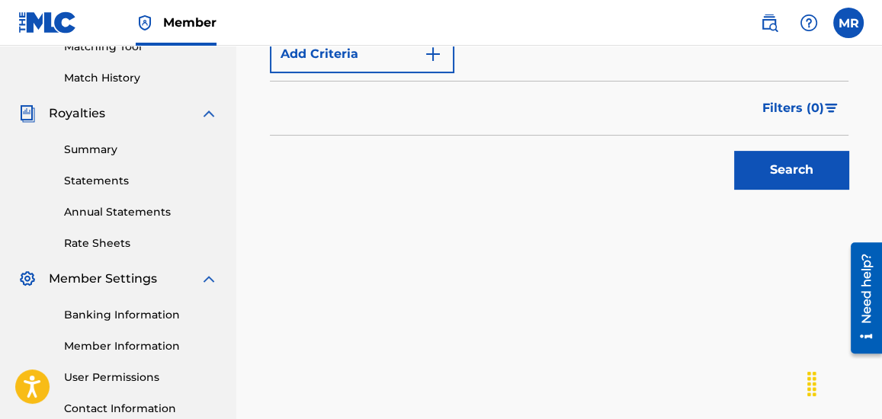
click at [783, 165] on button "Search" at bounding box center [791, 170] width 114 height 38
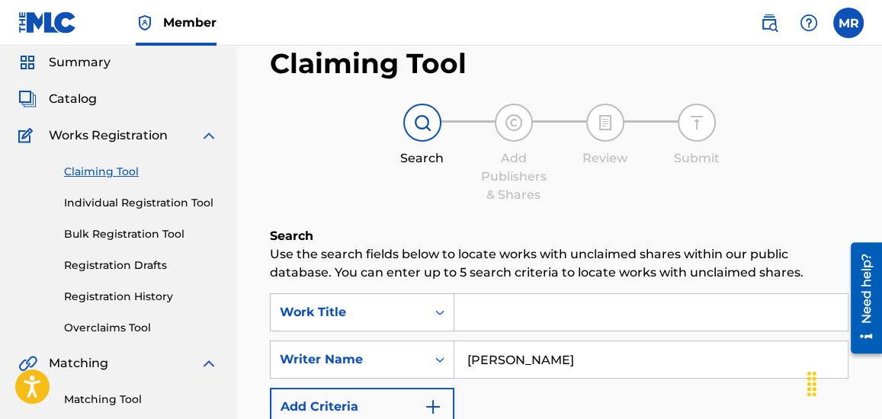
scroll to position [0, 0]
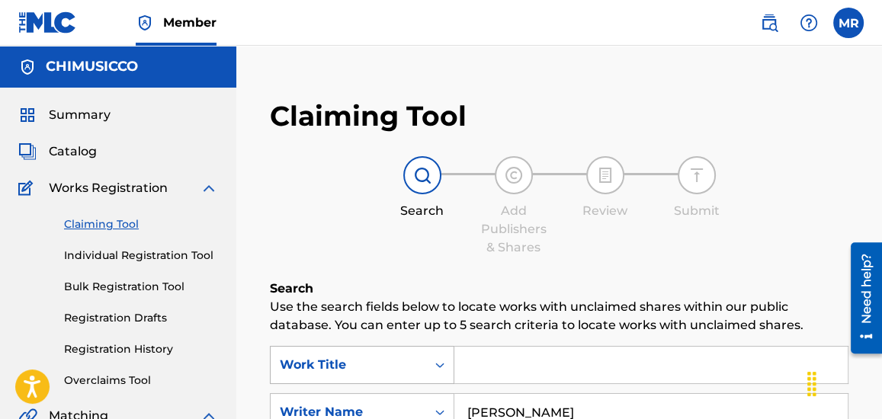
click at [441, 364] on icon "Search Form" at bounding box center [439, 365] width 9 height 5
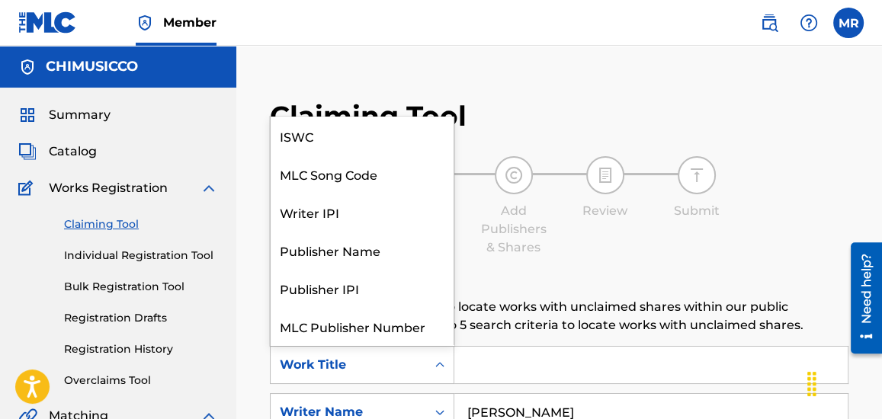
scroll to position [38, 0]
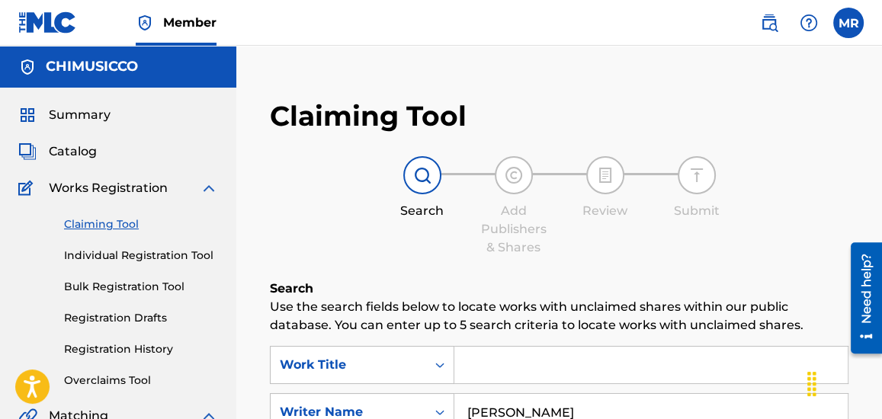
click at [482, 368] on input "Search Form" at bounding box center [650, 365] width 393 height 37
type input "CHIMUSICCO"
click at [738, 146] on div "Claiming Tool Search Add Publishers & Shares Review Submit Search Use the searc…" at bounding box center [559, 400] width 609 height 632
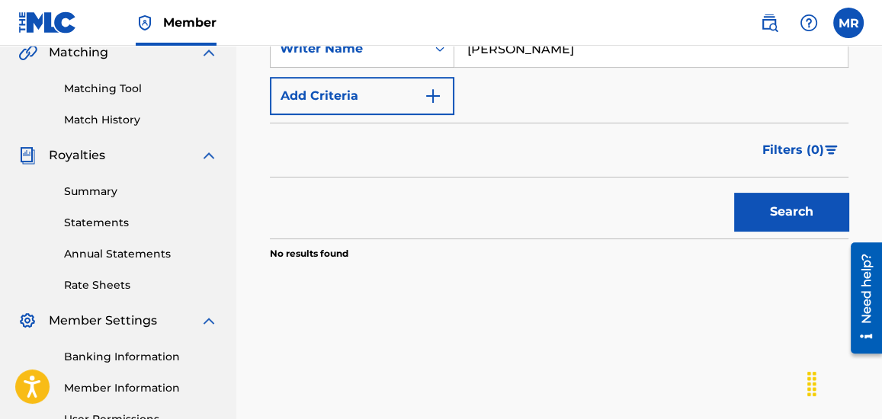
scroll to position [406, 0]
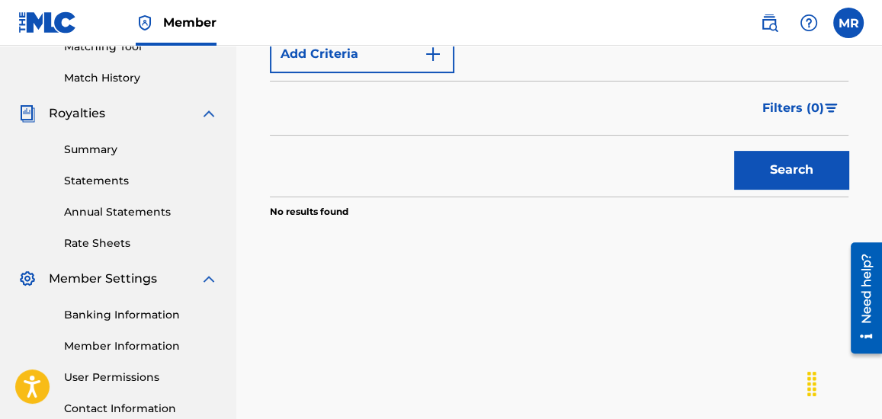
click at [779, 168] on button "Search" at bounding box center [791, 170] width 114 height 38
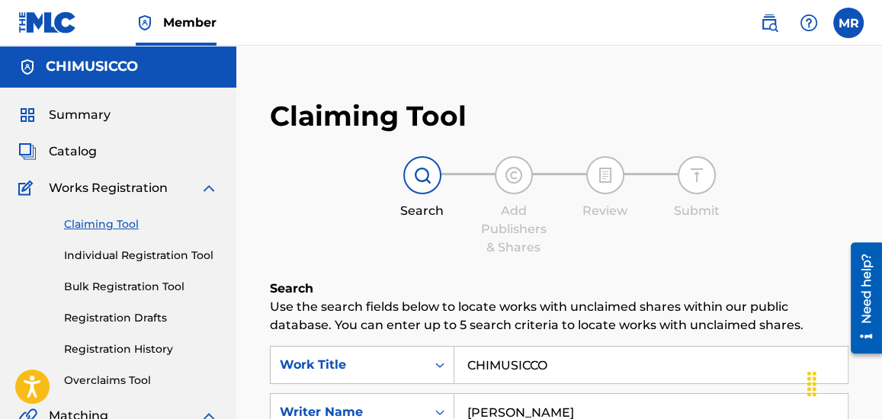
click at [534, 409] on input "[PERSON_NAME]" at bounding box center [650, 412] width 393 height 37
type input "[PERSON_NAME]"
click at [776, 238] on div "Search Add Publishers & Shares Review Submit" at bounding box center [559, 206] width 579 height 101
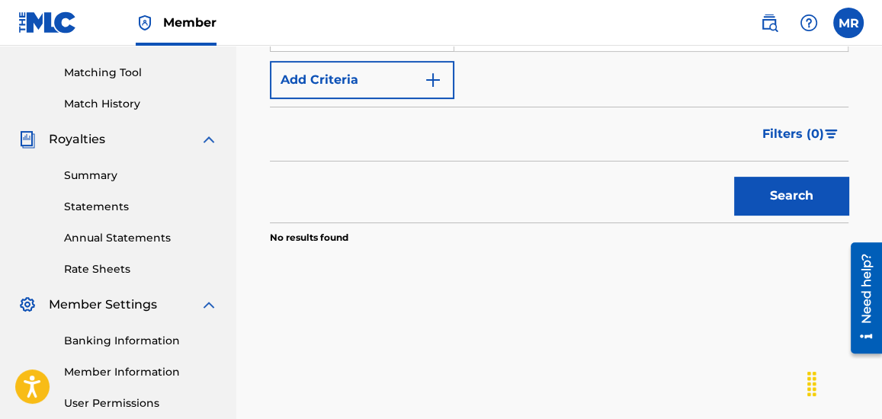
scroll to position [406, 0]
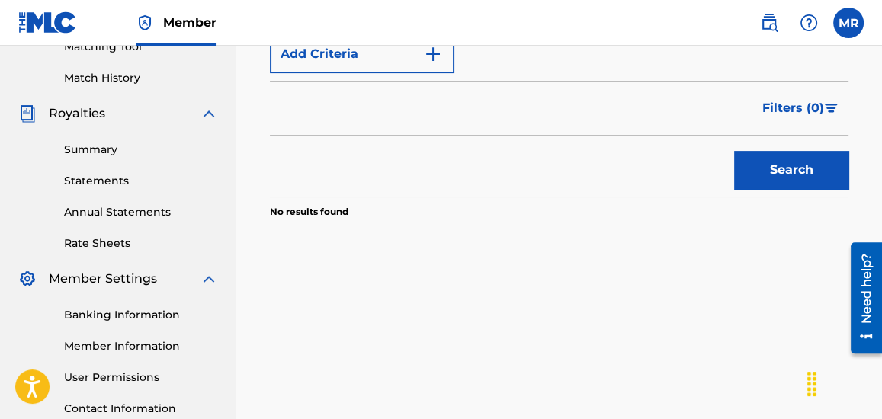
click at [790, 172] on button "Search" at bounding box center [791, 170] width 114 height 38
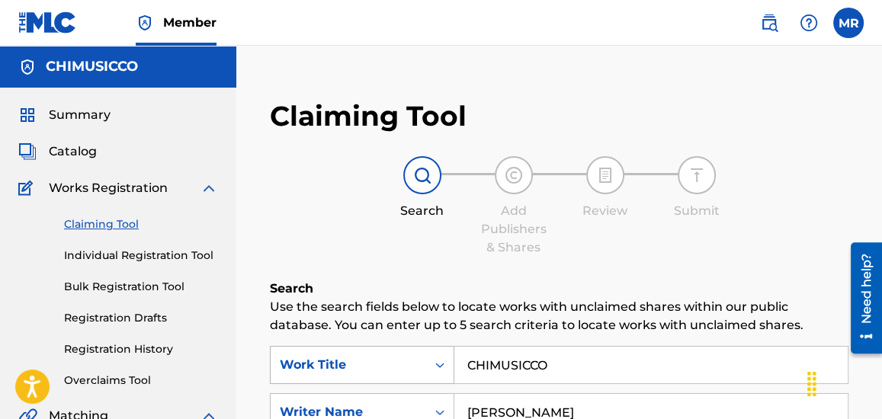
click at [441, 367] on icon "Search Form" at bounding box center [439, 364] width 15 height 15
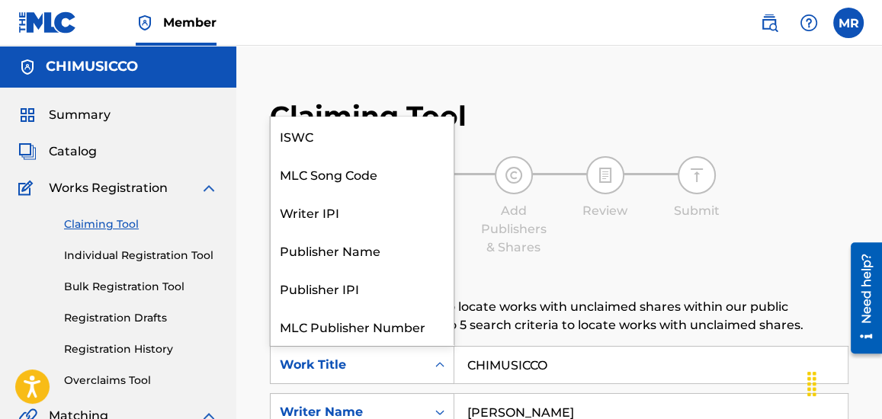
scroll to position [38, 0]
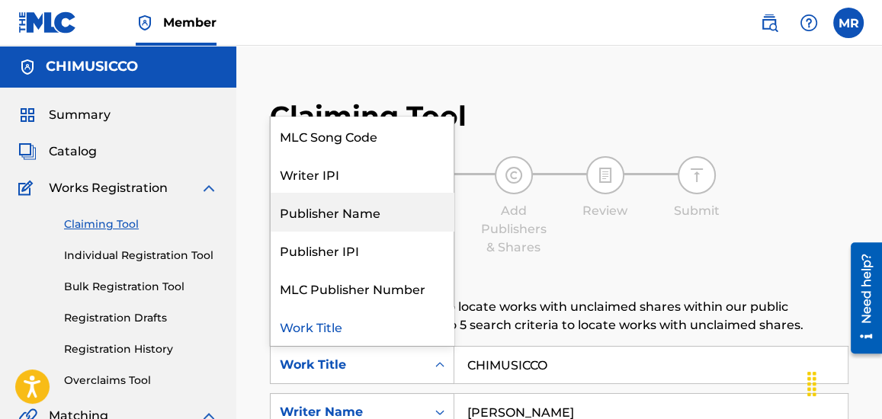
click at [400, 218] on div "Publisher Name" at bounding box center [362, 212] width 183 height 38
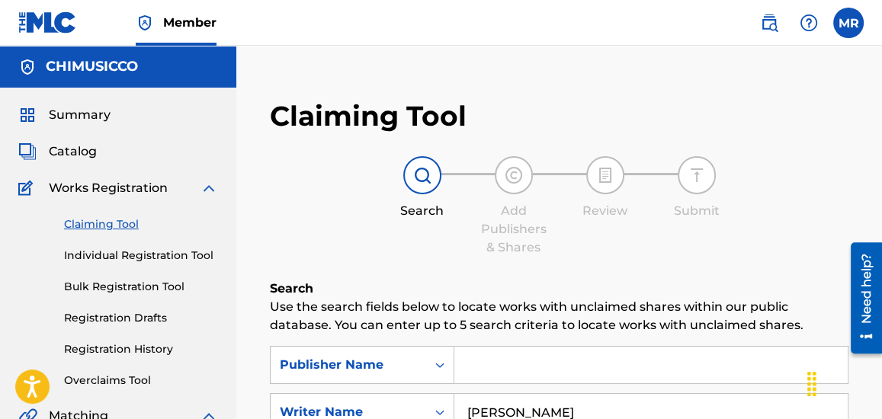
click at [542, 377] on input "Search Form" at bounding box center [650, 365] width 393 height 37
type input "CHIMUSICCO"
click at [787, 203] on div "Search Add Publishers & Shares Review Submit" at bounding box center [559, 206] width 579 height 101
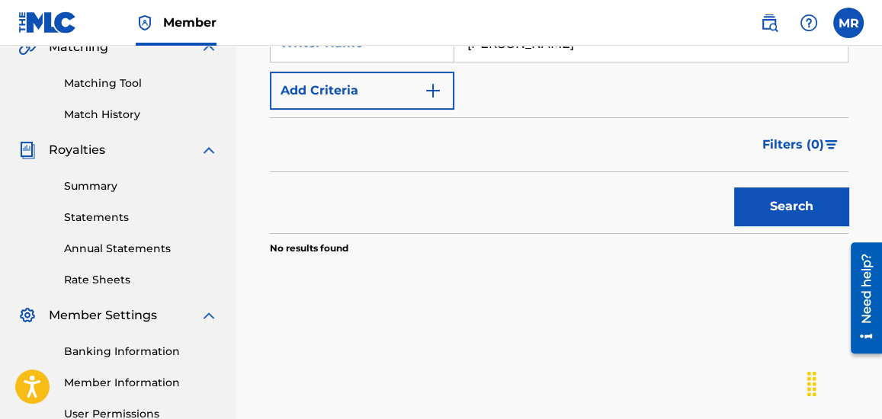
scroll to position [406, 0]
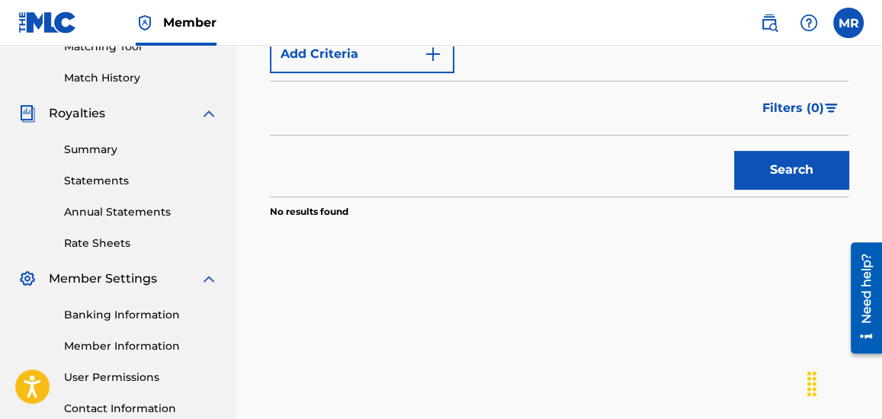
click at [805, 172] on button "Search" at bounding box center [791, 170] width 114 height 38
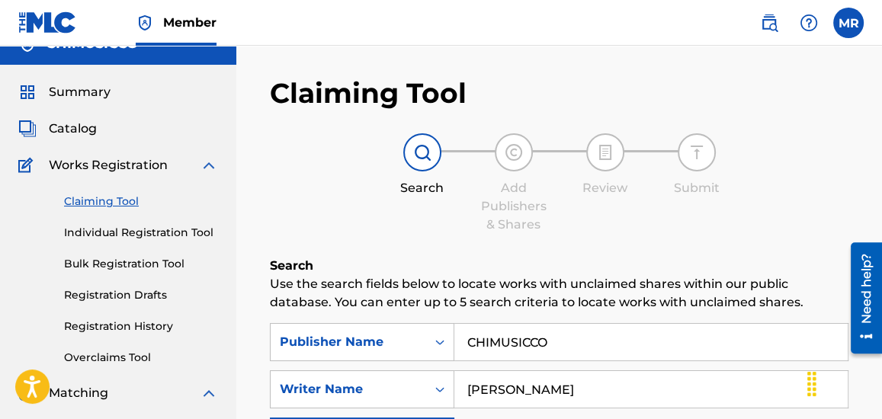
scroll to position [0, 0]
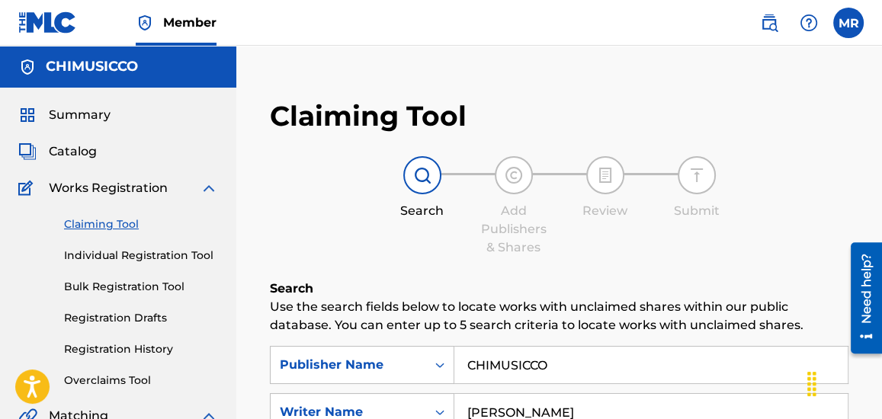
click at [129, 255] on link "Individual Registration Tool" at bounding box center [141, 256] width 154 height 16
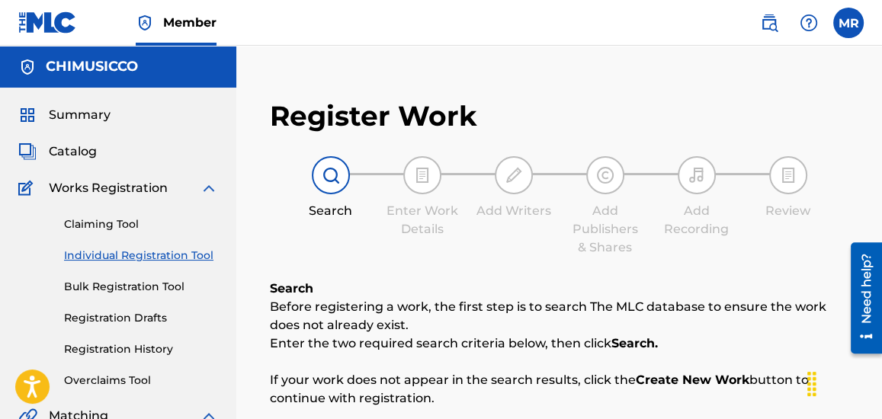
click at [519, 285] on div "Search Before registering a work, the first step is to search The MLC database …" at bounding box center [559, 371] width 579 height 183
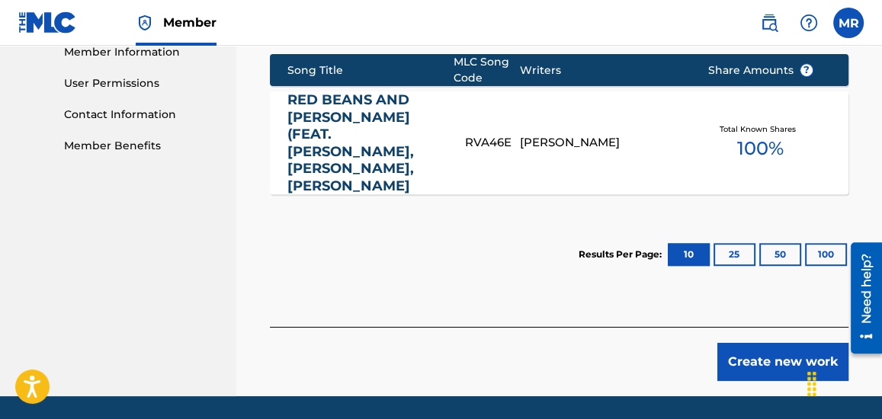
scroll to position [715, 0]
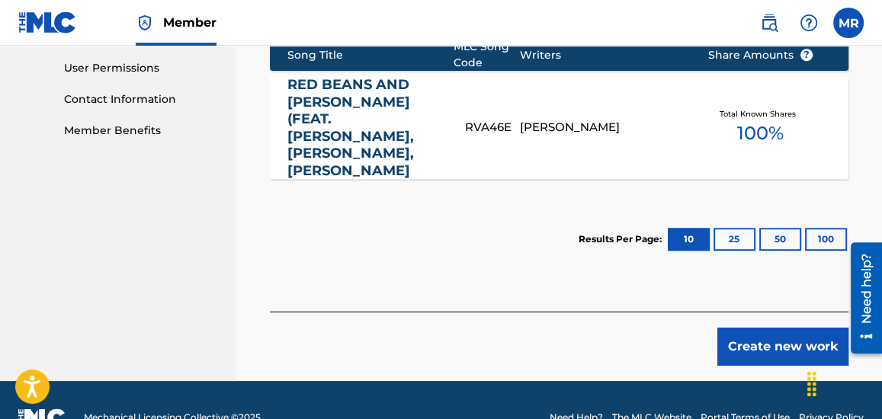
click at [749, 328] on button "Create new work" at bounding box center [782, 347] width 131 height 38
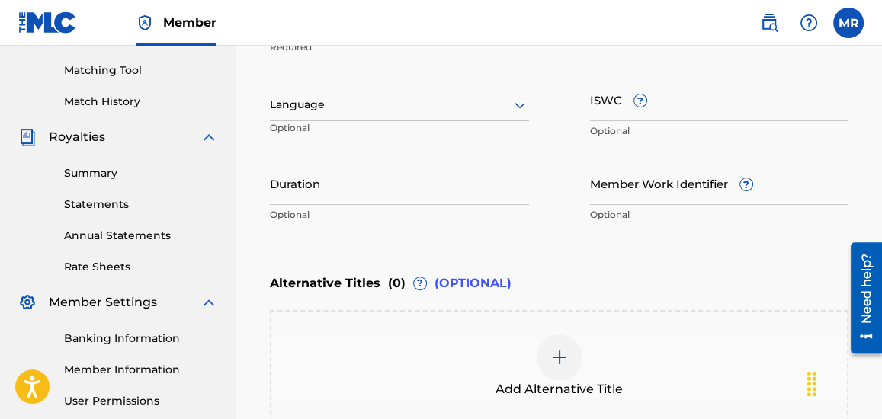
scroll to position [405, 0]
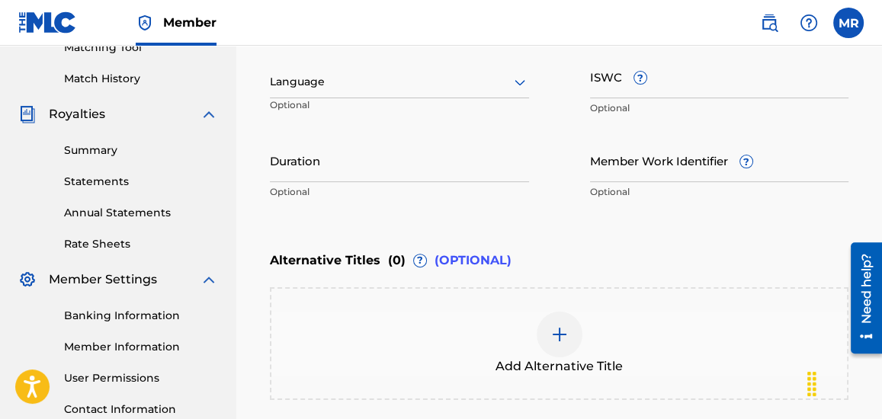
click at [615, 81] on input "ISWC ?" at bounding box center [719, 76] width 259 height 43
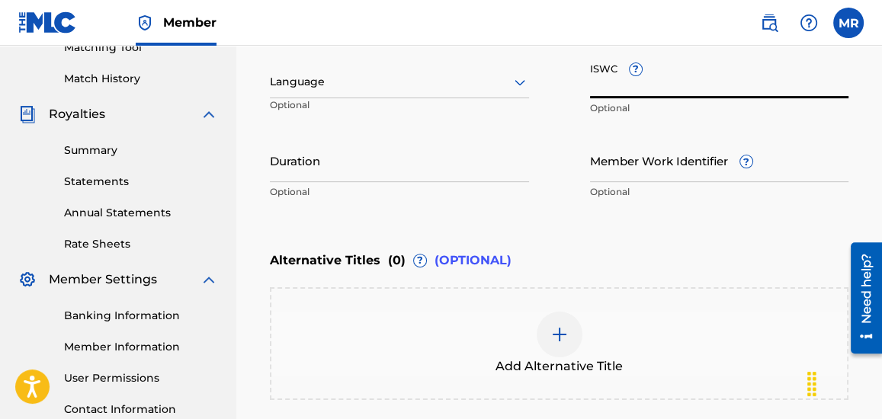
paste input "T3336207064"
type input "T3336207064"
click at [436, 162] on input "Duration" at bounding box center [399, 160] width 259 height 43
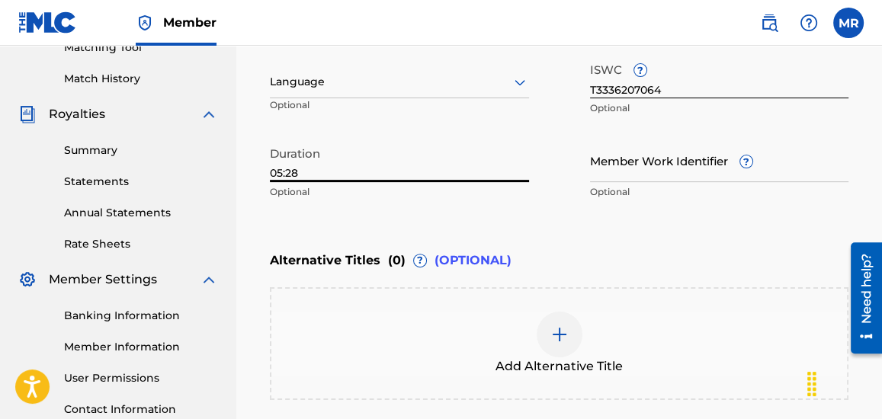
type input "05:28"
click at [720, 245] on div "Alternative Titles ( 0 ) ? (OPTIONAL)" at bounding box center [559, 261] width 579 height 34
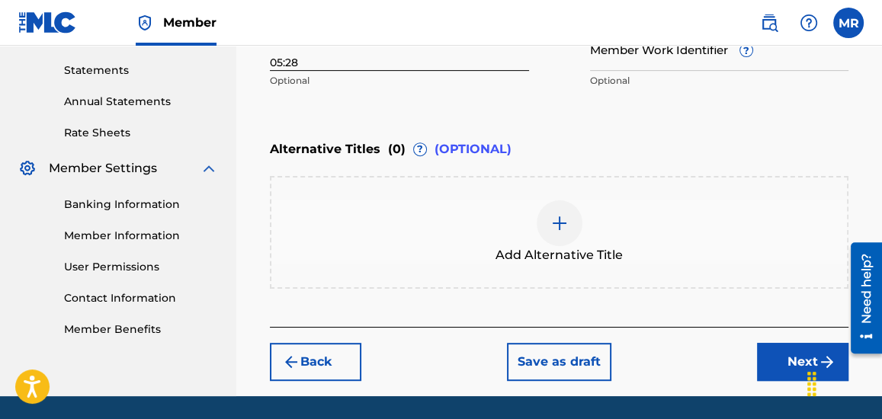
click at [791, 358] on button "Next" at bounding box center [802, 362] width 91 height 38
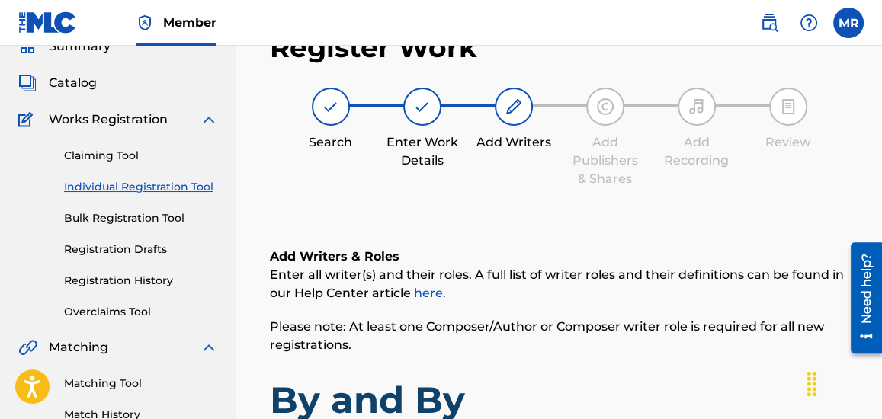
scroll to position [473, 0]
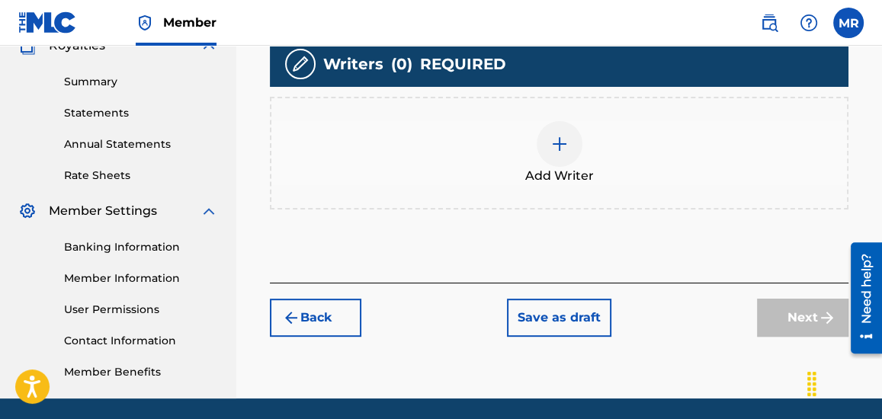
click at [566, 142] on img at bounding box center [559, 144] width 18 height 18
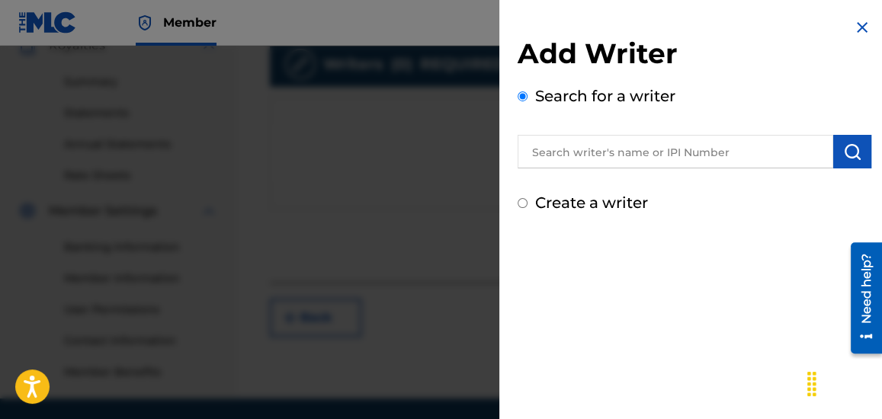
click at [569, 151] on input "text" at bounding box center [676, 152] width 316 height 34
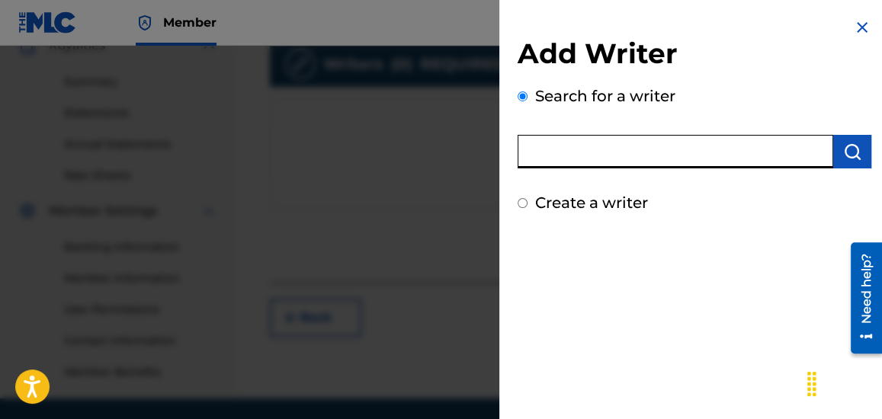
type input "[PERSON_NAME]"
click at [848, 154] on img "submit" at bounding box center [852, 152] width 18 height 18
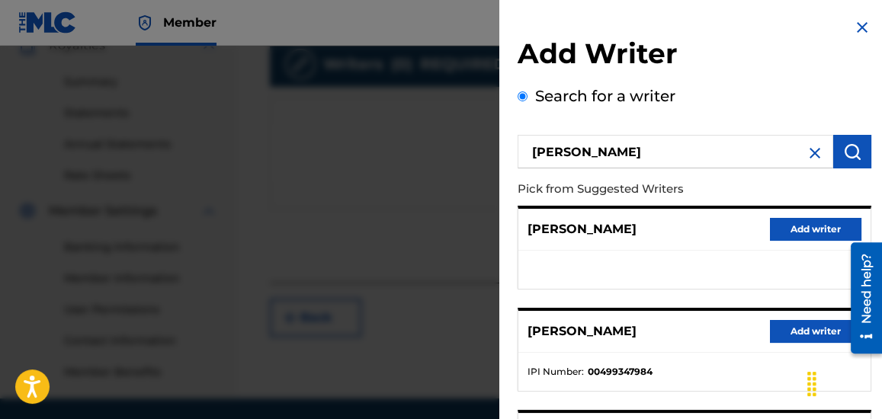
click at [797, 79] on div "Add Writer Search for a writer [PERSON_NAME] Pick from Suggested Writers [PERSO…" at bounding box center [695, 395] width 354 height 716
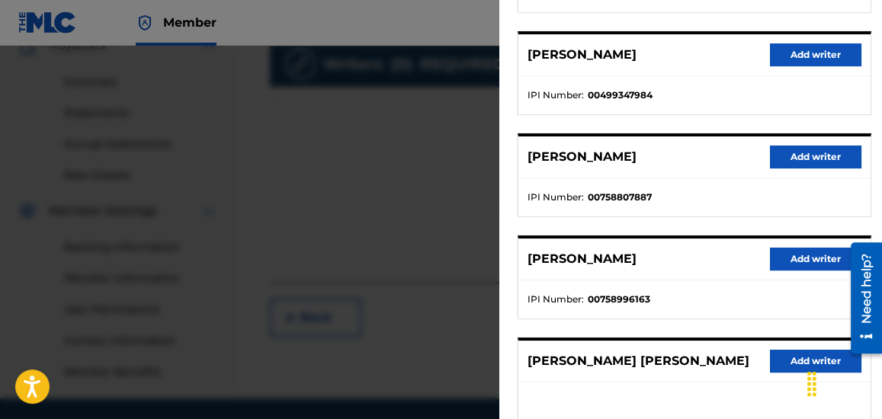
scroll to position [305, 0]
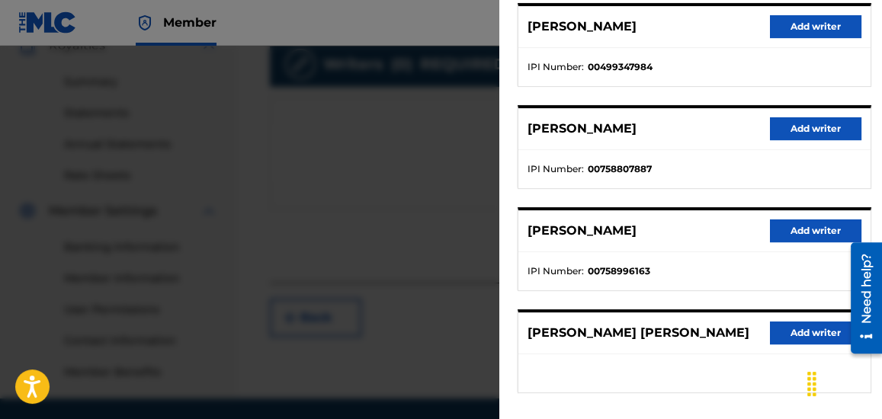
click at [788, 226] on button "Add writer" at bounding box center [815, 231] width 91 height 23
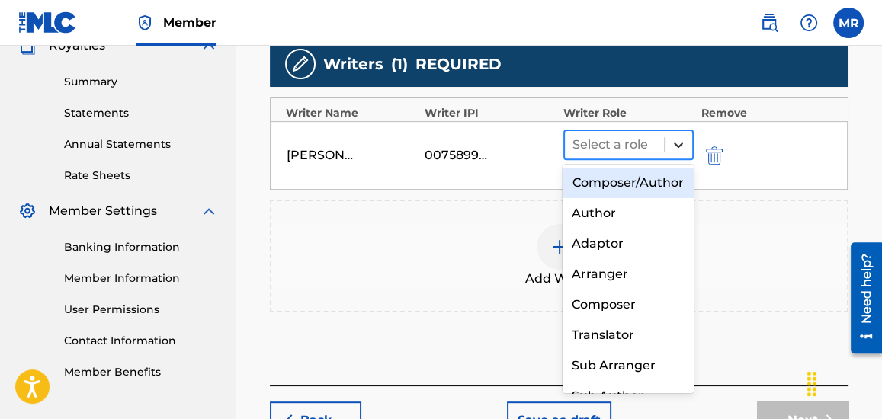
click at [678, 146] on icon at bounding box center [678, 145] width 9 height 5
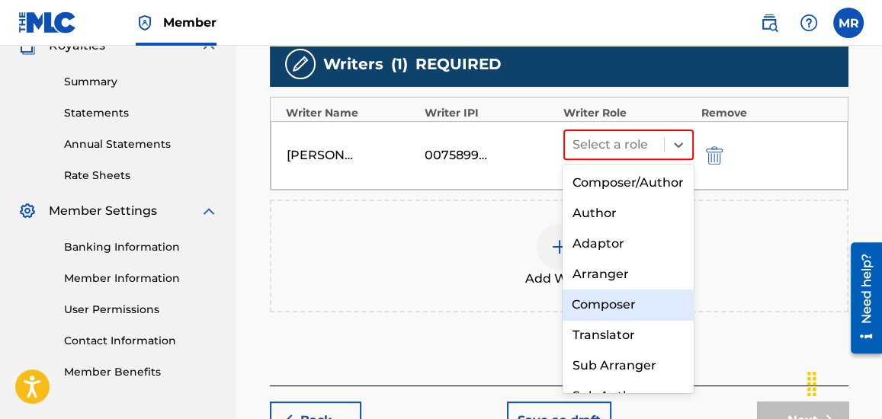
click at [600, 303] on div "Composer" at bounding box center [628, 305] width 130 height 30
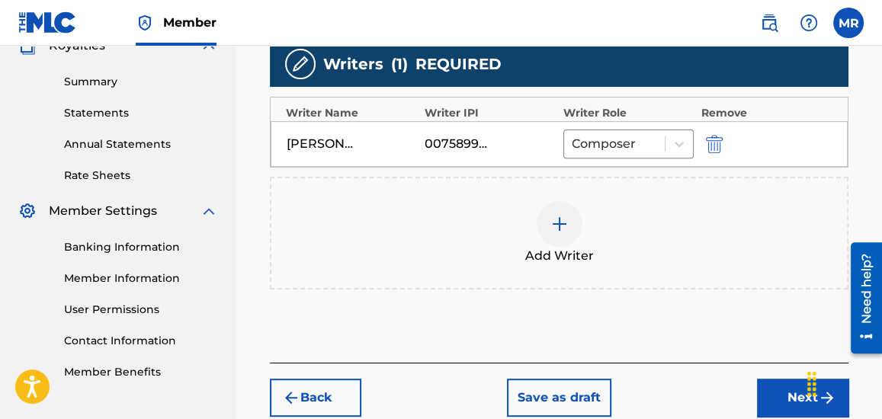
click at [782, 399] on button "Next" at bounding box center [802, 398] width 91 height 38
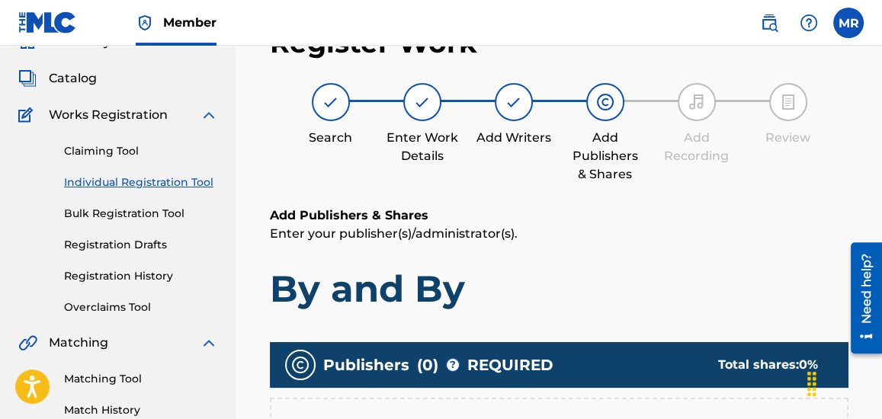
scroll to position [69, 0]
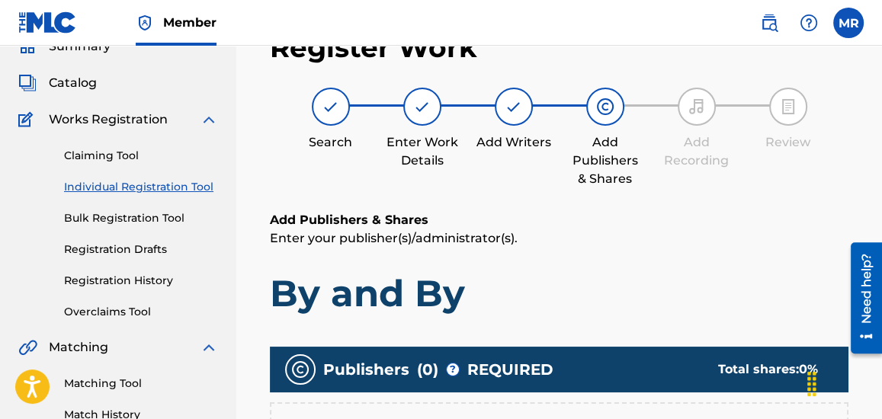
click at [772, 259] on div "Add Publishers & Shares Enter your publisher(s)/administrator(s). By and By" at bounding box center [559, 263] width 579 height 105
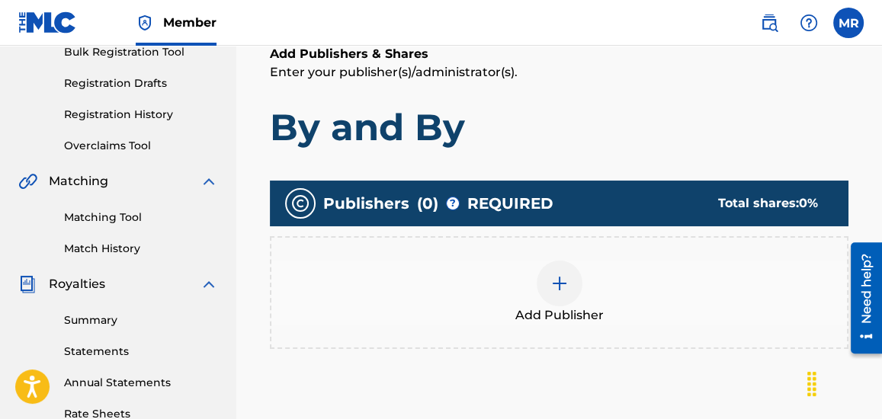
scroll to position [262, 0]
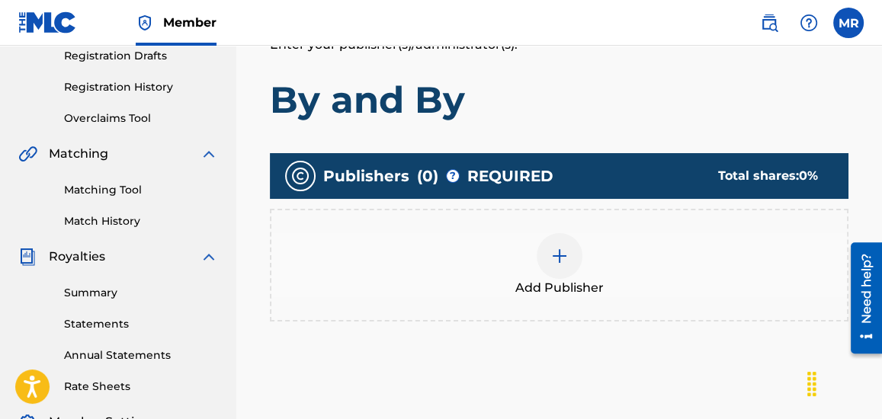
click at [569, 255] on div at bounding box center [560, 256] width 46 height 46
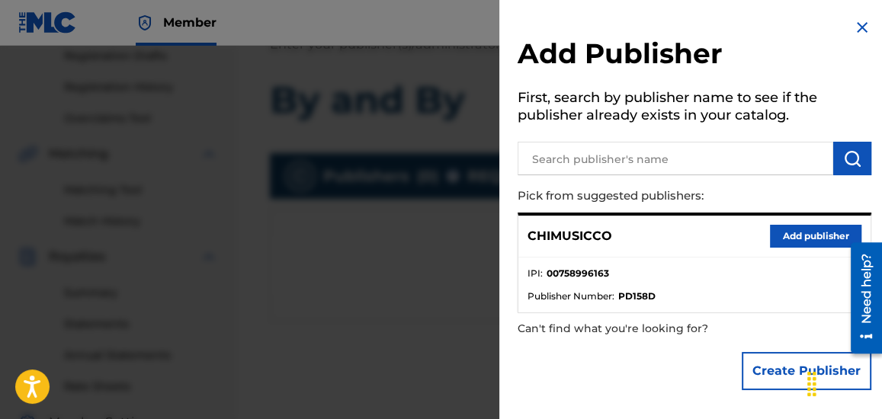
click at [797, 236] on button "Add publisher" at bounding box center [815, 236] width 91 height 23
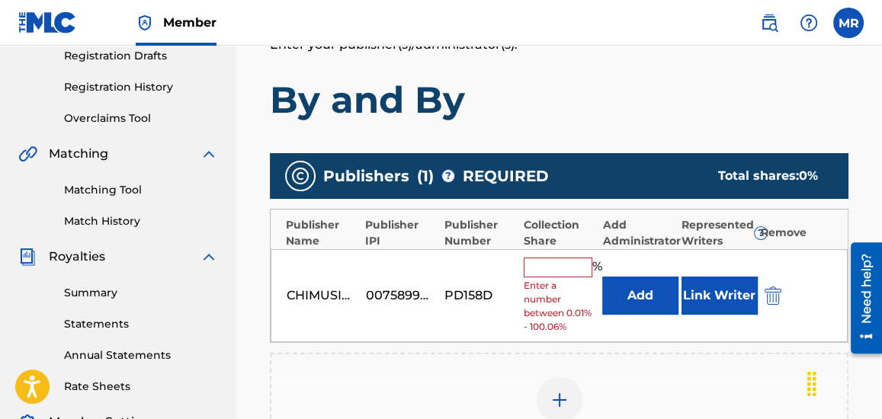
click at [547, 268] on input "text" at bounding box center [558, 268] width 69 height 20
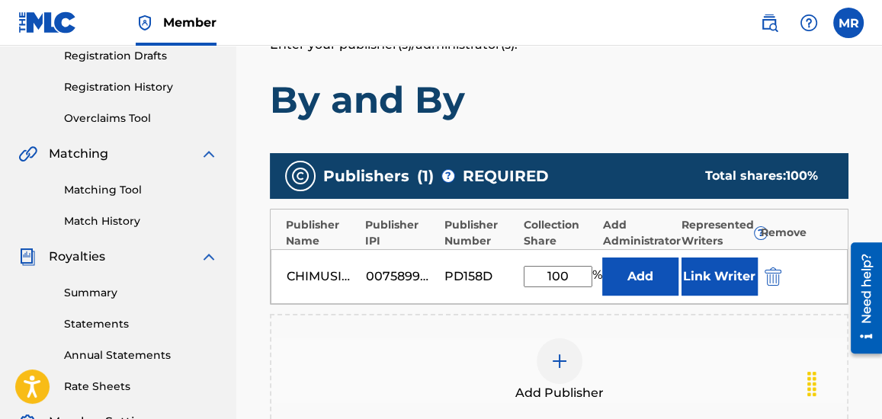
type input "100"
click at [721, 280] on button "Link Writer" at bounding box center [719, 277] width 76 height 38
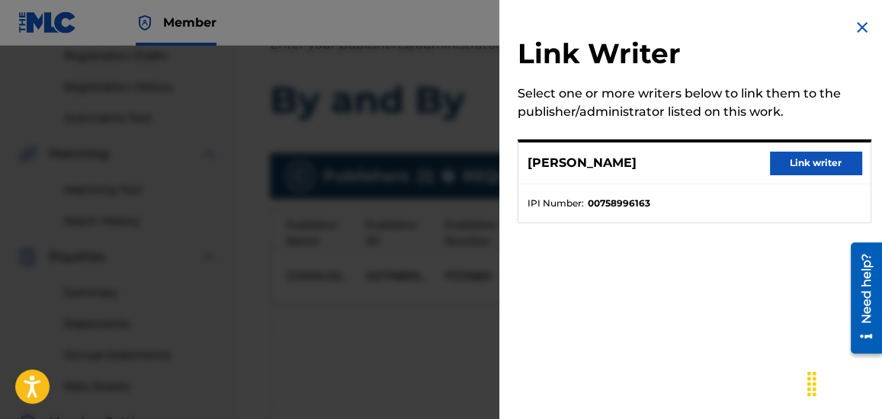
click at [803, 163] on button "Link writer" at bounding box center [815, 163] width 91 height 23
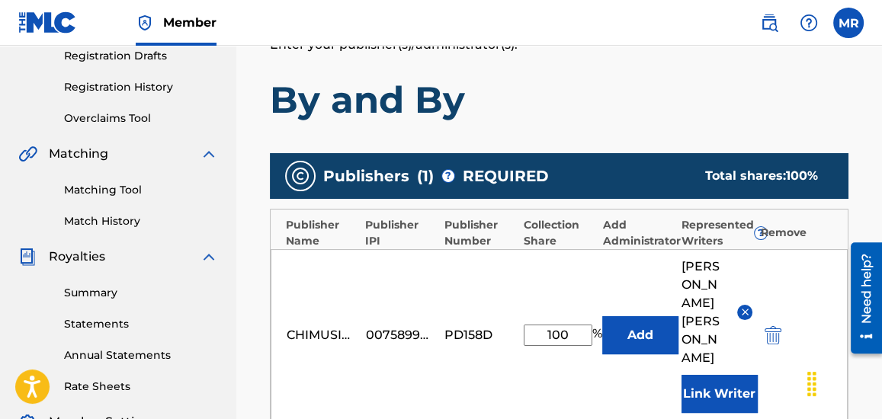
click at [825, 140] on div "Add Publishers & Shares Enter your publisher(s)/administrator(s). By and By Pub…" at bounding box center [559, 341] width 579 height 646
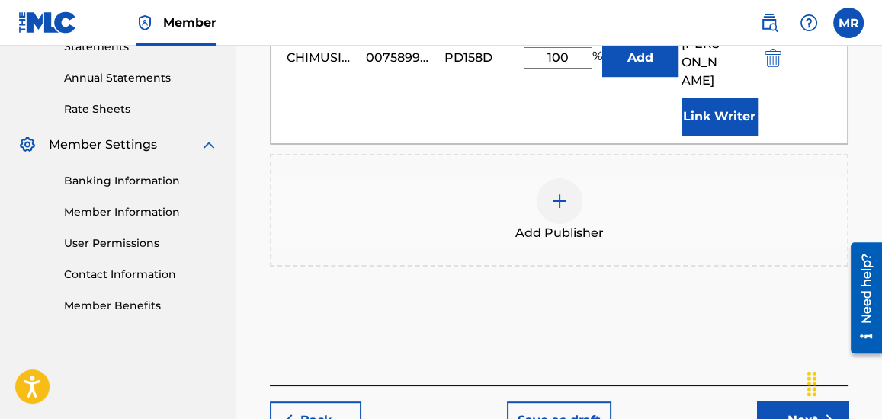
click at [781, 402] on button "Next" at bounding box center [802, 421] width 91 height 38
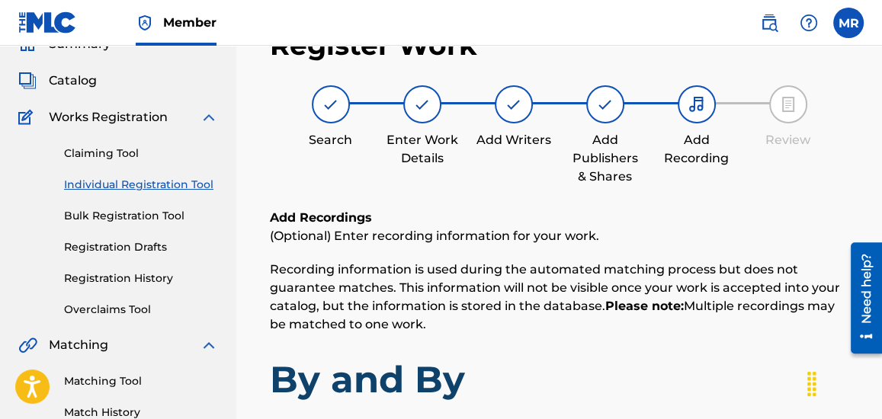
scroll to position [69, 0]
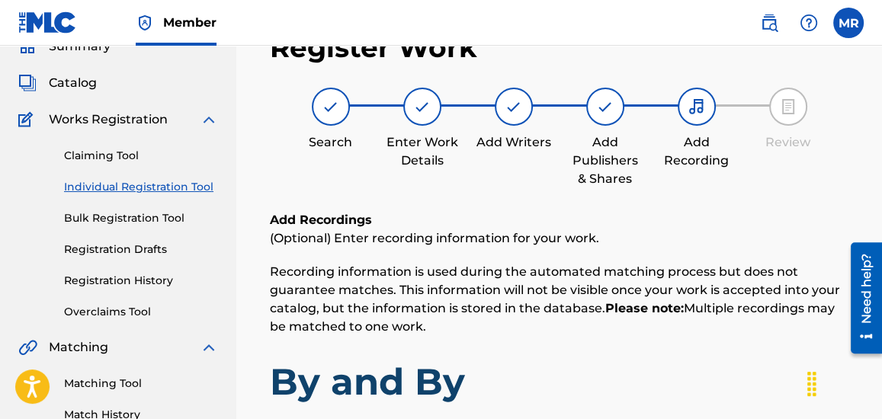
click at [607, 177] on div "Add Publishers & Shares" at bounding box center [605, 160] width 76 height 55
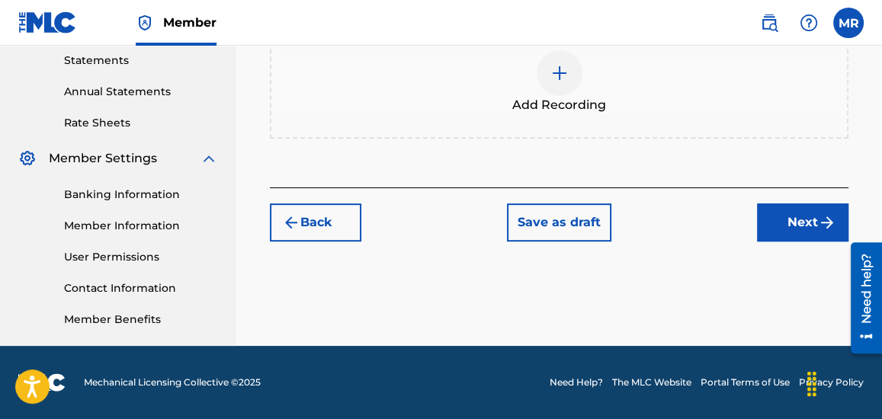
click at [810, 219] on button "Next" at bounding box center [802, 223] width 91 height 38
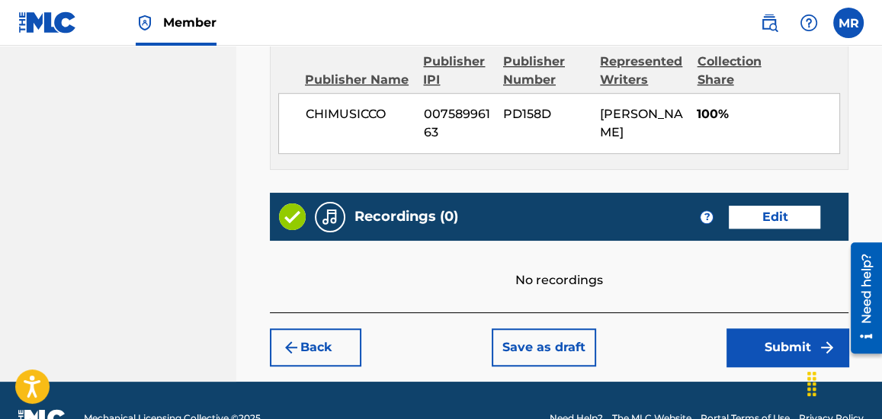
scroll to position [872, 0]
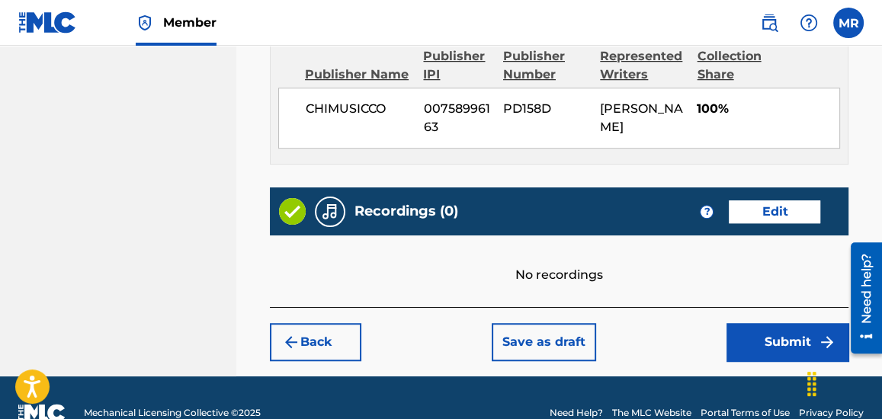
click at [765, 200] on button "Edit" at bounding box center [774, 211] width 91 height 23
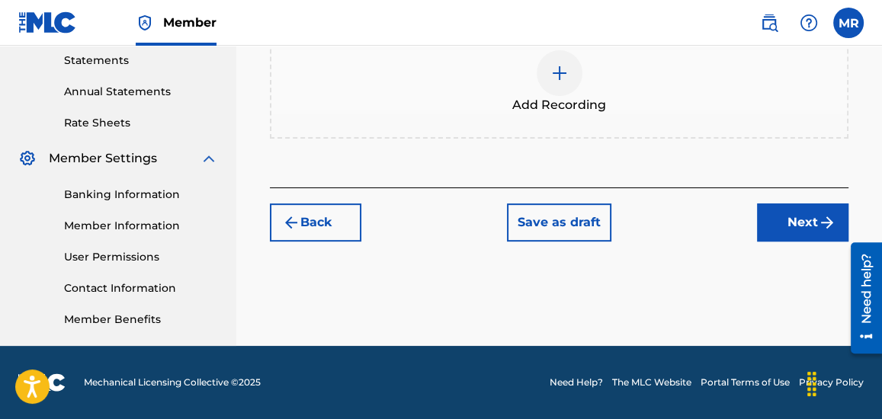
scroll to position [526, 0]
click at [563, 69] on img at bounding box center [559, 73] width 18 height 18
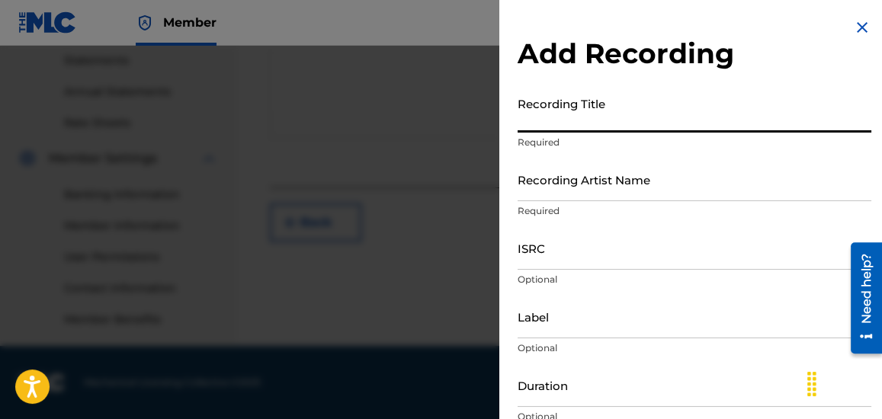
click at [589, 118] on input "Recording Title" at bounding box center [695, 110] width 354 height 43
click at [864, 25] on img at bounding box center [862, 27] width 18 height 18
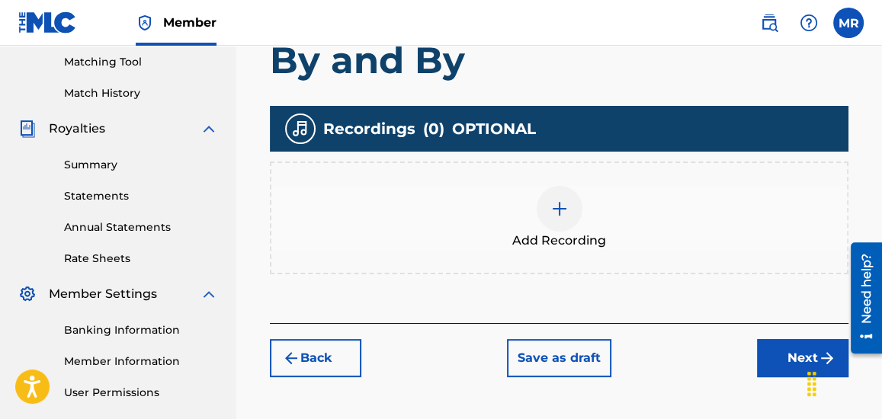
scroll to position [387, 0]
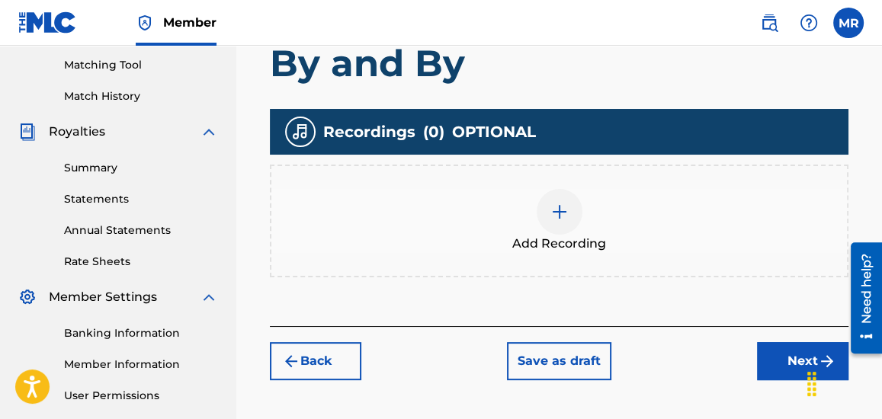
click at [563, 220] on div at bounding box center [560, 212] width 46 height 46
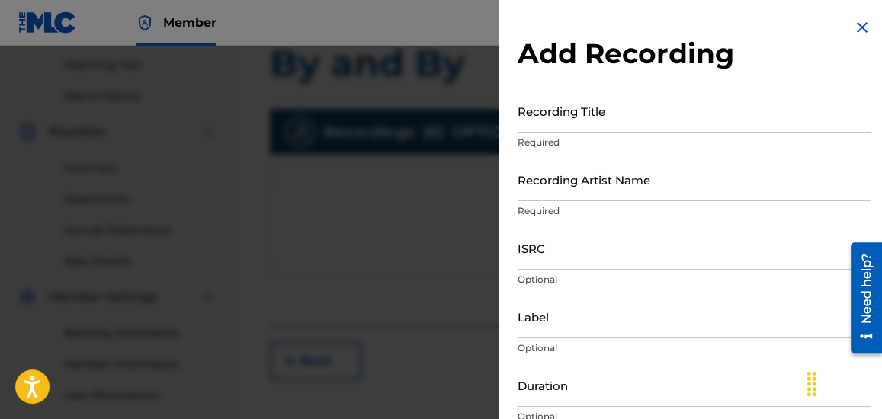
click at [620, 113] on input "Recording Title" at bounding box center [695, 110] width 354 height 43
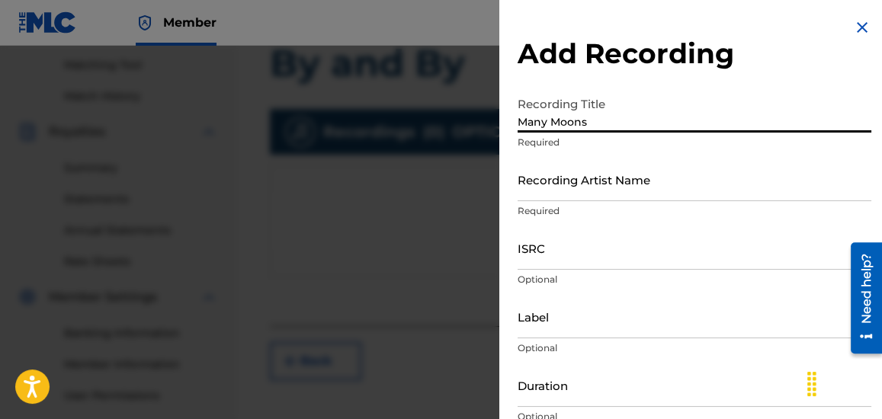
type input "Many Moons"
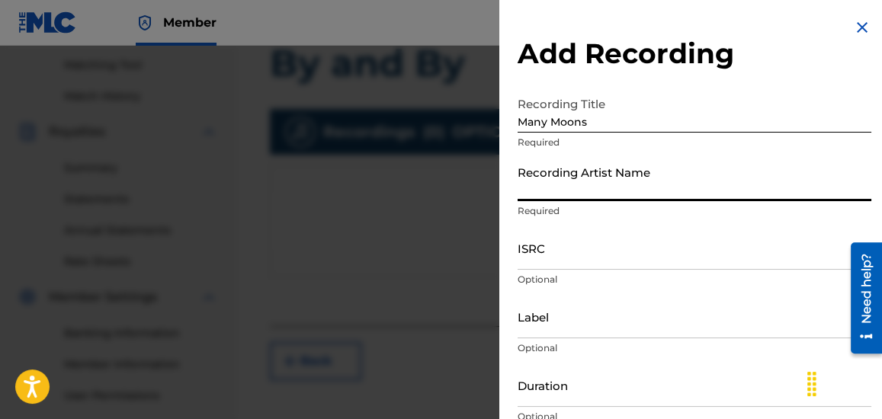
click at [611, 184] on input "Recording Artist Name" at bounding box center [695, 179] width 354 height 43
type input "[PERSON_NAME]"
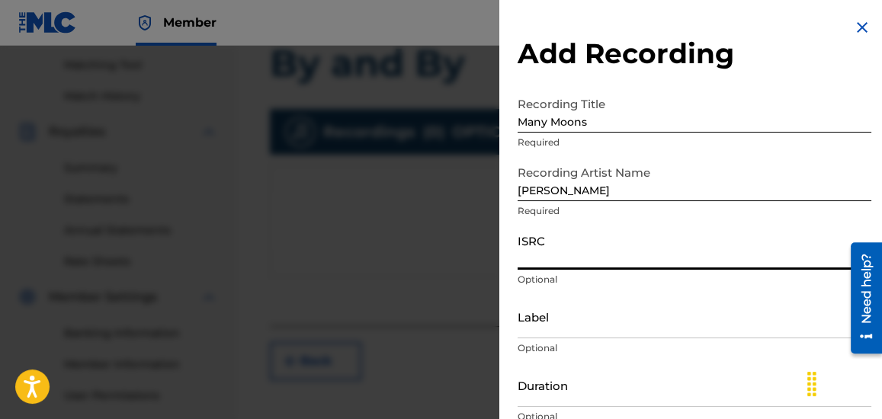
click at [592, 249] on input "ISRC" at bounding box center [695, 247] width 354 height 43
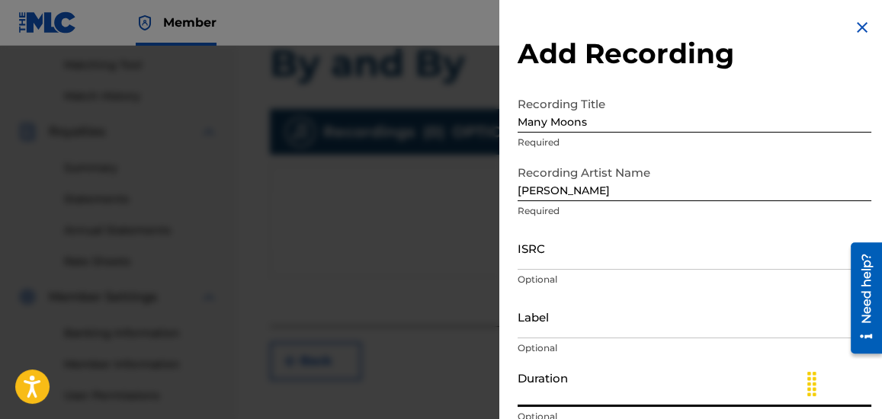
click at [544, 367] on input "Duration" at bounding box center [695, 385] width 354 height 43
type input "01:01"
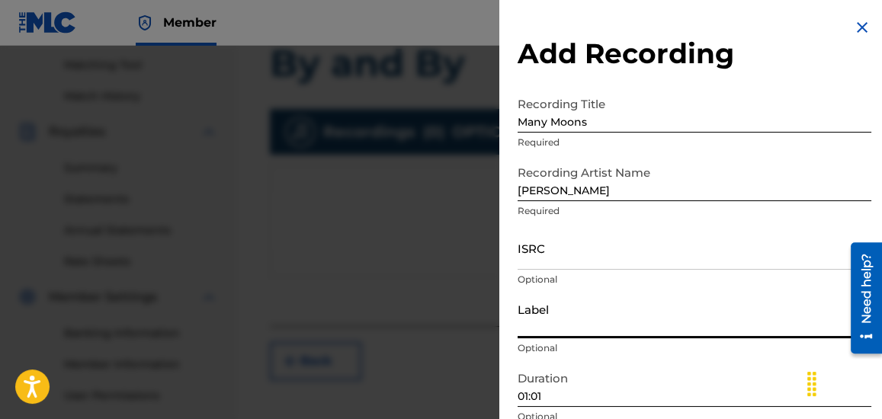
click at [586, 320] on input "Label" at bounding box center [695, 316] width 354 height 43
type input "Third Coast Sounds"
click at [842, 85] on div "Add Recording Recording Title Many Moons Required Recording Artist Name [PERSON…" at bounding box center [694, 278] width 390 height 557
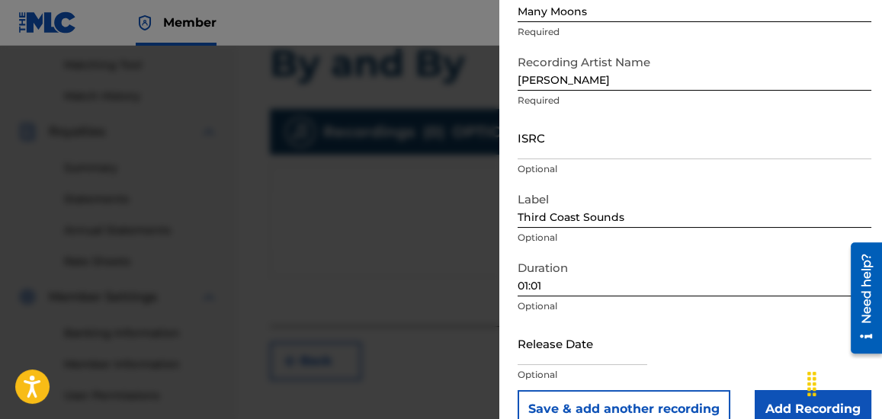
scroll to position [137, 0]
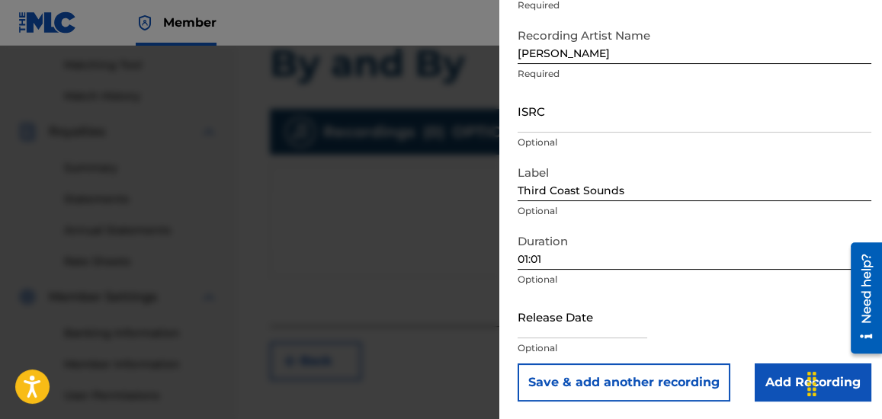
select select "7"
select select "2025"
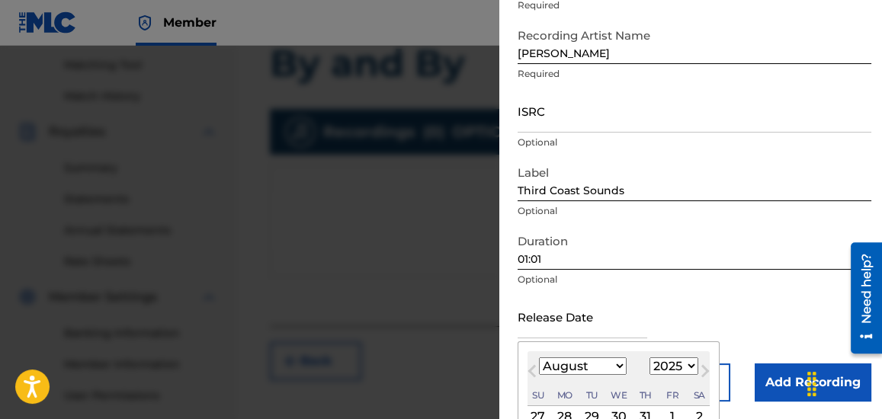
click at [550, 325] on input "text" at bounding box center [583, 316] width 130 height 43
type input "[DATE]"
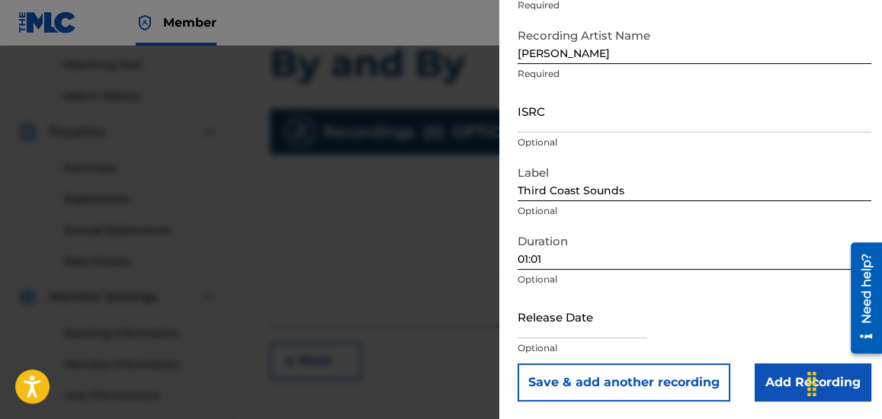
click at [771, 379] on input "Add Recording" at bounding box center [813, 383] width 117 height 38
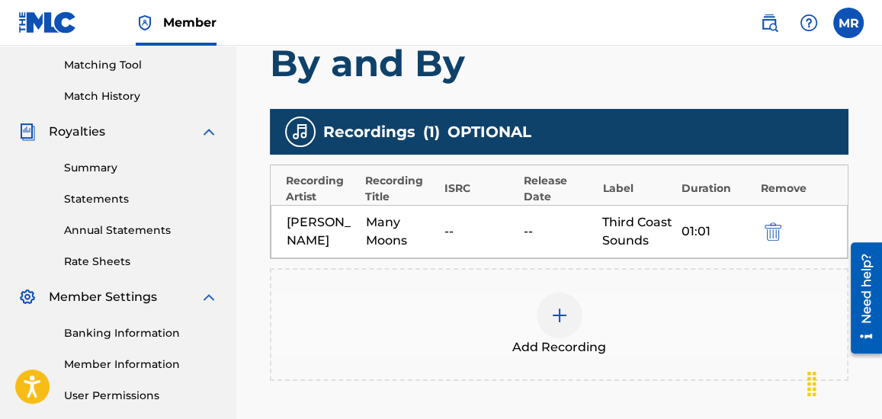
scroll to position [540, 0]
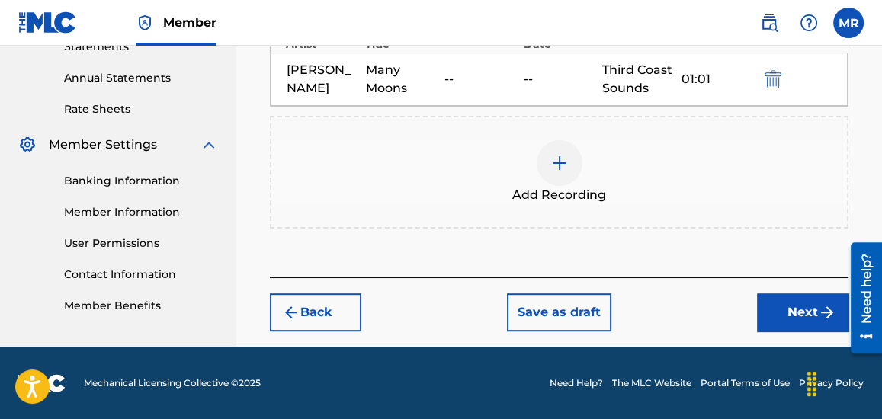
click at [787, 324] on button "Next" at bounding box center [802, 312] width 91 height 38
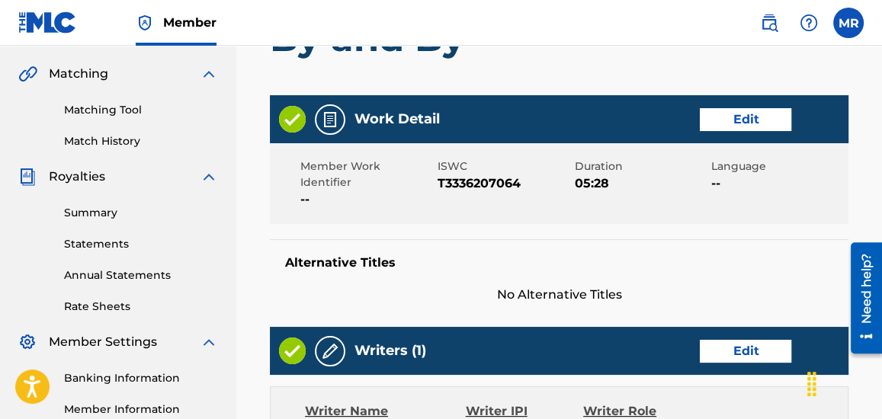
scroll to position [345, 0]
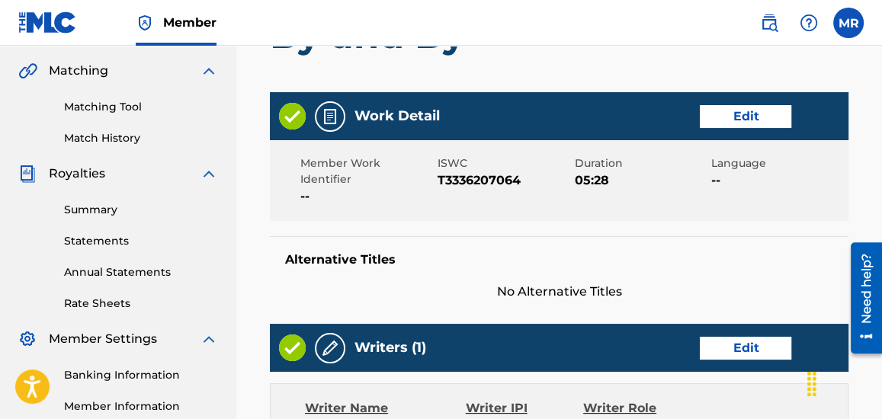
click at [651, 254] on div "Alternative Titles No Alternative Titles" at bounding box center [559, 268] width 579 height 65
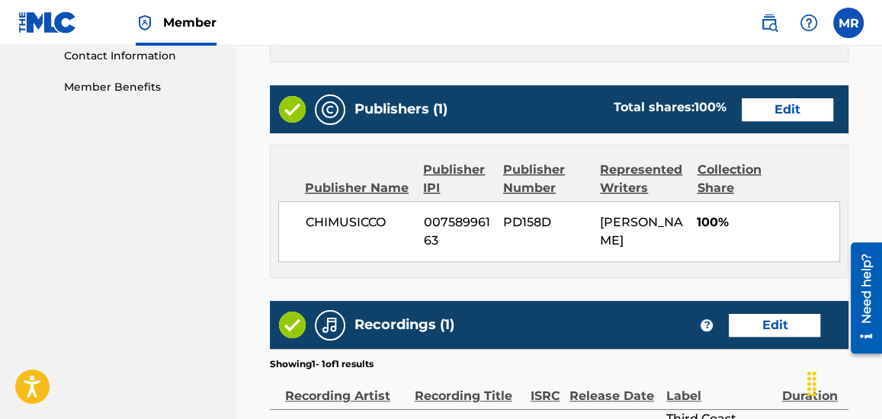
scroll to position [934, 0]
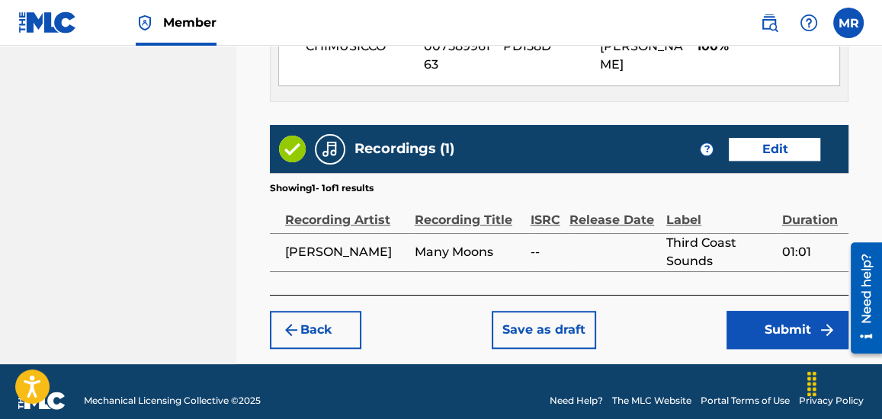
click at [560, 311] on button "Save as draft" at bounding box center [544, 330] width 104 height 38
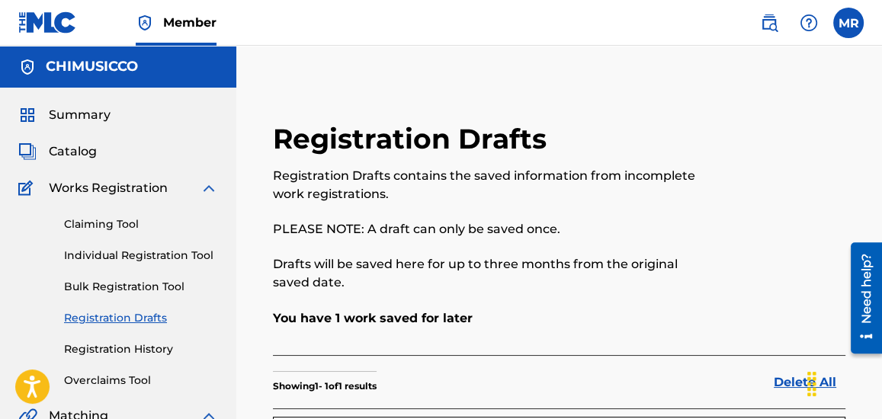
click at [99, 114] on span "Summary" at bounding box center [80, 115] width 62 height 18
